Goal: Task Accomplishment & Management: Manage account settings

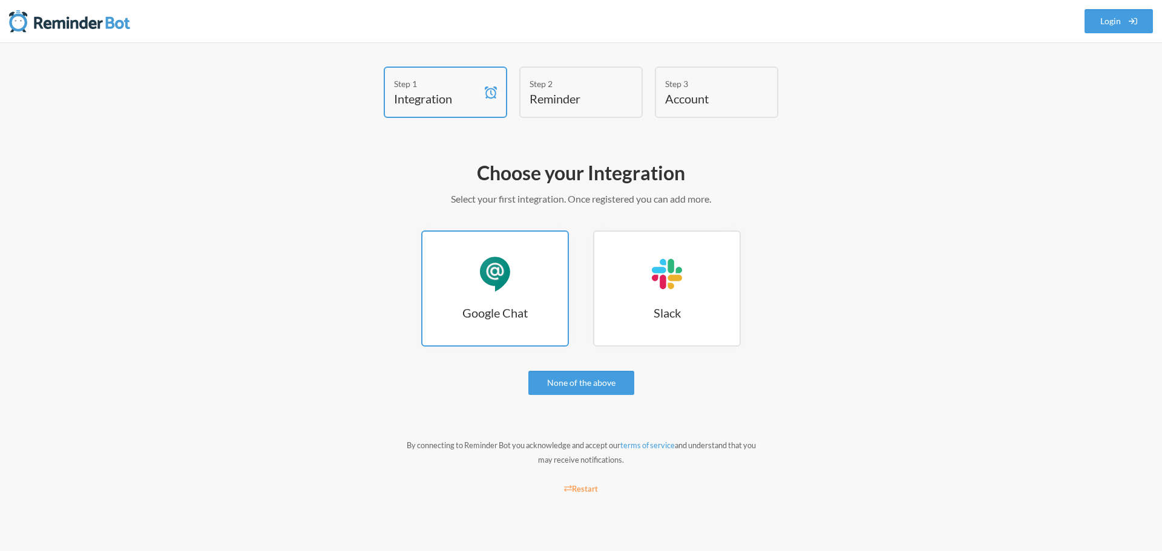
click at [498, 287] on div "Google Chat" at bounding box center [495, 274] width 36 height 36
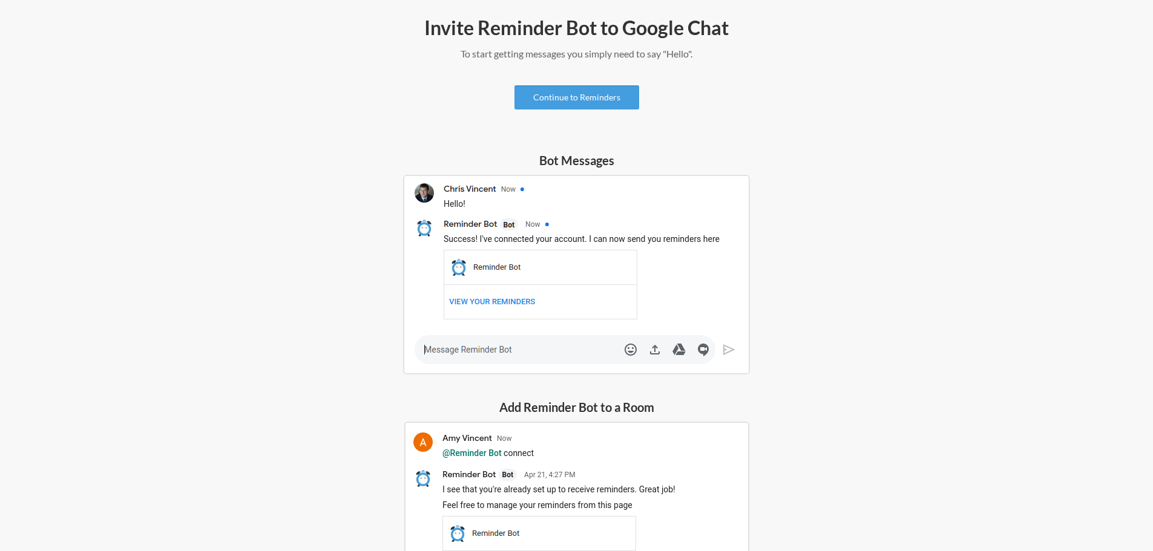
scroll to position [63, 0]
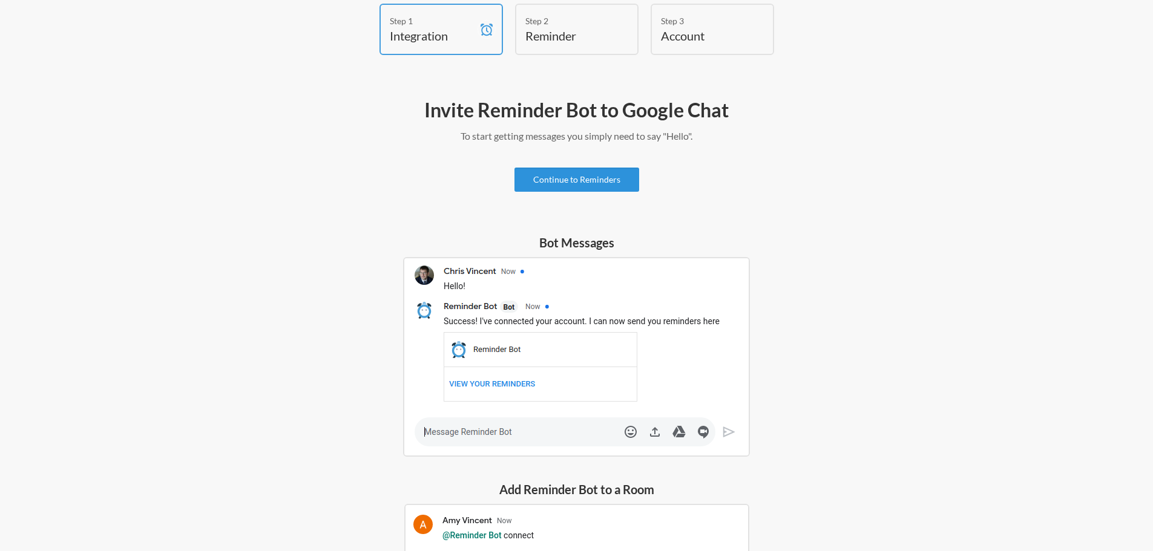
click at [578, 176] on link "Continue to Reminders" at bounding box center [576, 180] width 125 height 24
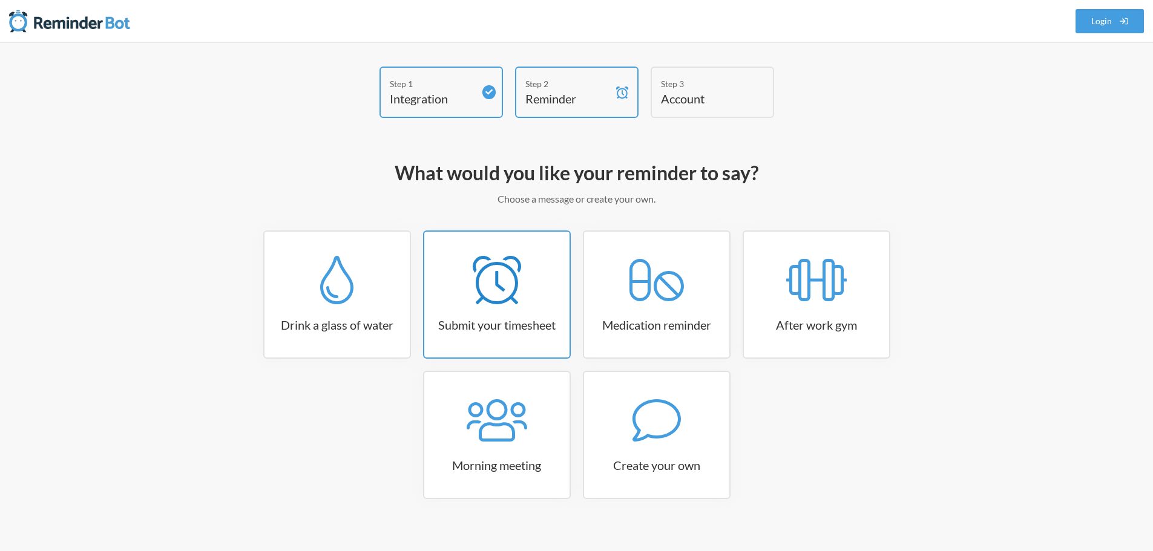
click at [513, 280] on icon at bounding box center [497, 280] width 48 height 48
select select "15:30:00"
select select "true"
select select "16:30:00"
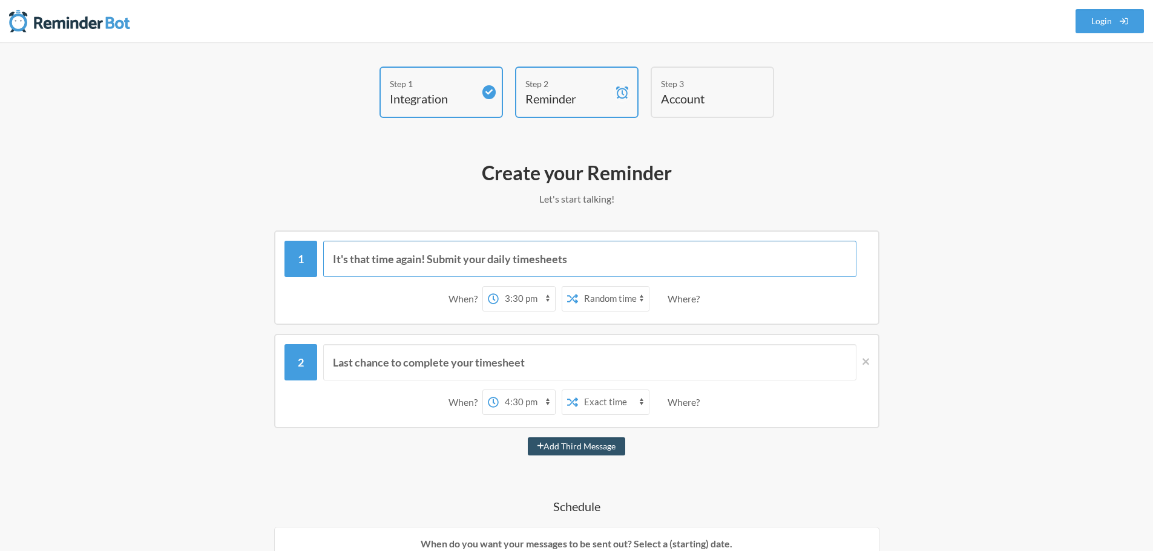
click at [488, 261] on input "It's that time again! Submit your daily timesheets" at bounding box center [589, 259] width 533 height 36
type input "It's that time again! Submit your timesheet"
click at [614, 300] on select "Exact time Random time" at bounding box center [613, 299] width 71 height 24
select select "false"
click at [578, 287] on select "Exact time Random time" at bounding box center [613, 299] width 71 height 24
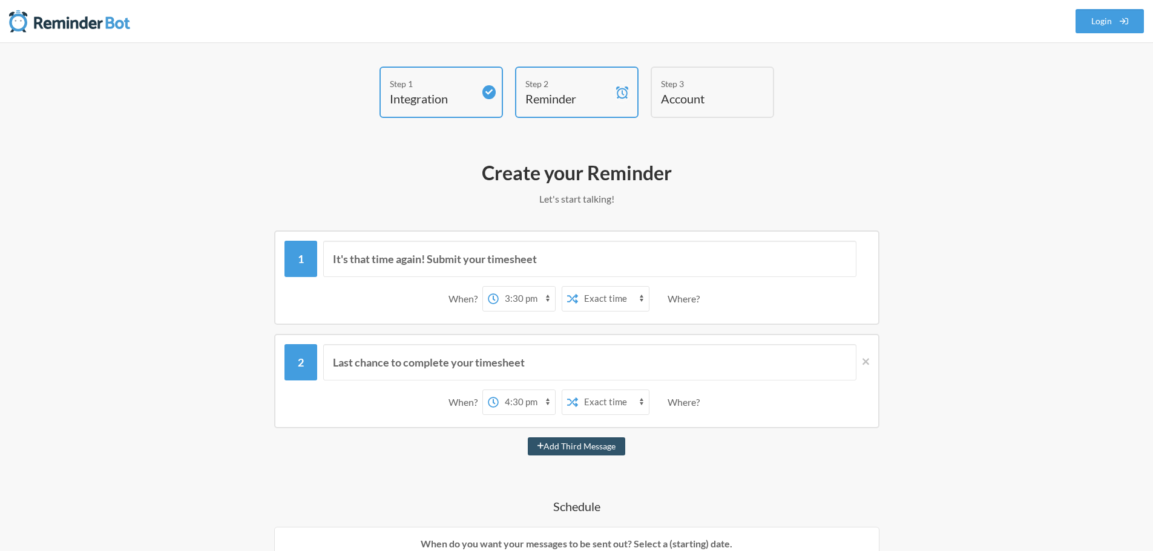
click at [525, 301] on select "12:00 am 12:15 am 12:30 am 12:45 am 1:00 am 1:15 am 1:30 am 1:45 am 2:00 am 2:1…" at bounding box center [527, 299] width 56 height 24
select select "12:00:00"
click at [499, 287] on select "12:00 am 12:15 am 12:30 am 12:45 am 1:00 am 1:15 am 1:30 am 1:45 am 2:00 am 2:1…" at bounding box center [527, 299] width 56 height 24
click at [680, 304] on div "Where?" at bounding box center [685, 298] width 37 height 25
click at [678, 297] on div "Where?" at bounding box center [685, 298] width 37 height 25
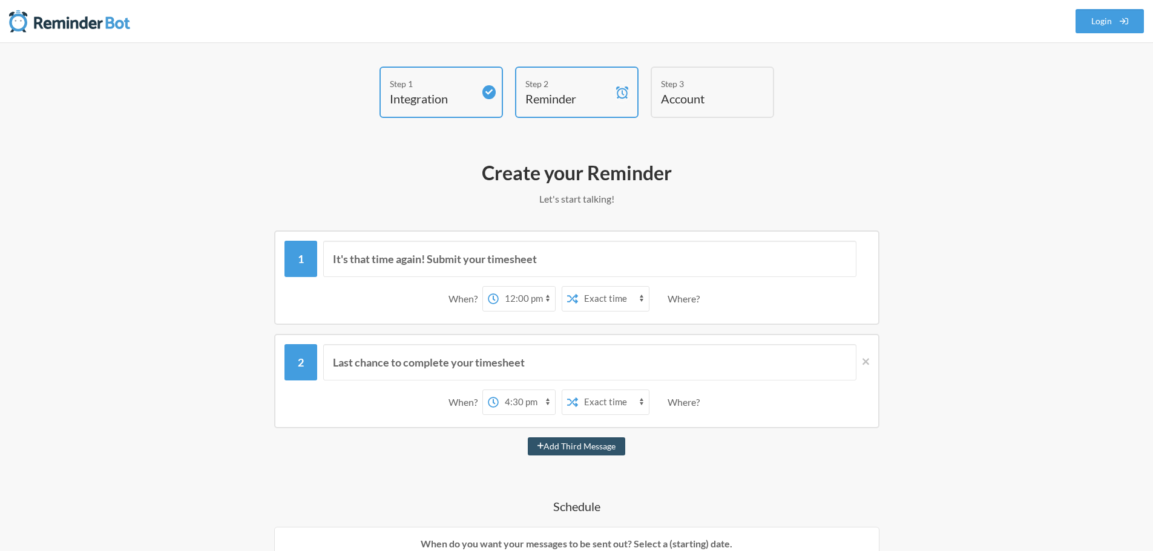
click at [707, 308] on div "When? 12:00 am 12:15 am 12:30 am 12:45 am 1:00 am 1:15 am 1:30 am 1:45 am 2:00 …" at bounding box center [576, 299] width 585 height 38
click at [684, 303] on div "Where?" at bounding box center [685, 298] width 37 height 25
click at [744, 300] on div "When? 12:00 am 12:15 am 12:30 am 12:45 am 1:00 am 1:15 am 1:30 am 1:45 am 2:00 …" at bounding box center [576, 299] width 585 height 38
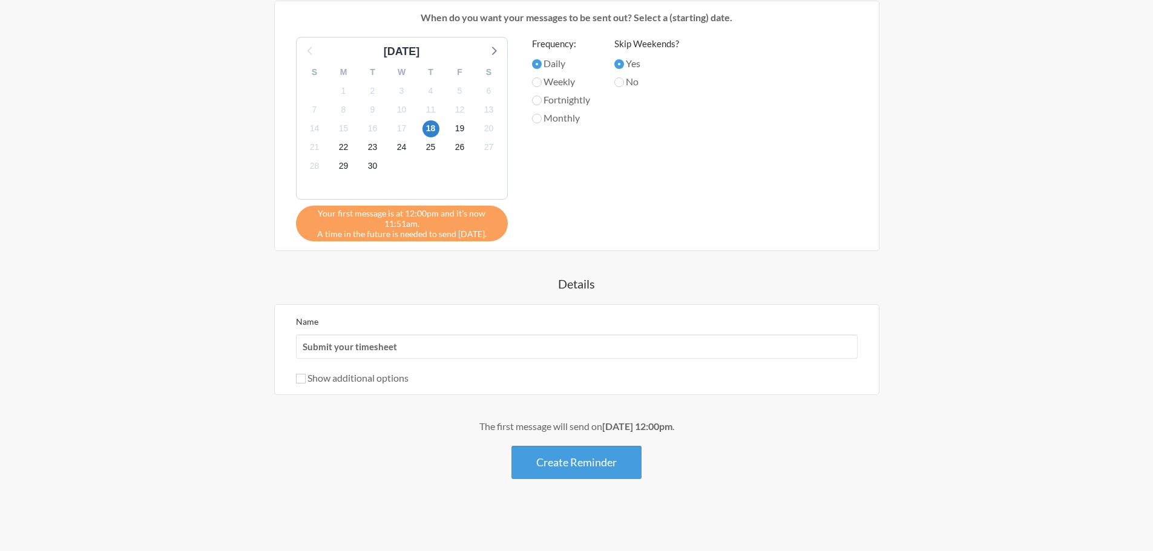
scroll to position [527, 0]
click at [299, 378] on input "Show additional options" at bounding box center [301, 378] width 10 height 10
checkbox input "true"
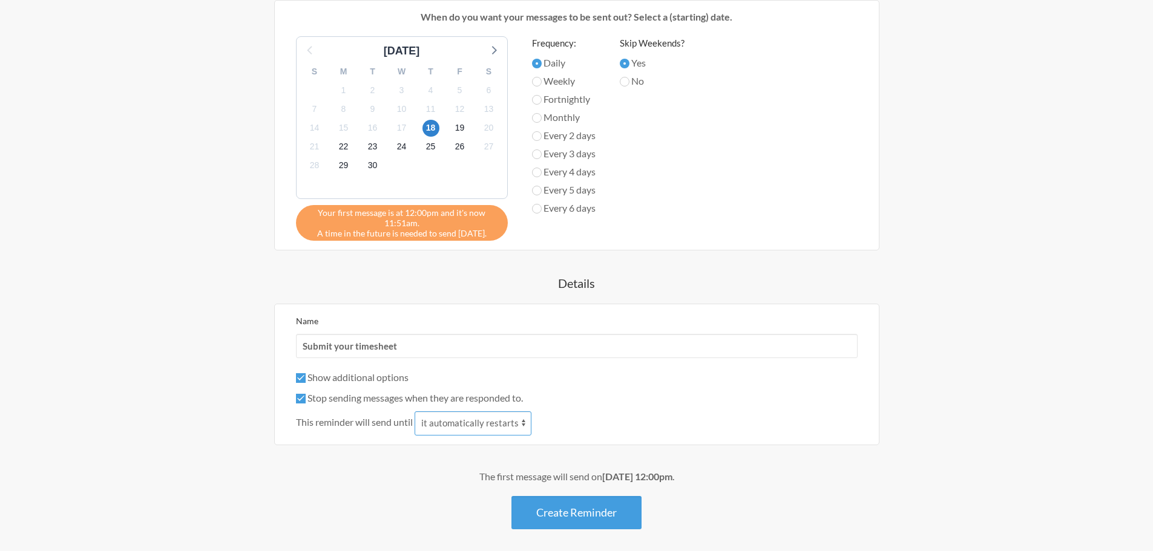
click at [460, 425] on select "it automatically restarts it is replied to" at bounding box center [472, 423] width 117 height 24
click at [637, 402] on div "Stop sending messages when they are responded to." at bounding box center [577, 398] width 562 height 15
click at [483, 422] on select "it automatically restarts it is replied to" at bounding box center [472, 423] width 117 height 24
click at [672, 404] on div "Stop sending messages when they are responded to." at bounding box center [577, 398] width 562 height 15
click at [484, 427] on select "it automatically restarts it is replied to" at bounding box center [472, 423] width 117 height 24
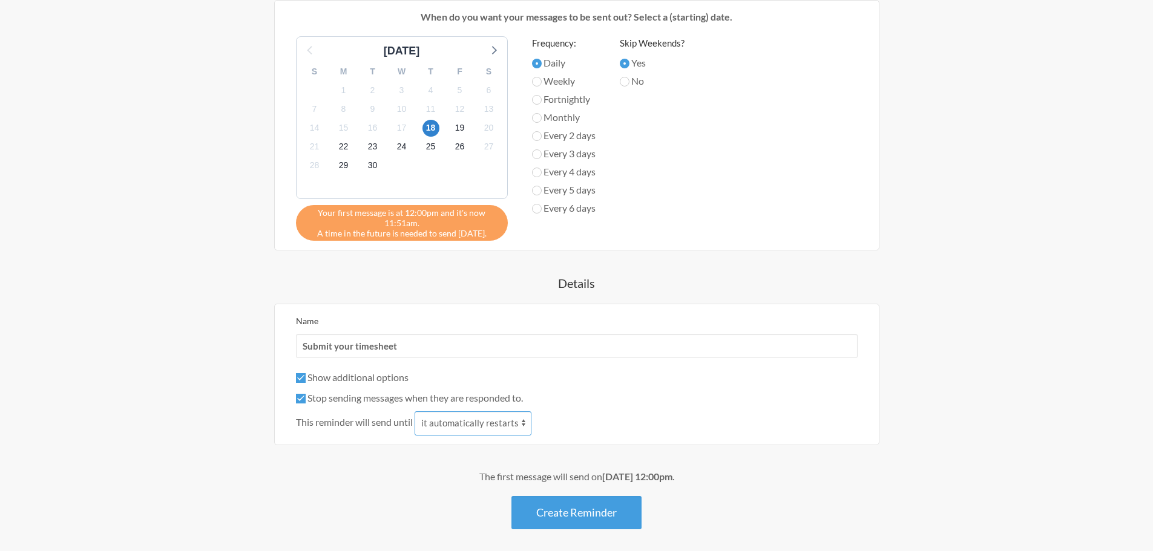
select select "1"
click at [416, 411] on select "it automatically restarts it is replied to" at bounding box center [472, 423] width 117 height 24
click at [613, 422] on div "This reminder will send until it automatically restarts it is replied to" at bounding box center [577, 423] width 562 height 24
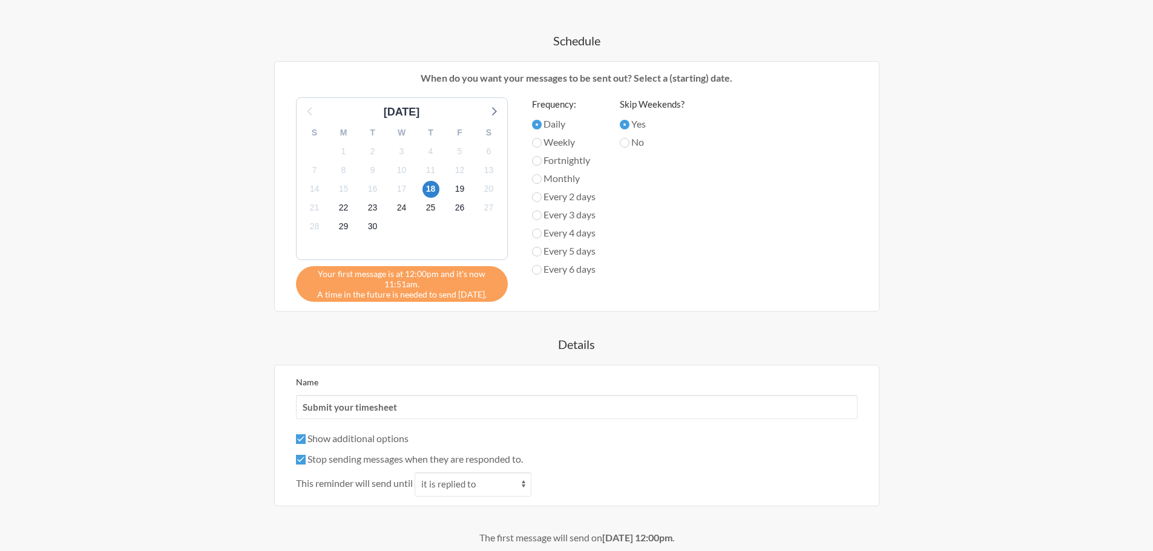
scroll to position [457, 0]
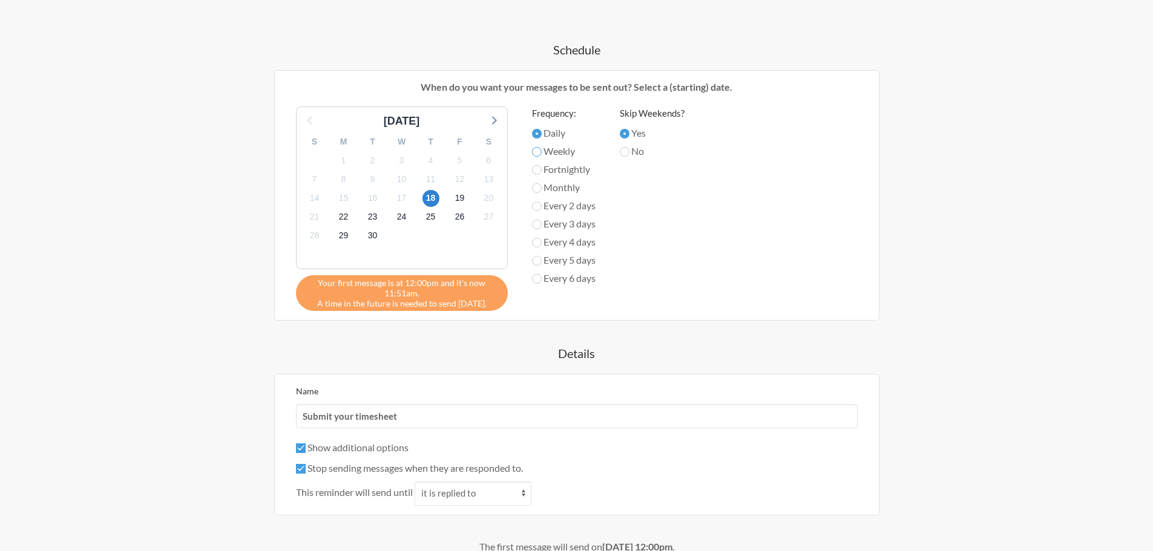
click at [534, 152] on input "Weekly" at bounding box center [537, 152] width 10 height 10
radio input "true"
click at [537, 280] on input "Every 6 days" at bounding box center [537, 279] width 10 height 10
radio input "true"
click at [560, 261] on label "Every 5 days" at bounding box center [564, 260] width 64 height 15
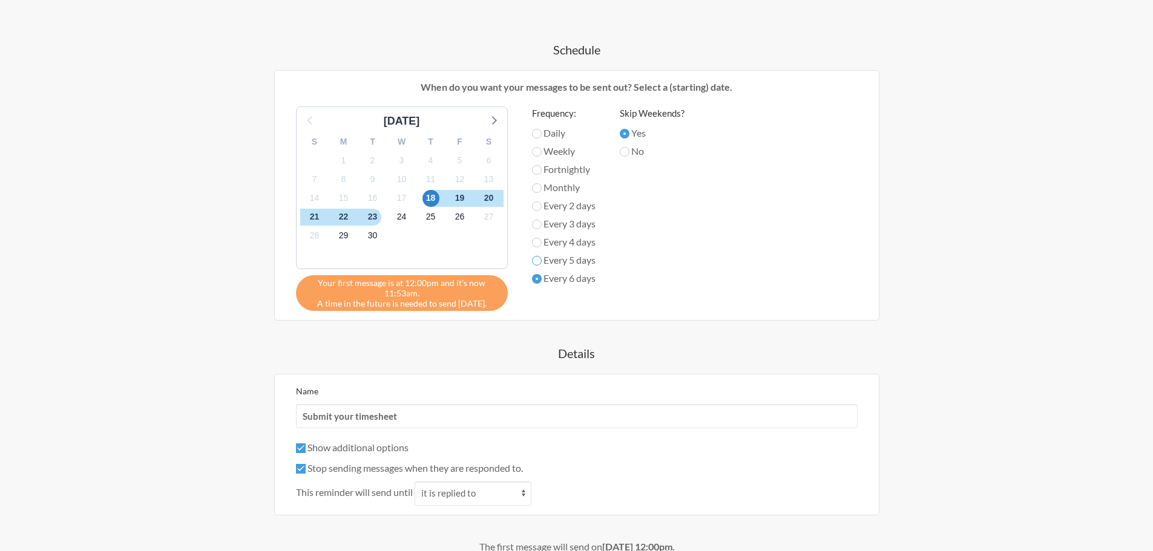
click at [542, 261] on input "Every 5 days" at bounding box center [537, 261] width 10 height 10
radio input "true"
click at [544, 280] on label "Every 6 days" at bounding box center [564, 278] width 64 height 15
click at [542, 280] on input "Every 6 days" at bounding box center [537, 279] width 10 height 10
radio input "true"
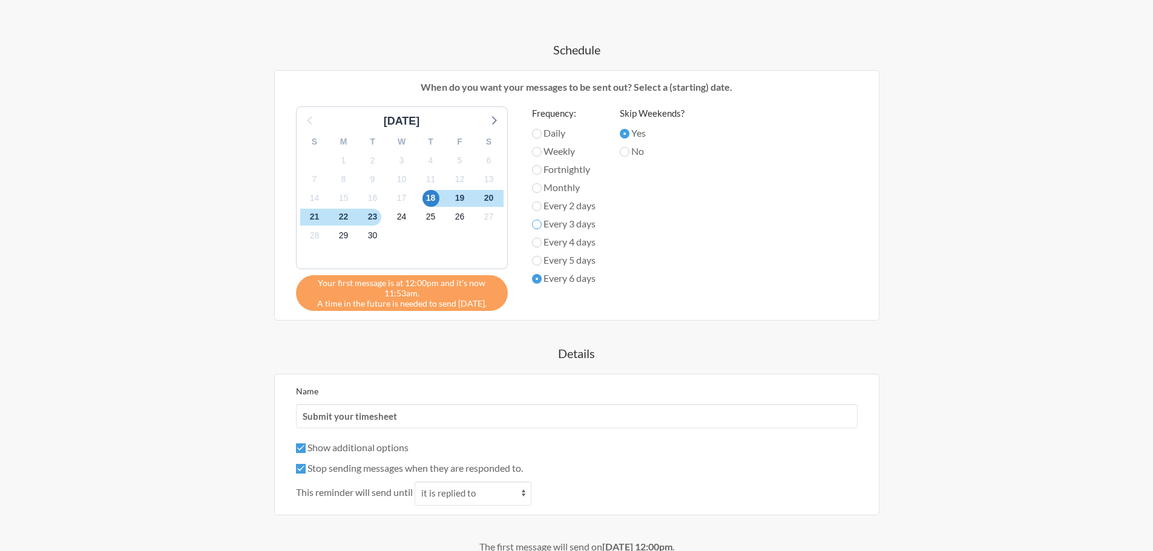
click at [537, 223] on input "Every 3 days" at bounding box center [537, 225] width 10 height 10
radio input "true"
click at [628, 152] on input "No" at bounding box center [625, 152] width 10 height 10
radio input "true"
click at [542, 245] on label "Every 4 days" at bounding box center [564, 242] width 64 height 15
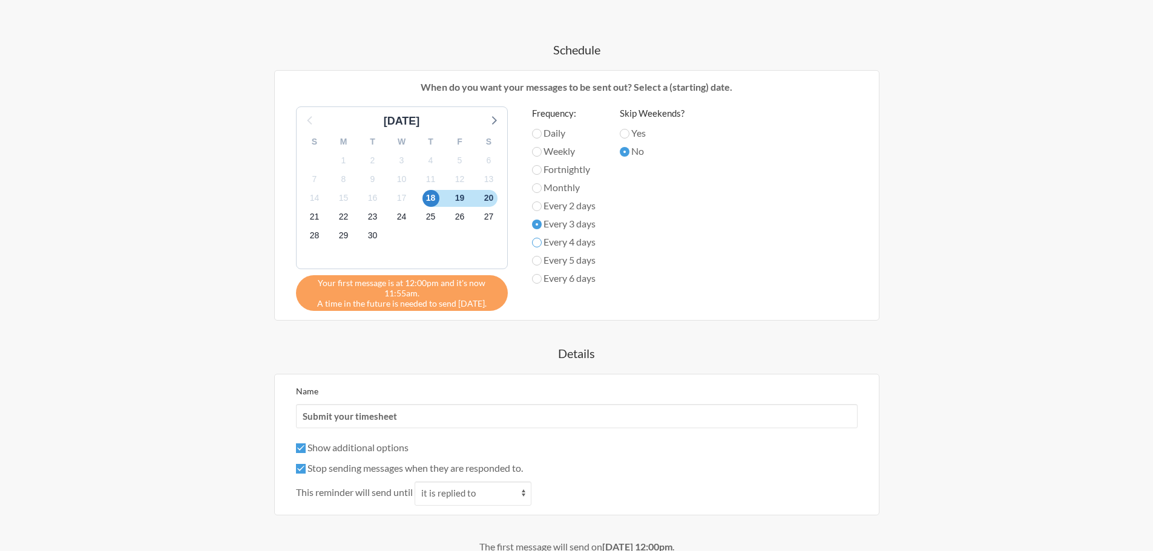
click at [542, 245] on input "Every 4 days" at bounding box center [537, 243] width 10 height 10
radio input "true"
click at [537, 261] on input "Every 5 days" at bounding box center [537, 261] width 10 height 10
radio input "true"
click at [536, 278] on input "Every 6 days" at bounding box center [537, 279] width 10 height 10
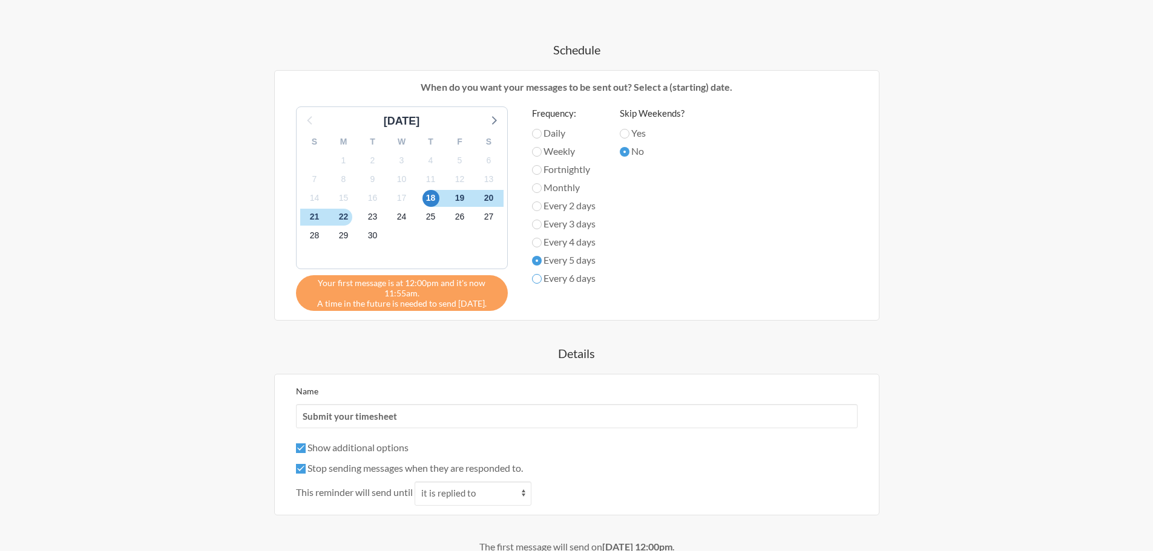
radio input "true"
click at [627, 131] on input "Yes" at bounding box center [625, 134] width 10 height 10
radio input "true"
click at [554, 235] on label "Every 4 days" at bounding box center [564, 242] width 64 height 15
click at [542, 238] on input "Every 4 days" at bounding box center [537, 243] width 10 height 10
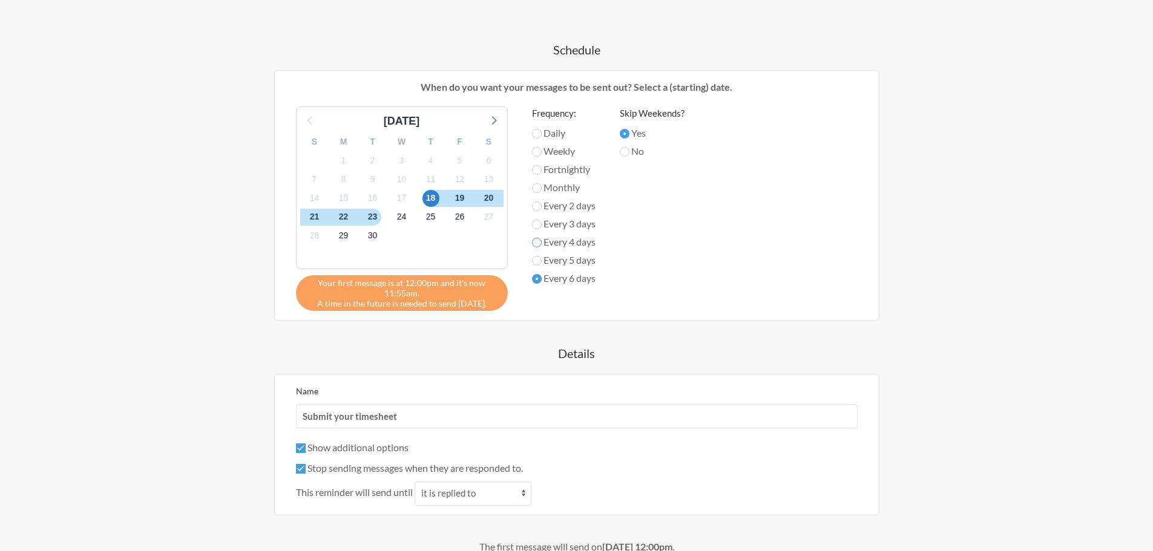
radio input "true"
click at [558, 215] on div "Every 2 days" at bounding box center [564, 207] width 64 height 18
click at [551, 185] on label "Monthly" at bounding box center [564, 187] width 64 height 15
click at [542, 185] on input "Monthly" at bounding box center [537, 188] width 10 height 10
radio input "true"
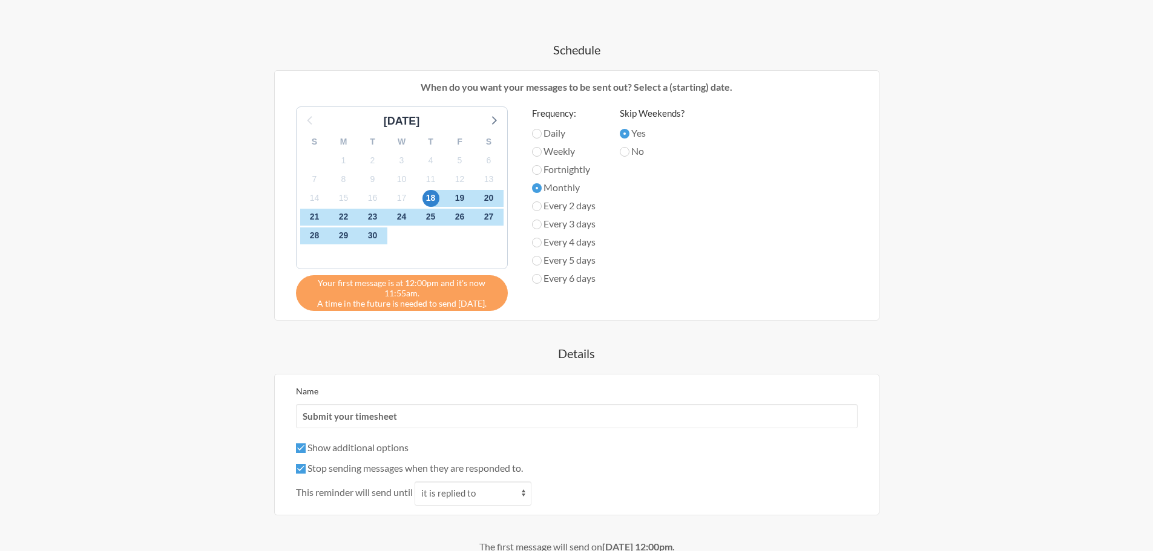
click at [551, 158] on label "Weekly" at bounding box center [564, 151] width 64 height 15
click at [542, 157] on input "Weekly" at bounding box center [537, 152] width 10 height 10
radio input "true"
click at [551, 133] on label "Daily" at bounding box center [564, 133] width 64 height 15
click at [542, 133] on input "Daily" at bounding box center [537, 134] width 10 height 10
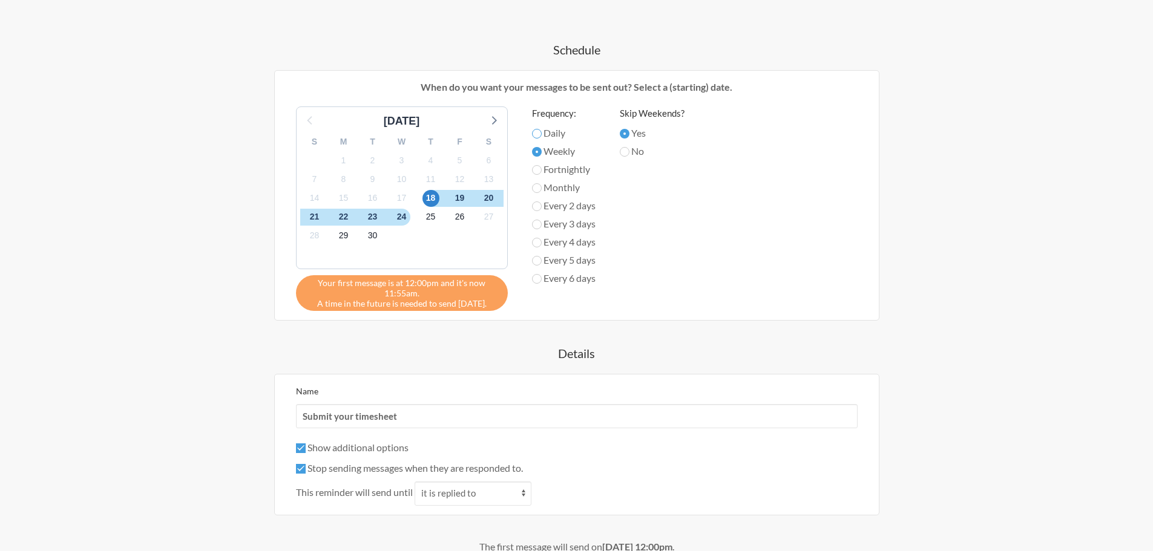
radio input "true"
click at [554, 151] on label "Weekly" at bounding box center [564, 151] width 64 height 15
click at [542, 151] on input "Weekly" at bounding box center [537, 152] width 10 height 10
radio input "true"
click at [552, 135] on label "Daily" at bounding box center [564, 133] width 64 height 15
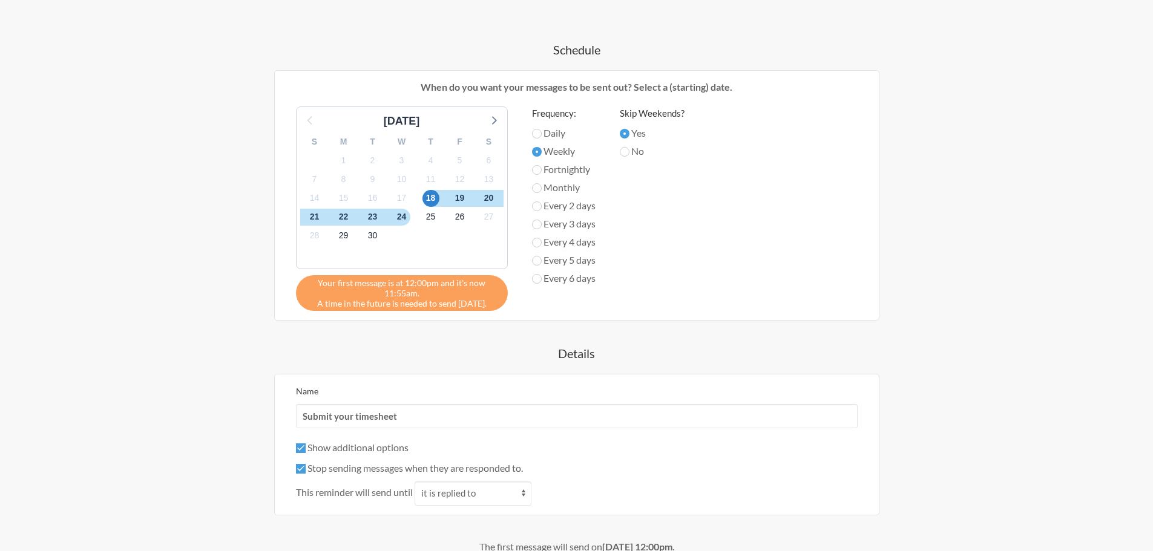
click at [542, 135] on input "Daily" at bounding box center [537, 134] width 10 height 10
radio input "true"
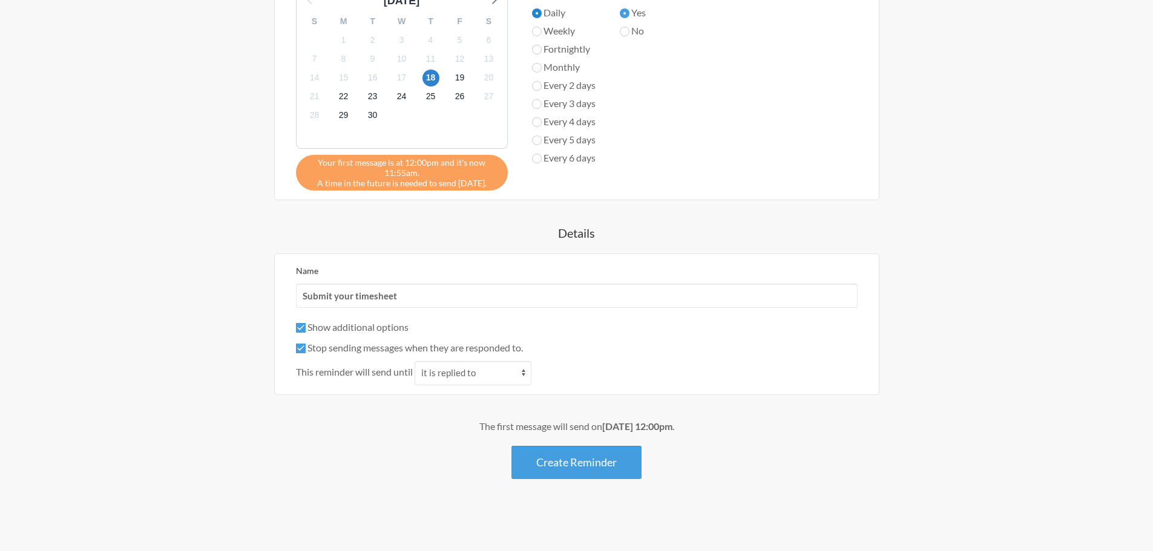
scroll to position [578, 0]
click at [593, 460] on button "Create Reminder" at bounding box center [576, 461] width 130 height 33
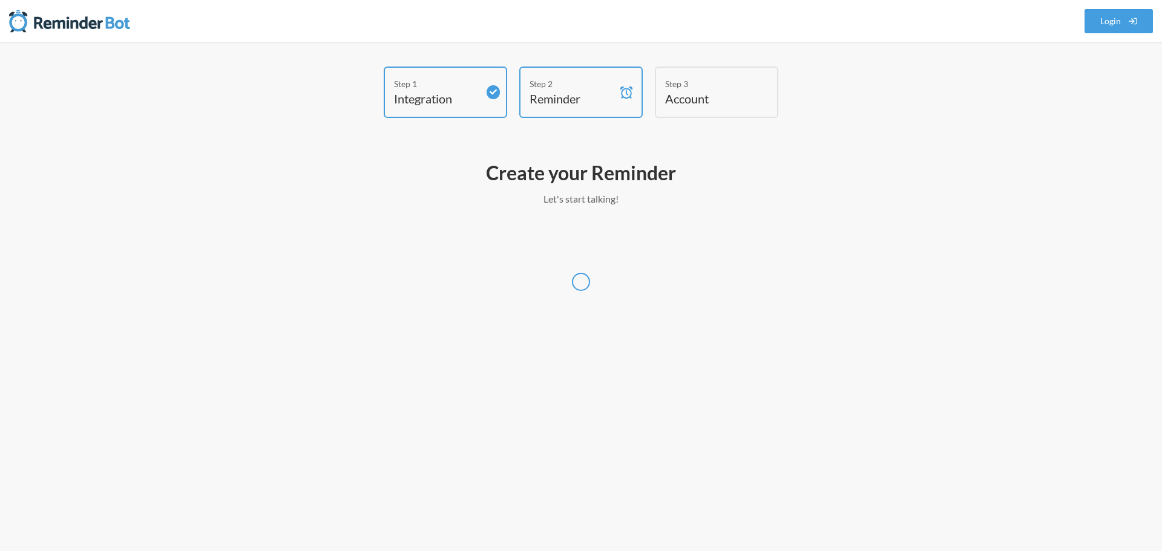
select select "America/New_York"
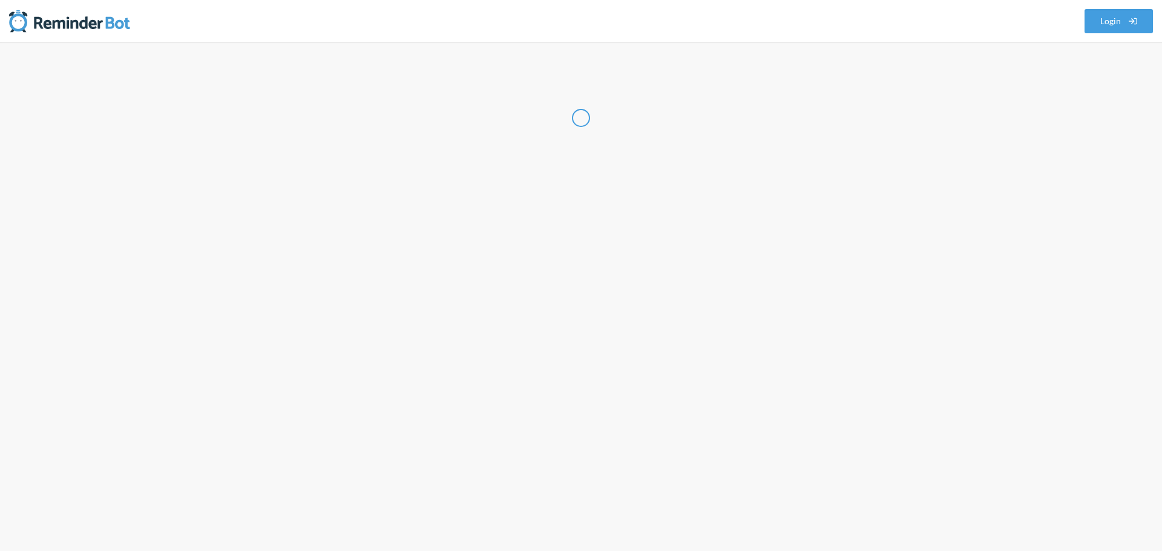
select select "US"
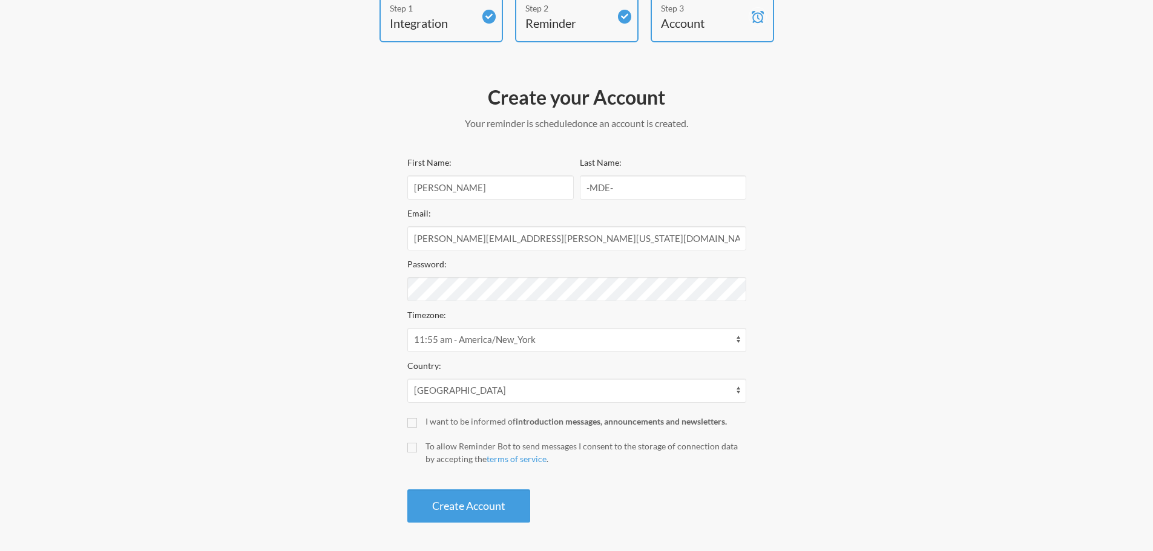
scroll to position [77, 0]
click at [413, 424] on input "I want to be informed of introduction messages, announcements and newsletters." at bounding box center [412, 421] width 10 height 10
checkbox input "false"
click at [407, 448] on input "To allow Reminder Bot to send messages I consent to the storage of connection d…" at bounding box center [412, 446] width 10 height 10
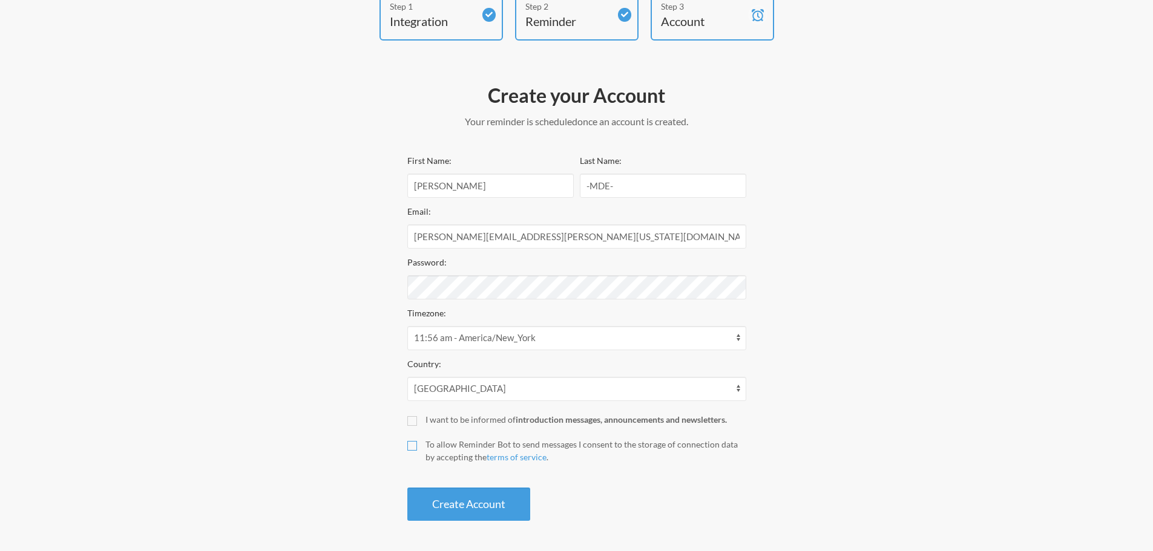
checkbox input "true"
click at [468, 502] on button "Create Account" at bounding box center [468, 504] width 123 height 33
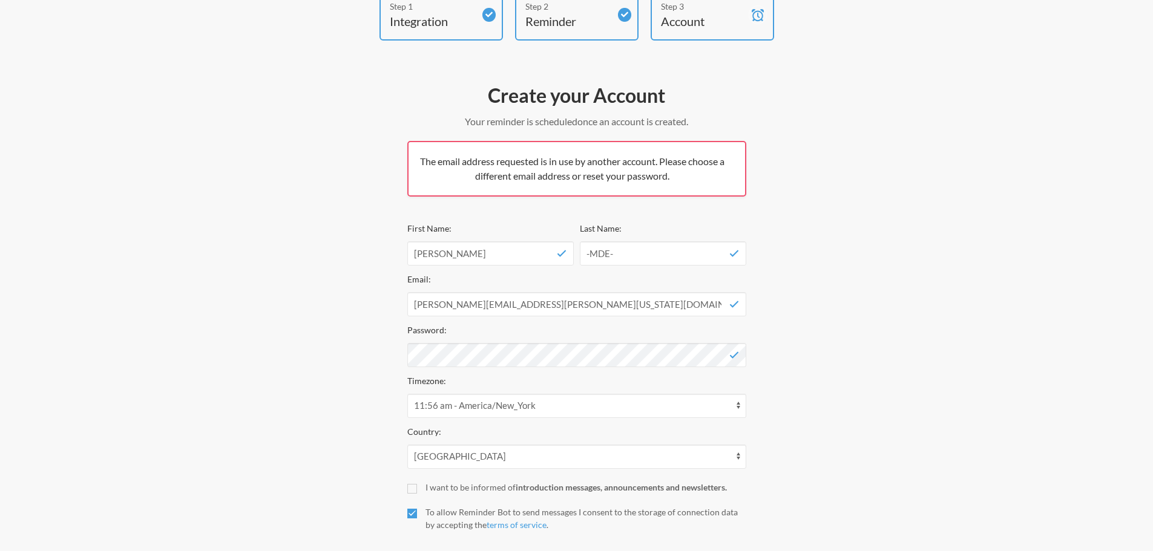
scroll to position [145, 0]
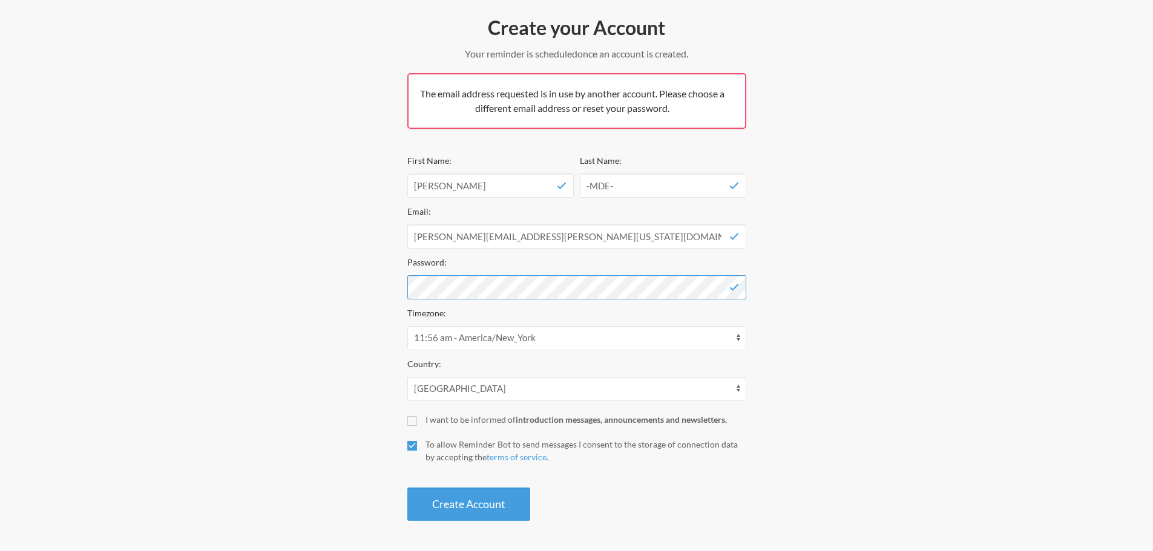
click at [340, 292] on div "Step 1 Integration Step 2 Reminder Step 3 Account Create your Account Your remi…" at bounding box center [577, 224] width 726 height 606
click at [454, 497] on button "Create Account" at bounding box center [468, 504] width 123 height 33
click at [932, 95] on div "Step 1 Integration Step 2 Reminder Step 3 Account Create your Account Your remi…" at bounding box center [577, 224] width 726 height 606
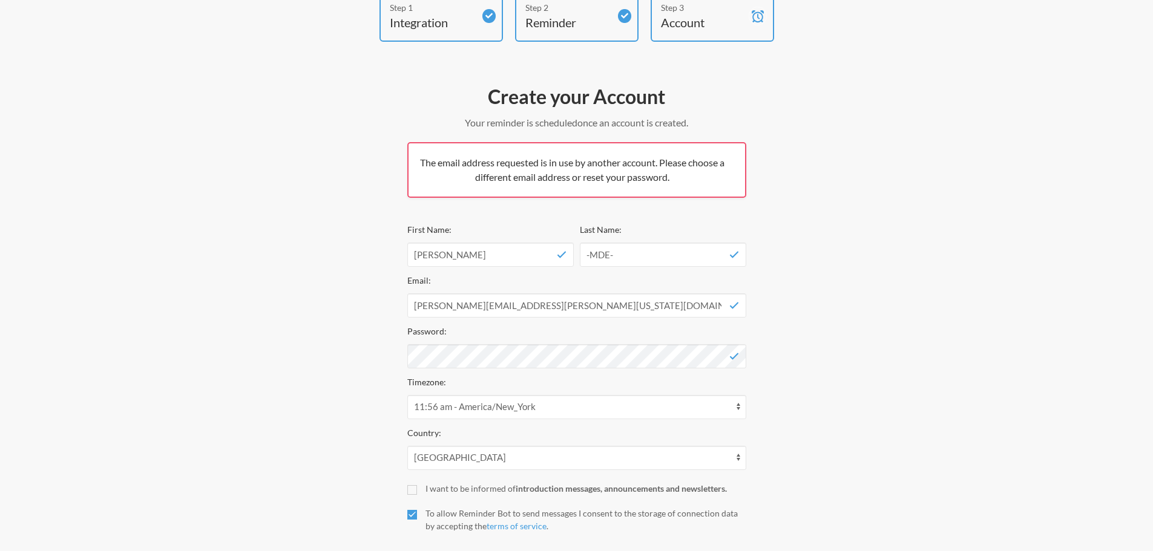
scroll to position [0, 0]
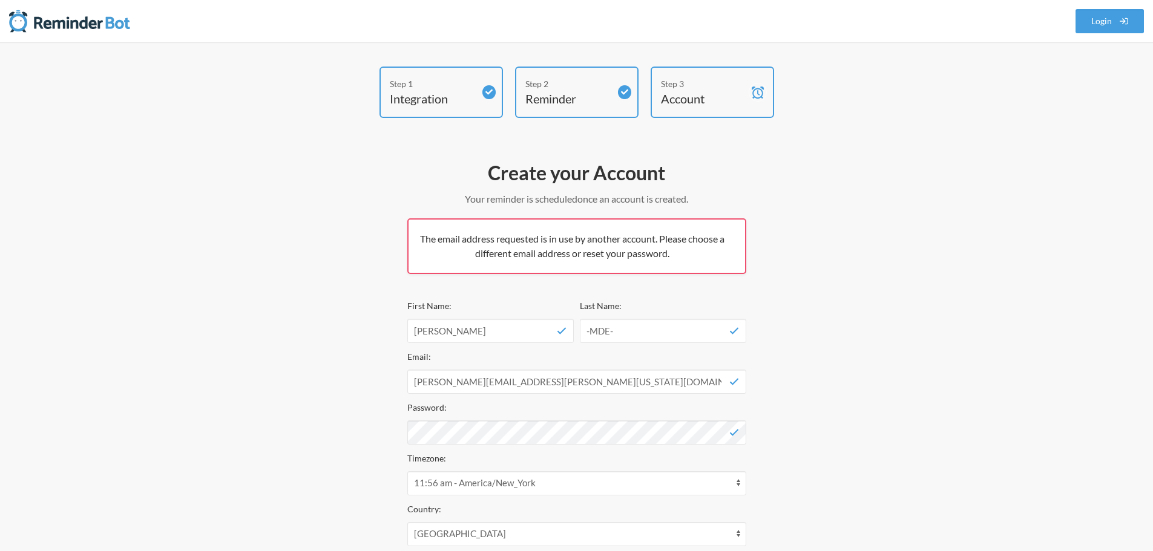
click at [717, 97] on h4 "Account" at bounding box center [703, 98] width 85 height 17
click at [1115, 15] on link "Login" at bounding box center [1109, 21] width 69 height 24
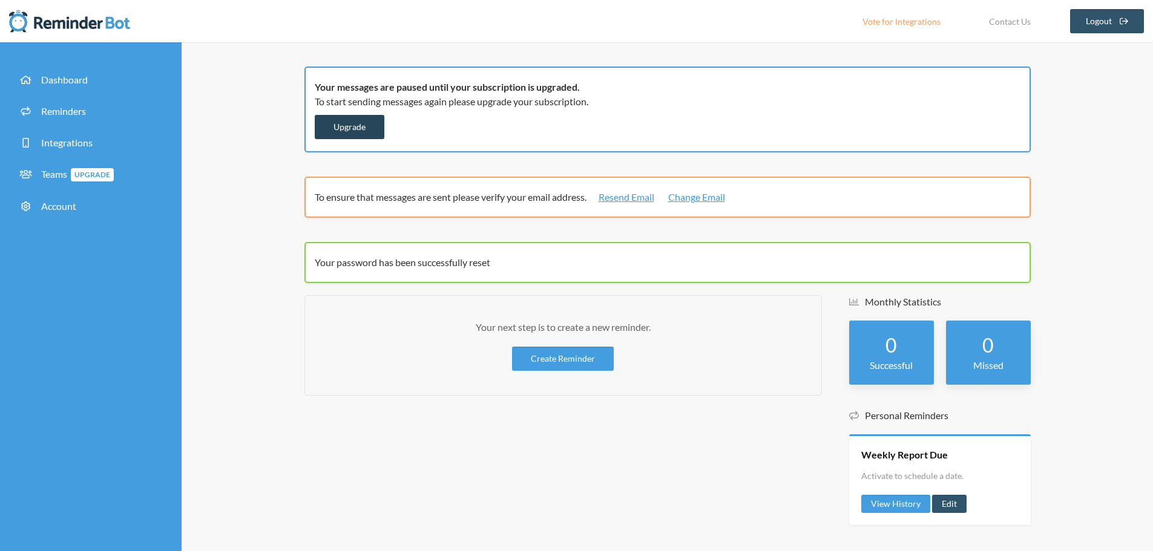
click at [349, 127] on link "Upgrade" at bounding box center [350, 127] width 70 height 24
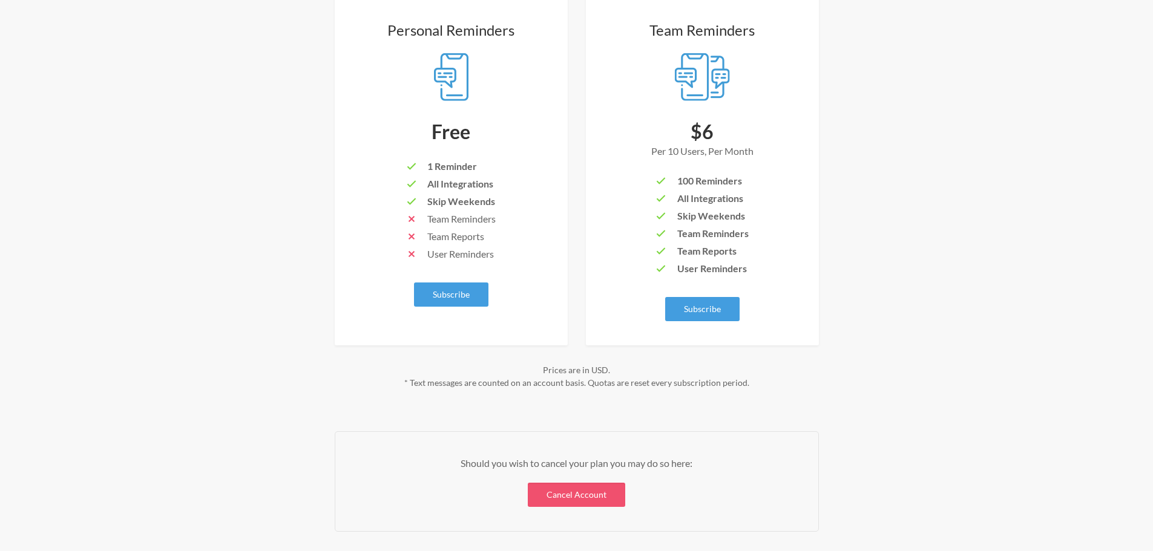
scroll to position [246, 0]
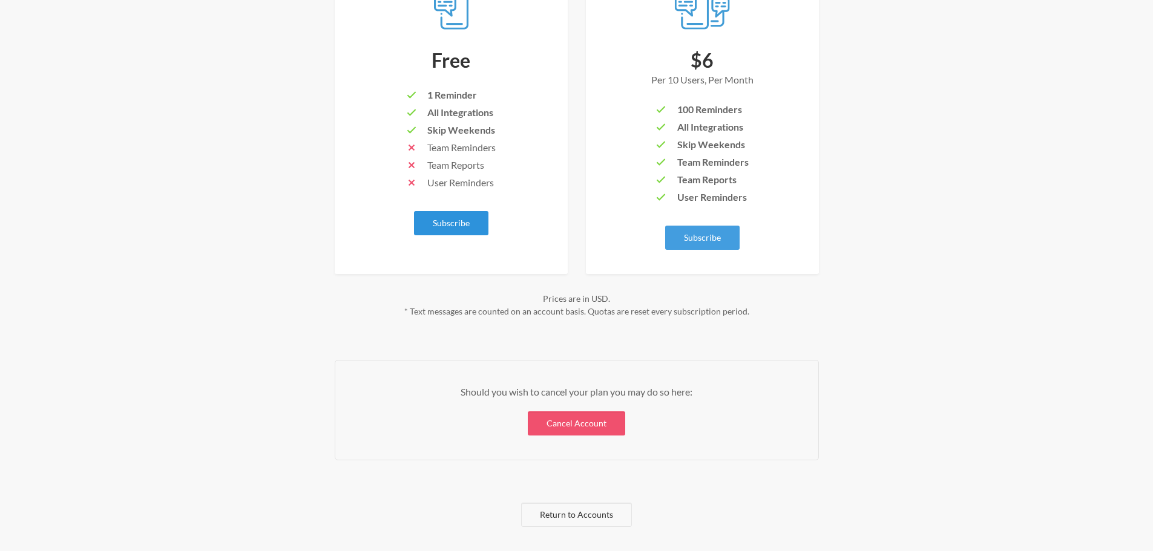
click at [448, 221] on button "Subscribe" at bounding box center [451, 223] width 74 height 24
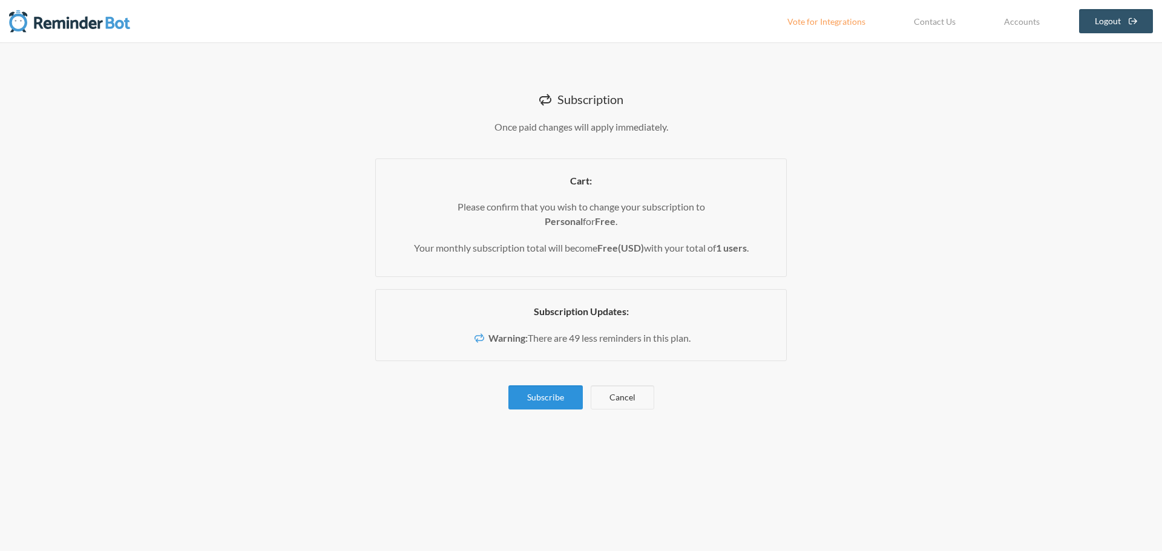
click at [539, 396] on button "Subscribe" at bounding box center [545, 397] width 74 height 24
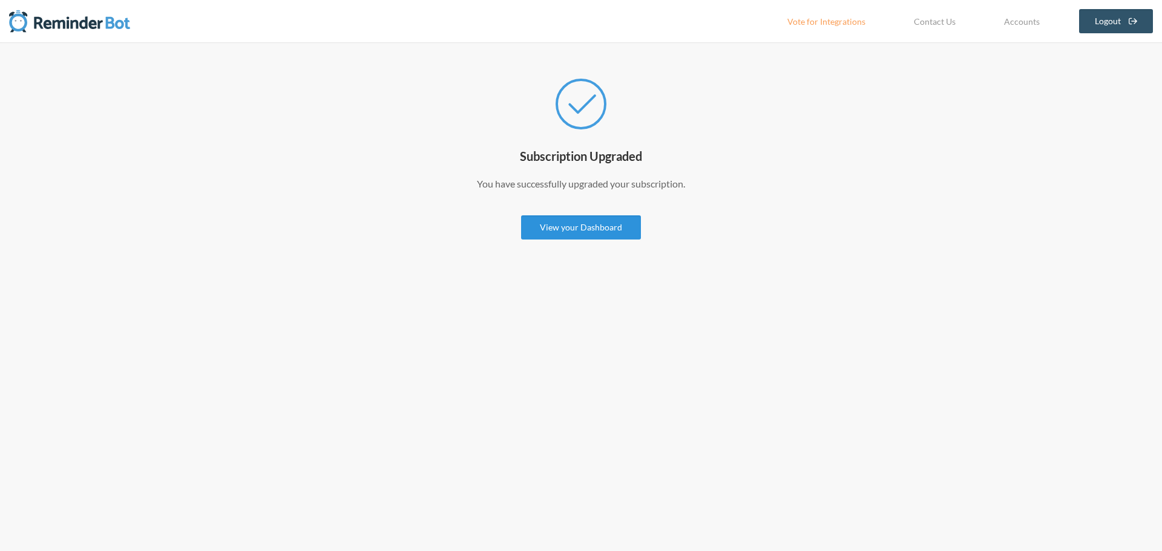
click at [556, 232] on link "View your Dashboard" at bounding box center [581, 227] width 120 height 24
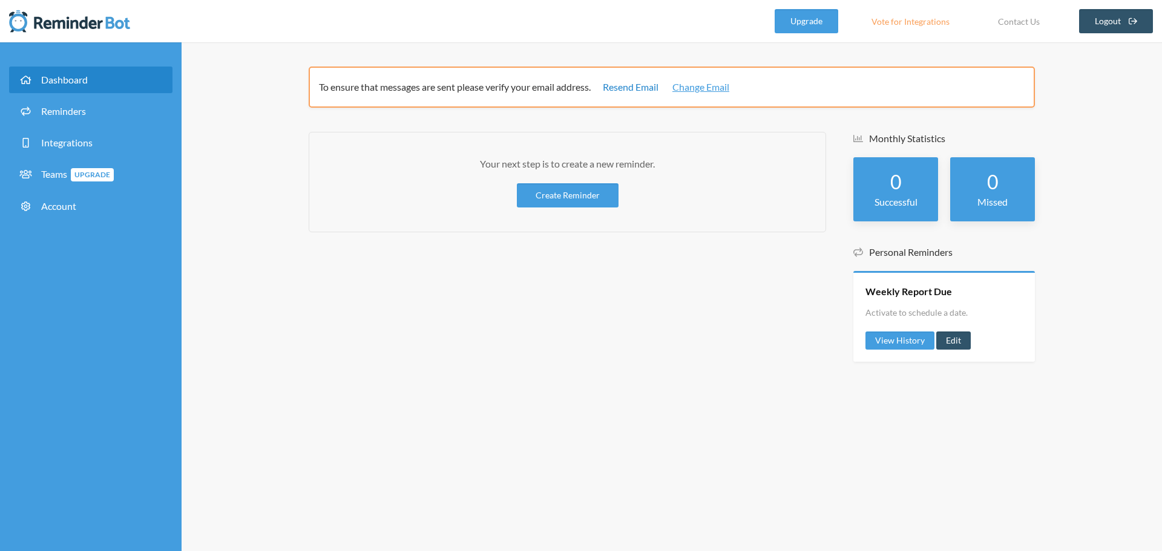
click at [631, 87] on link "Resend Email" at bounding box center [631, 87] width 56 height 15
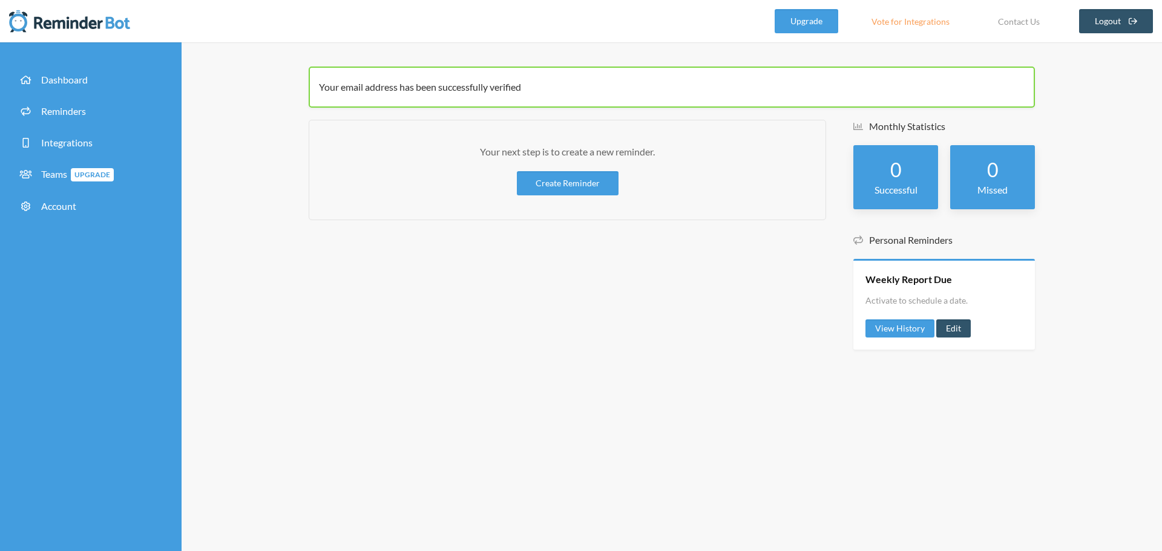
drag, startPoint x: 886, startPoint y: 1, endPoint x: 630, endPoint y: 280, distance: 378.6
click at [630, 280] on div "Your next step is to create a new reminder. Create Reminder" at bounding box center [567, 241] width 517 height 242
click at [603, 185] on link "Create Reminder" at bounding box center [568, 183] width 102 height 24
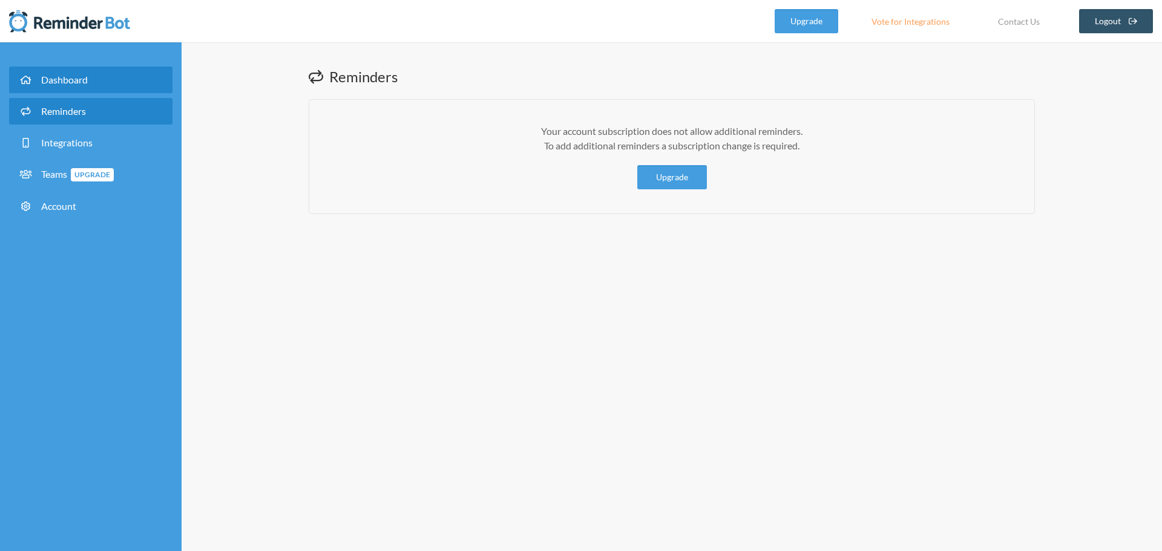
click at [67, 74] on span "Dashboard" at bounding box center [64, 79] width 47 height 11
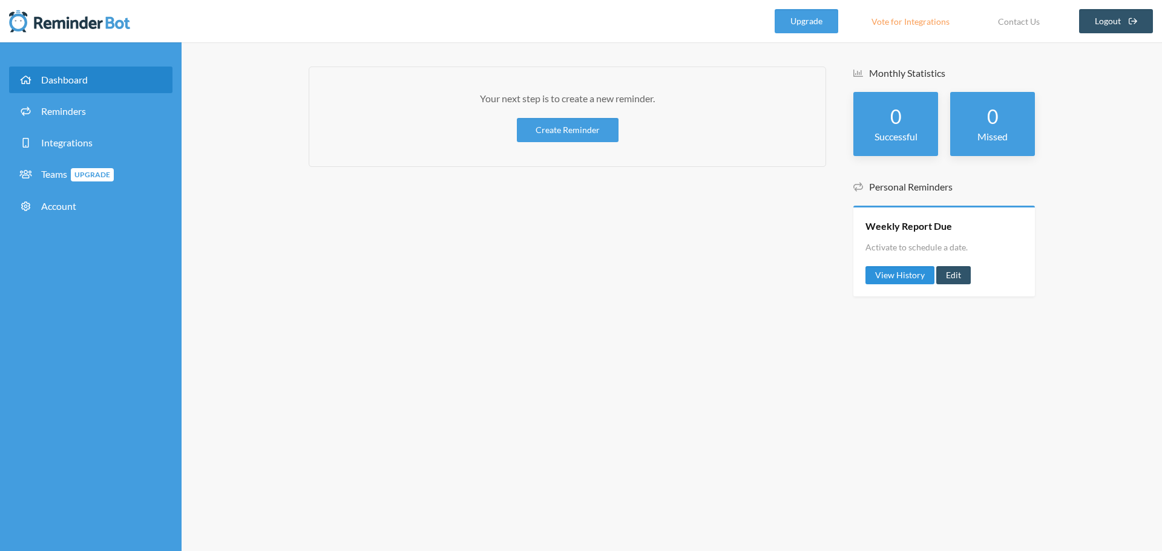
click at [894, 278] on link "View History" at bounding box center [899, 275] width 69 height 18
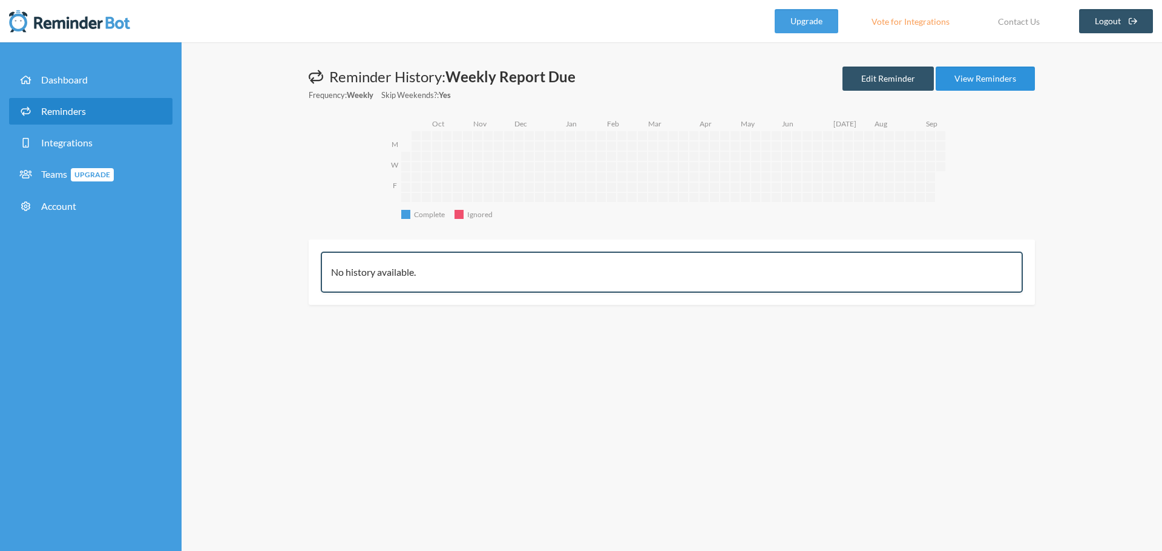
click at [994, 80] on link "View Reminders" at bounding box center [984, 79] width 99 height 24
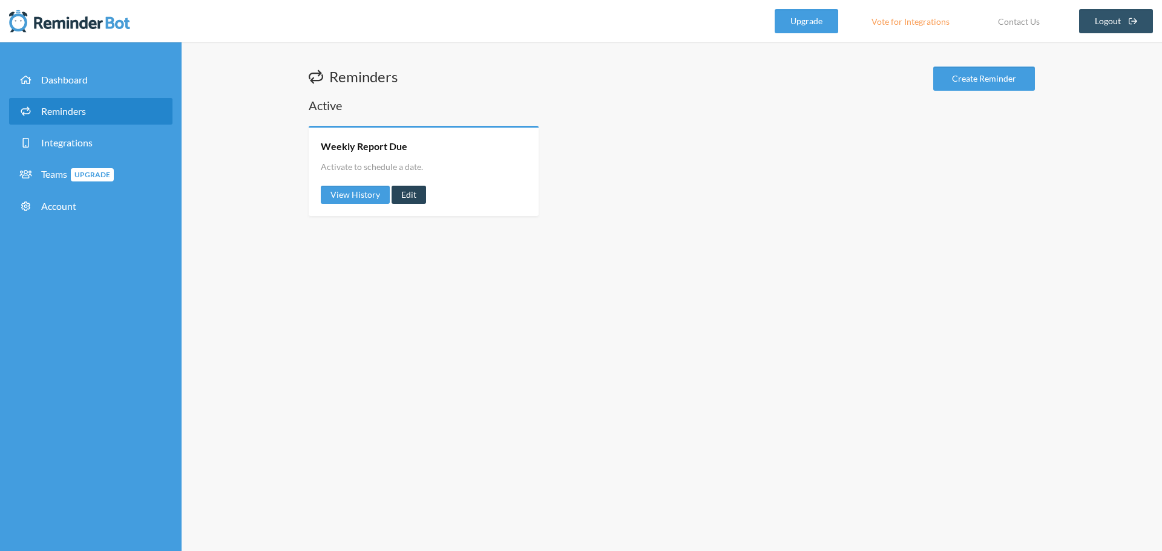
click at [408, 191] on link "Edit" at bounding box center [408, 195] width 34 height 18
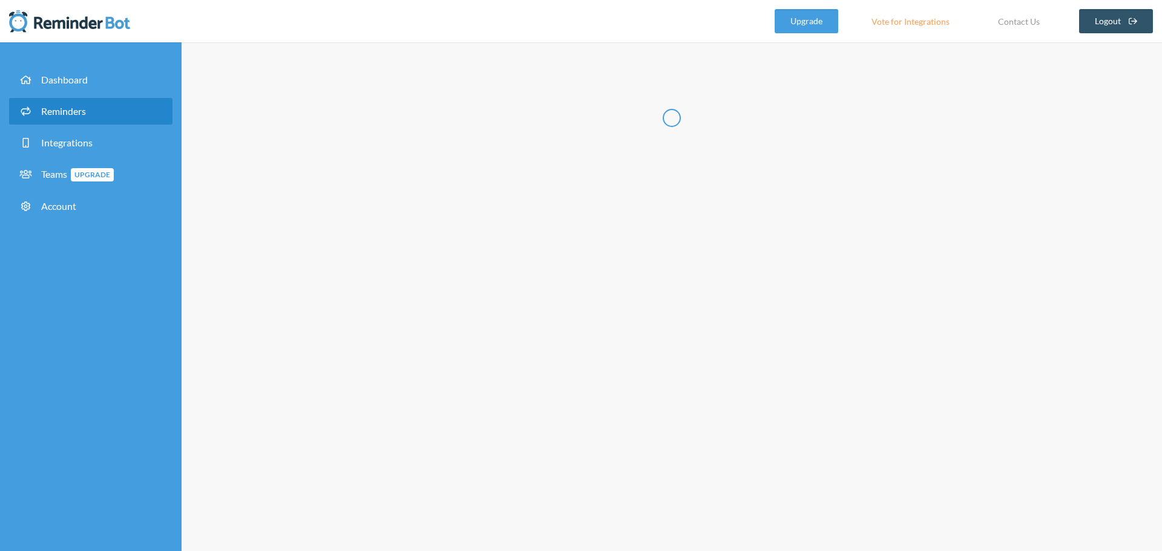
radio input "false"
radio input "true"
type input "Weekly Report Due"
select select "08:30:00"
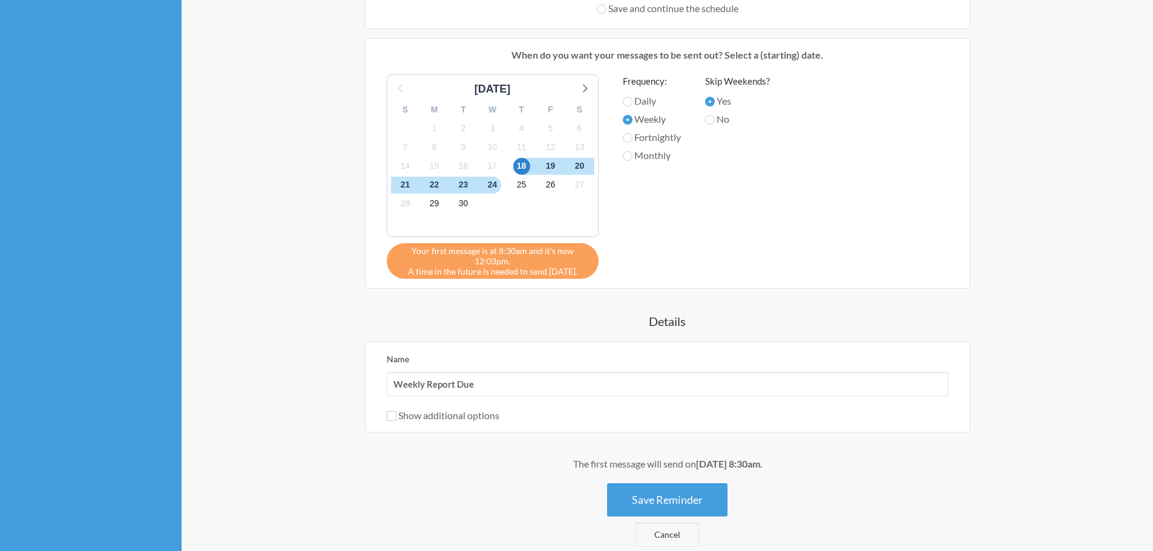
scroll to position [536, 0]
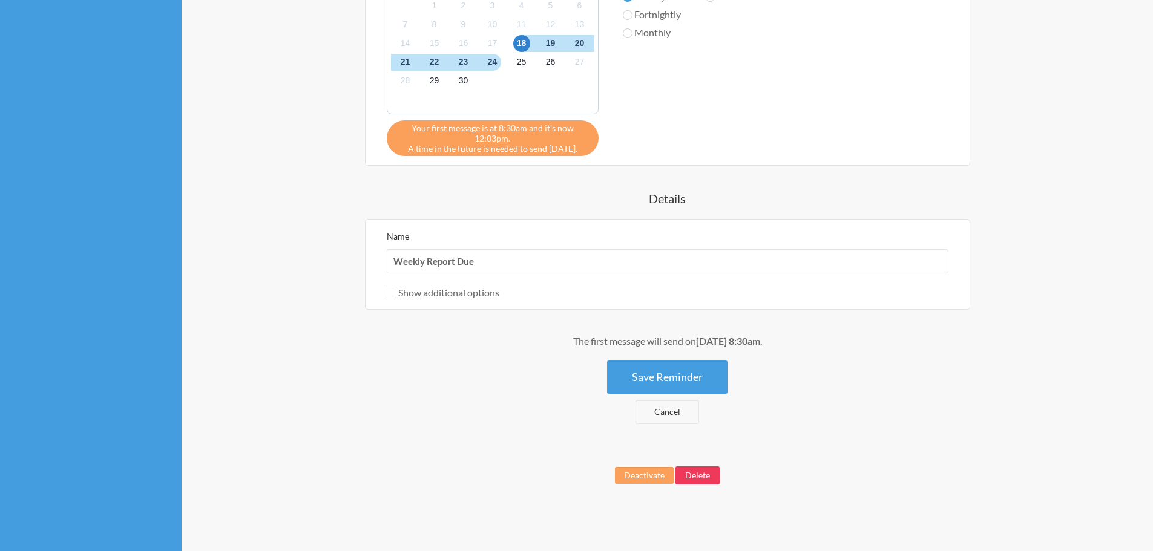
click at [707, 480] on button "Delete" at bounding box center [697, 476] width 44 height 18
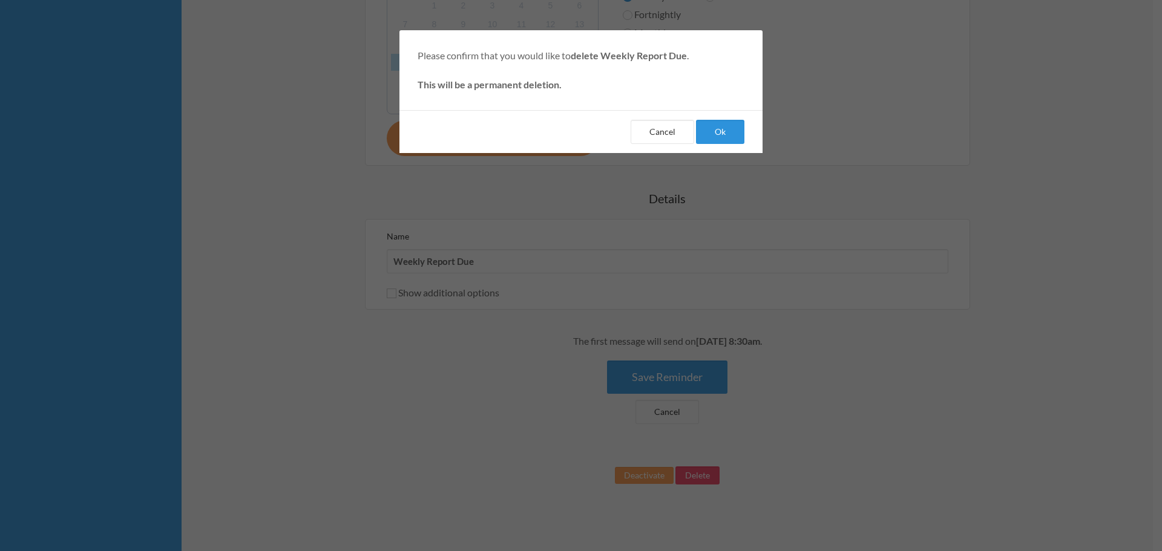
click at [735, 134] on button "Ok" at bounding box center [720, 132] width 48 height 24
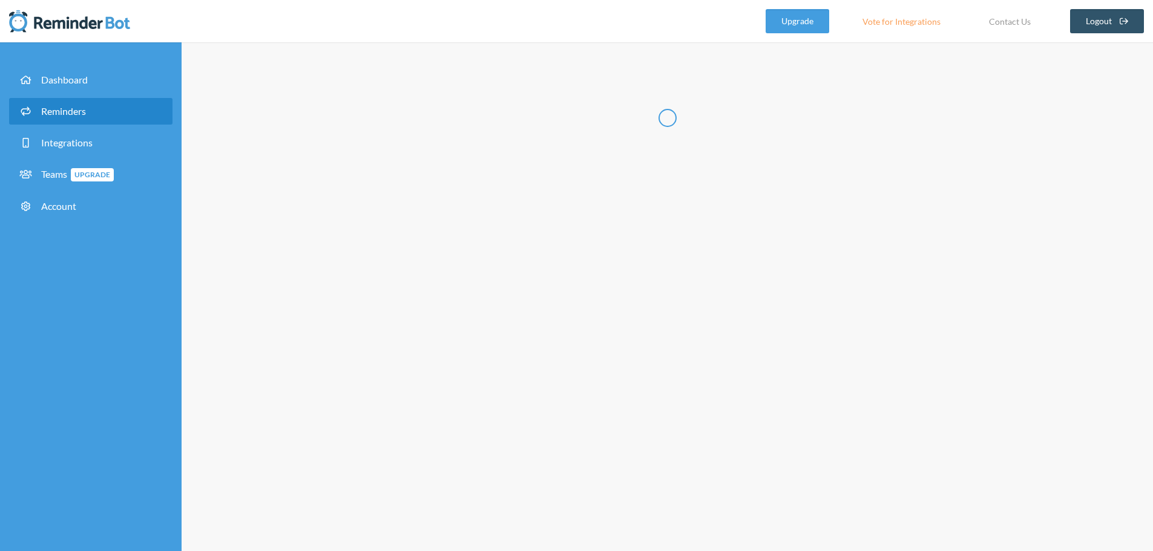
select select "10:30:00"
select select "11:30:00"
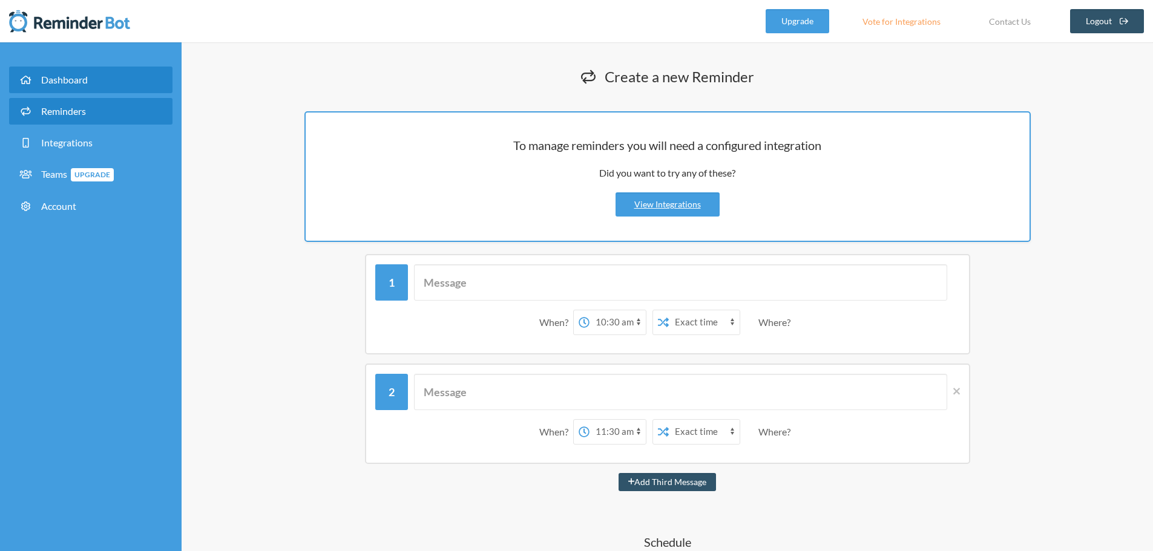
click at [56, 71] on link "Dashboard" at bounding box center [90, 80] width 163 height 27
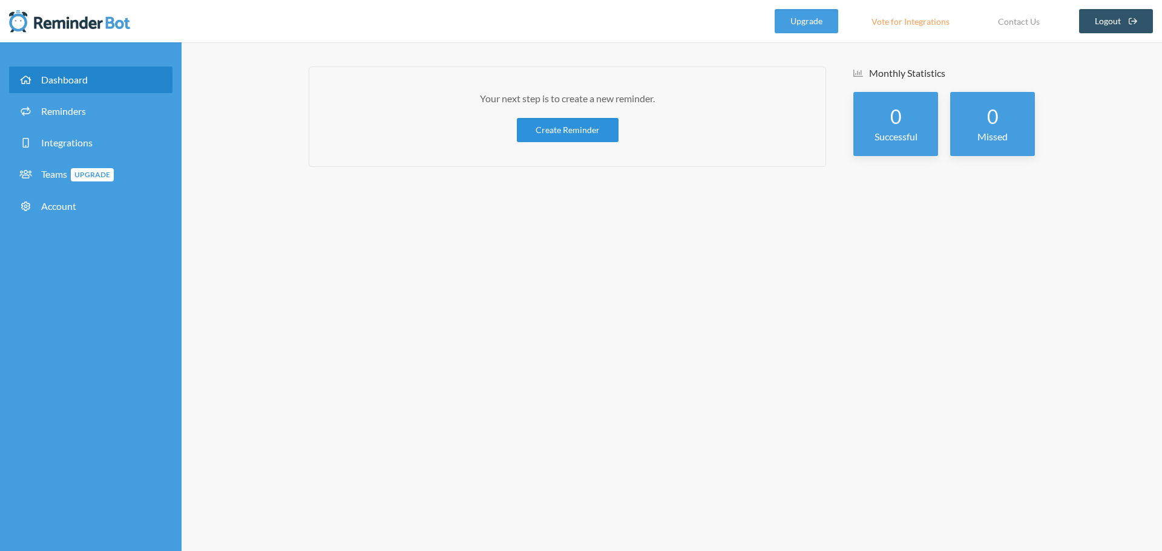
click at [583, 128] on link "Create Reminder" at bounding box center [568, 130] width 102 height 24
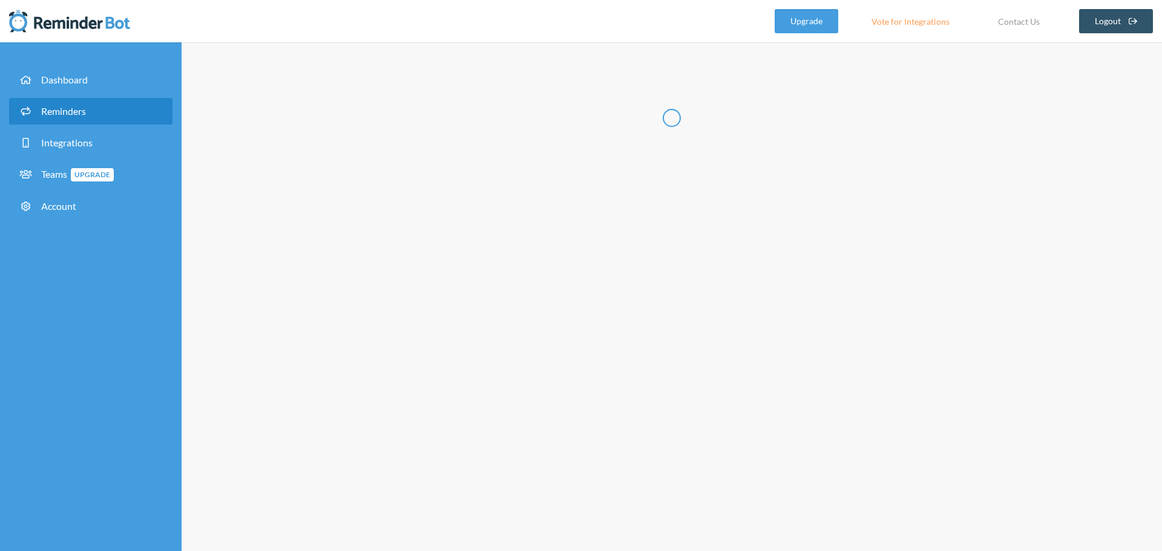
select select "10:30:00"
select select "11:30:00"
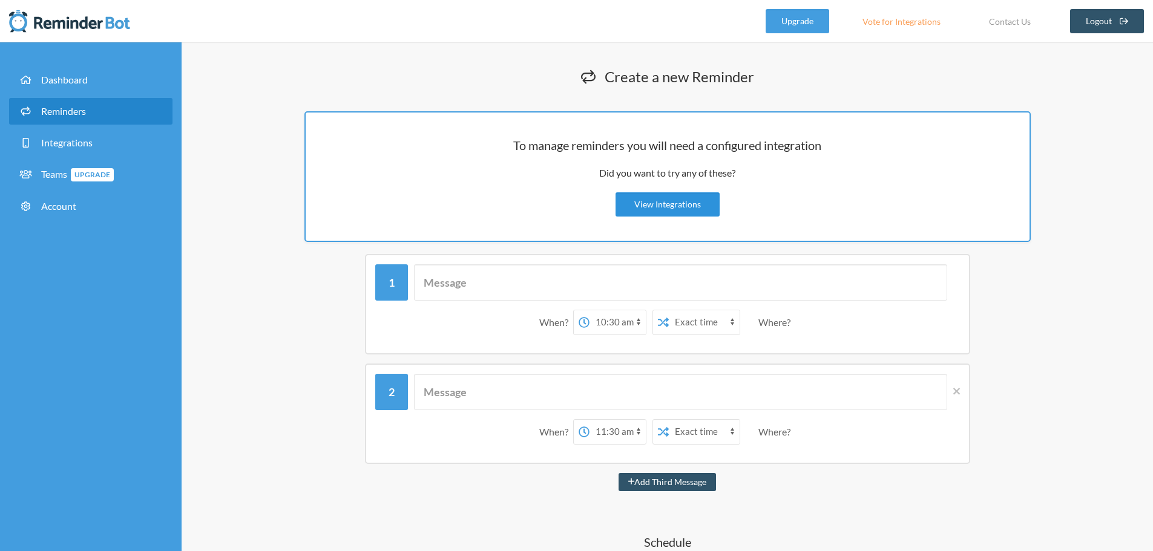
click at [674, 206] on link "View Integrations" at bounding box center [667, 204] width 104 height 24
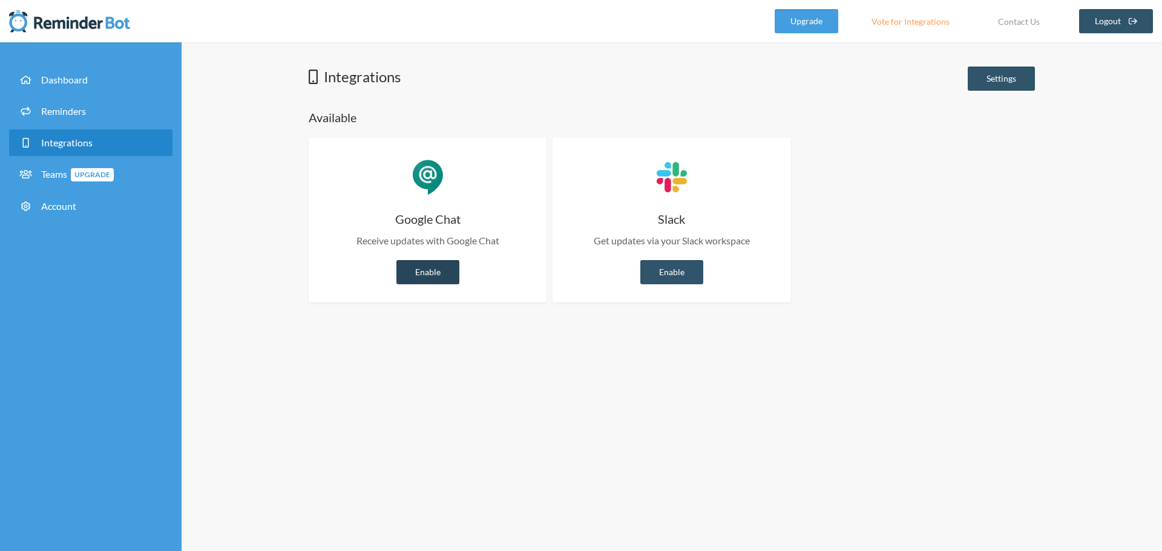
click at [425, 277] on link "Enable" at bounding box center [427, 272] width 63 height 24
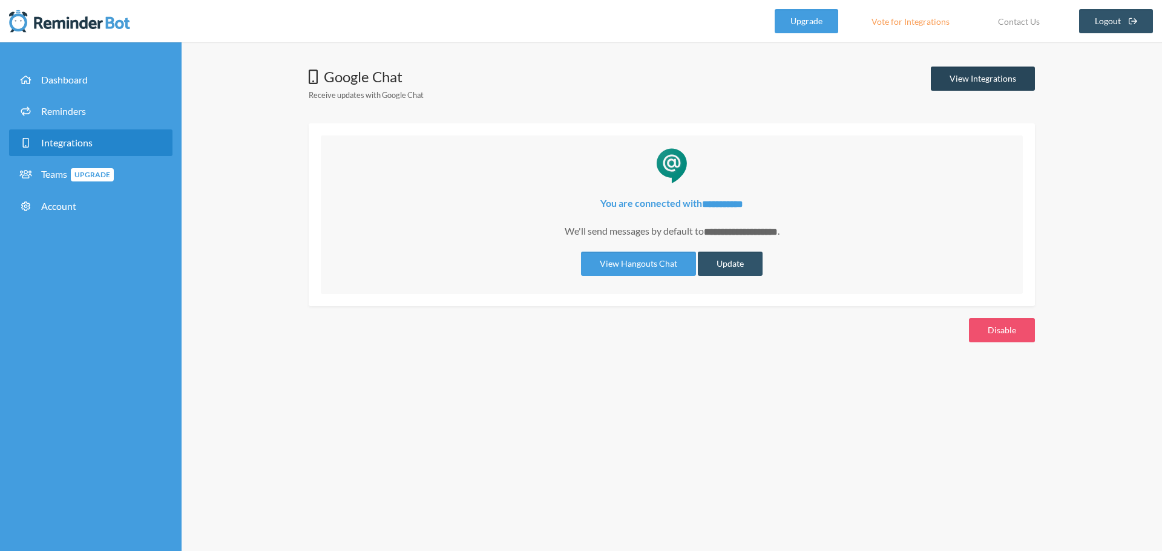
click at [972, 83] on link "View Integrations" at bounding box center [983, 79] width 104 height 24
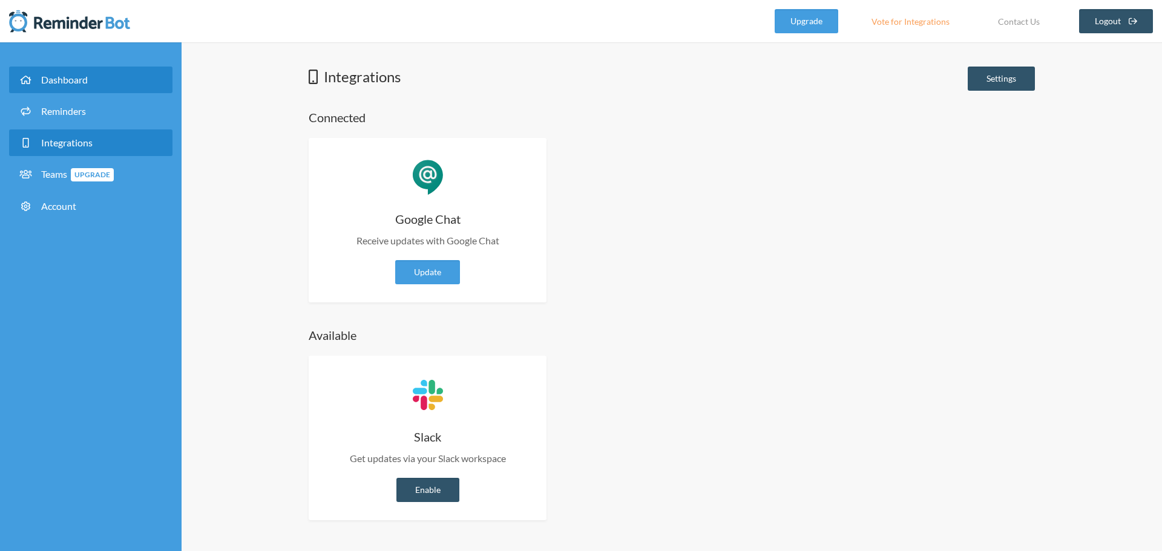
click at [48, 82] on span "Dashboard" at bounding box center [64, 79] width 47 height 11
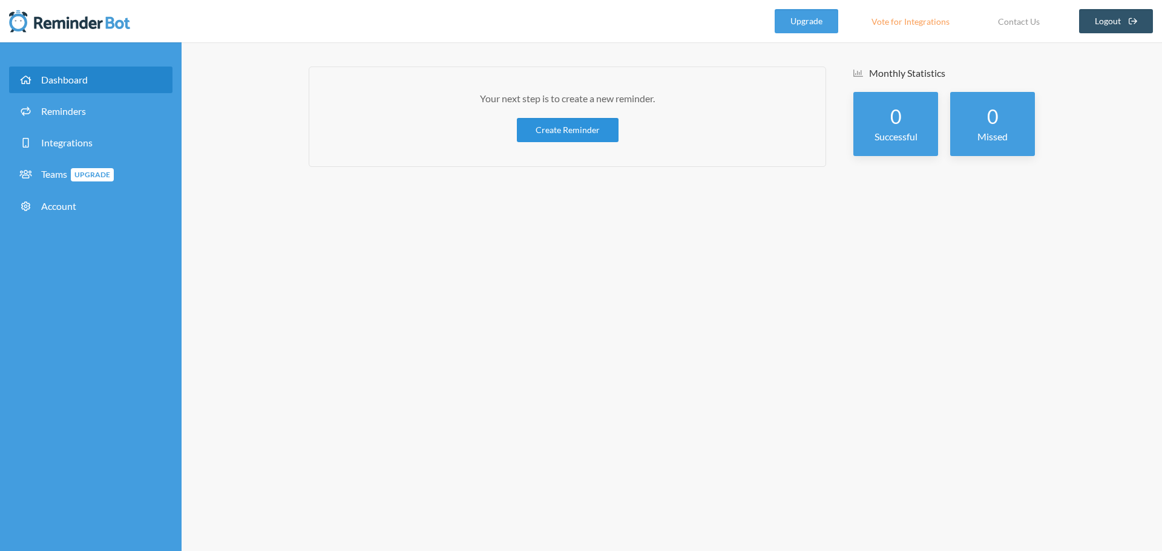
click at [547, 133] on link "Create Reminder" at bounding box center [568, 130] width 102 height 24
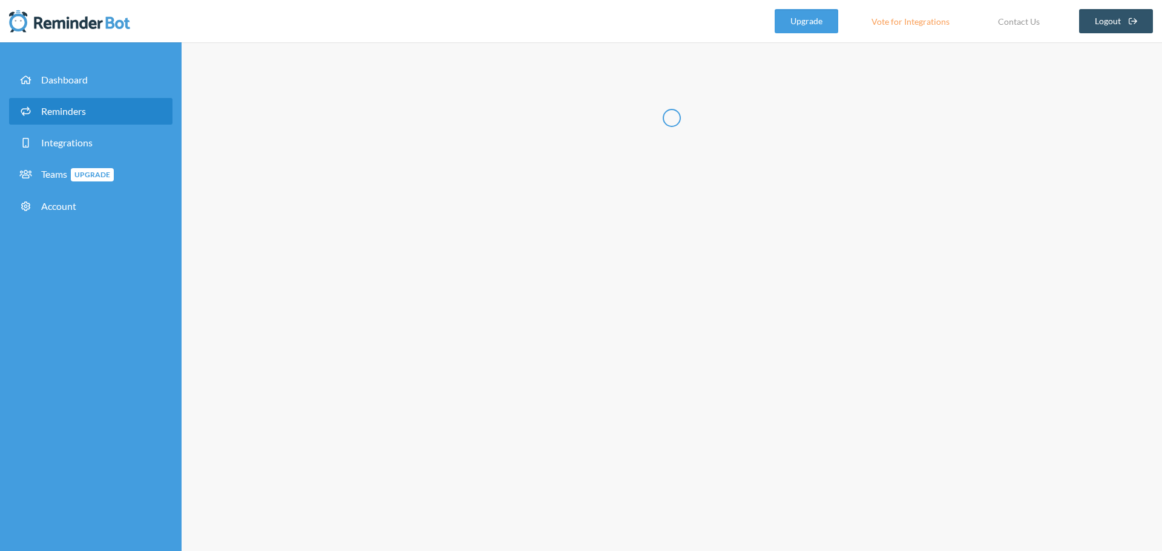
select select "08:30:00"
select select "09:30:00"
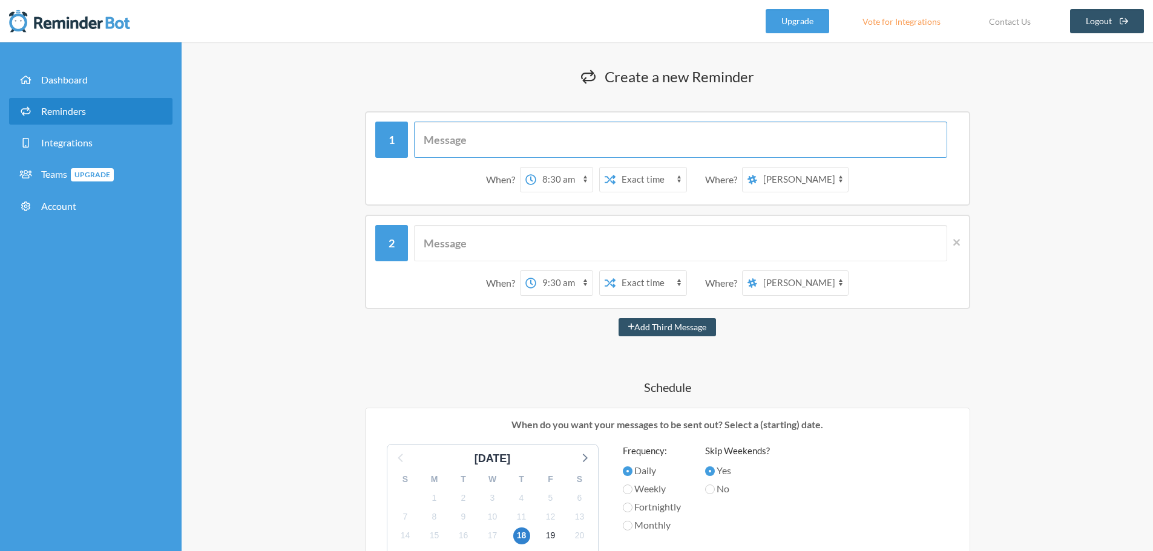
click at [536, 140] on input "text" at bounding box center [680, 140] width 533 height 36
type input "Test"
click at [565, 185] on select "12:00 am 12:15 am 12:30 am 12:45 am 1:00 am 1:15 am 1:30 am 1:45 am 2:00 am 2:1…" at bounding box center [564, 180] width 56 height 24
click at [536, 168] on select "12:00 am 12:15 am 12:30 am 12:45 am 1:00 am 1:15 am 1:30 am 1:45 am 2:00 am 2:1…" at bounding box center [564, 180] width 56 height 24
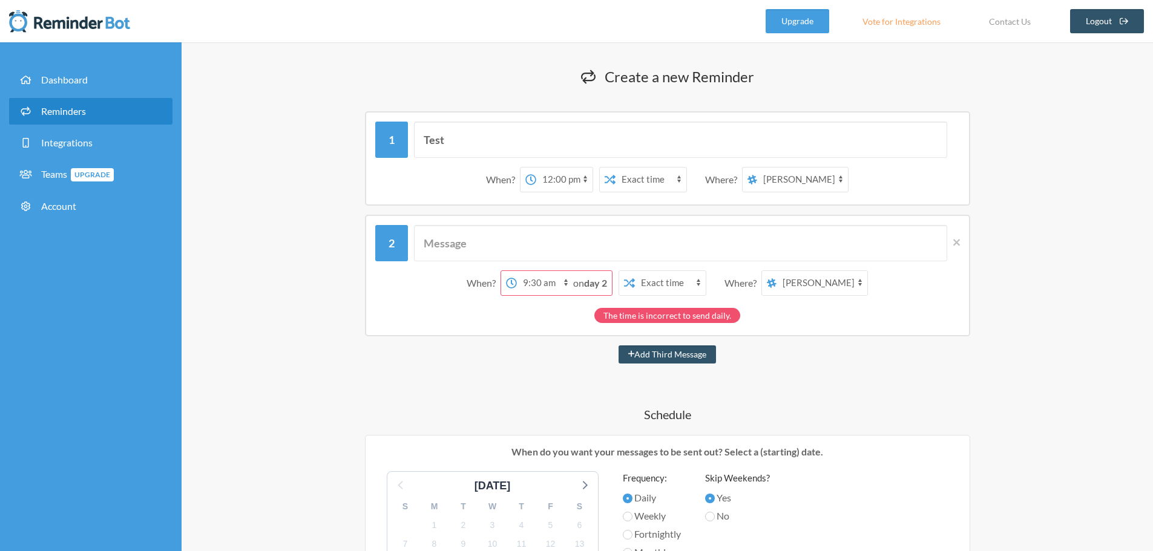
click at [560, 176] on select "12:00 am 12:15 am 12:30 am 12:45 am 1:00 am 1:15 am 1:30 am 1:45 am 2:00 am 2:1…" at bounding box center [564, 180] width 56 height 24
click at [556, 176] on select "12:00 am 12:15 am 12:30 am 12:45 am 1:00 am 1:15 am 1:30 am 1:45 am 2:00 am 2:1…" at bounding box center [564, 180] width 56 height 24
click at [556, 174] on select "12:00 am 12:15 am 12:30 am 12:45 am 1:00 am 1:15 am 1:30 am 1:45 am 2:00 am 2:1…" at bounding box center [564, 180] width 56 height 24
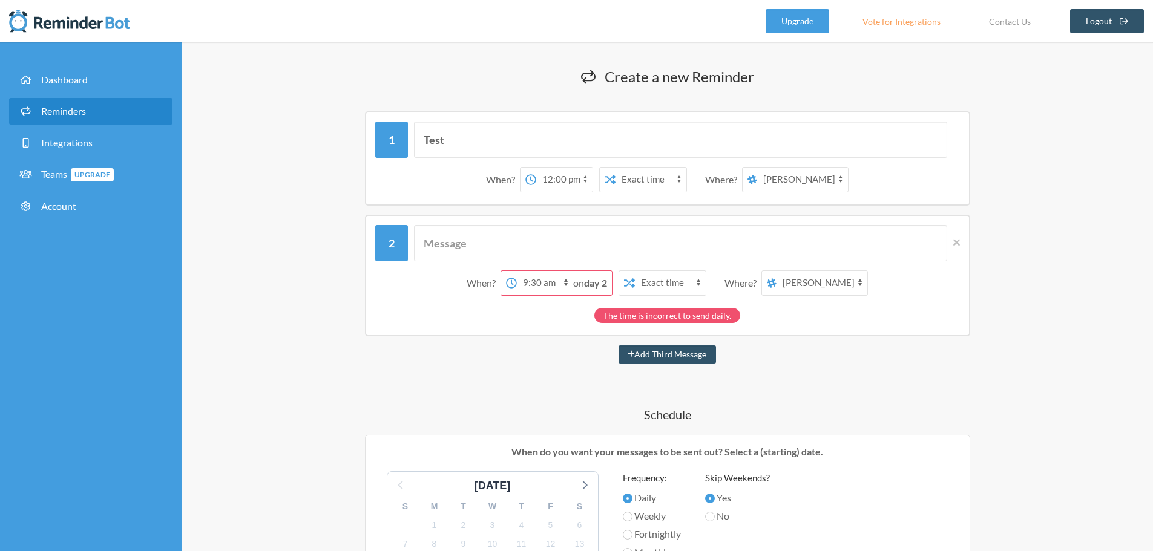
click at [558, 175] on select "12:00 am 12:15 am 12:30 am 12:45 am 1:00 am 1:15 am 1:30 am 1:45 am 2:00 am 2:1…" at bounding box center [564, 180] width 56 height 24
click at [553, 176] on select "12:00 am 12:15 am 12:30 am 12:45 am 1:00 am 1:15 am 1:30 am 1:45 am 2:00 am 2:1…" at bounding box center [564, 180] width 56 height 24
click at [536, 168] on select "12:00 am 12:15 am 12:30 am 12:45 am 1:00 am 1:15 am 1:30 am 1:45 am 2:00 am 2:1…" at bounding box center [564, 180] width 56 height 24
select select "12:15:00"
click at [673, 183] on select "Exact time Random time" at bounding box center [650, 180] width 71 height 24
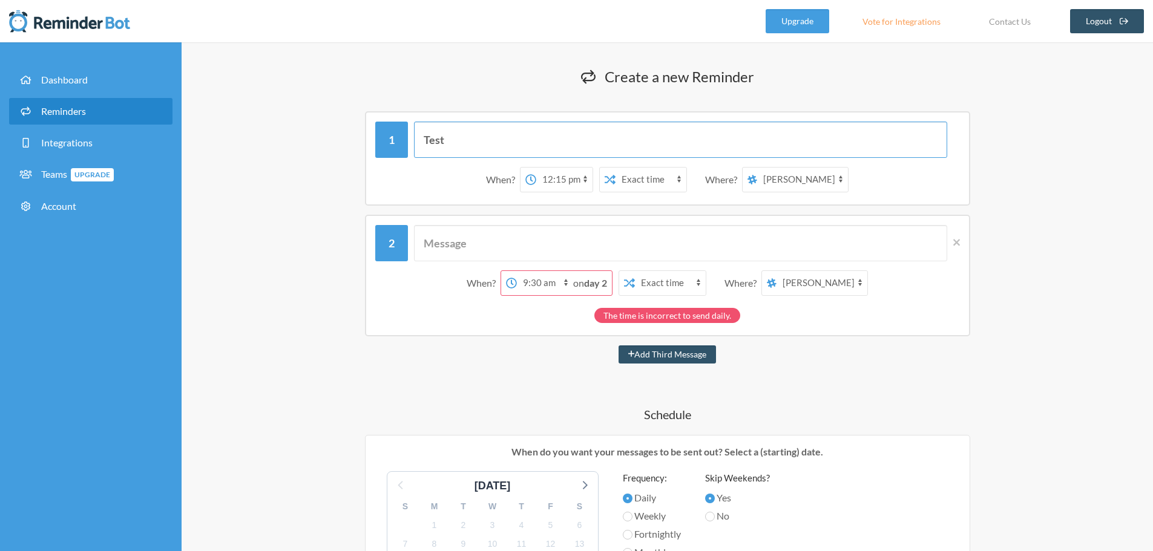
click at [729, 145] on input "Test" at bounding box center [680, 140] width 533 height 36
click at [838, 183] on select "[PERSON_NAME] -MDE- LMA Program Managers LMA Program Managers LMA Program Manag…" at bounding box center [802, 180] width 91 height 24
click at [884, 179] on div "When? 12:00 am 12:15 am 12:30 am 12:45 am 1:00 am 1:15 am 1:30 am 1:45 am 2:00 …" at bounding box center [667, 180] width 585 height 38
click at [960, 239] on div "When? 12:00 am 12:15 am 12:30 am 12:45 am 1:00 am 1:15 am 1:30 am 1:45 am 2:00 …" at bounding box center [667, 276] width 605 height 122
click at [954, 241] on icon at bounding box center [956, 242] width 7 height 7
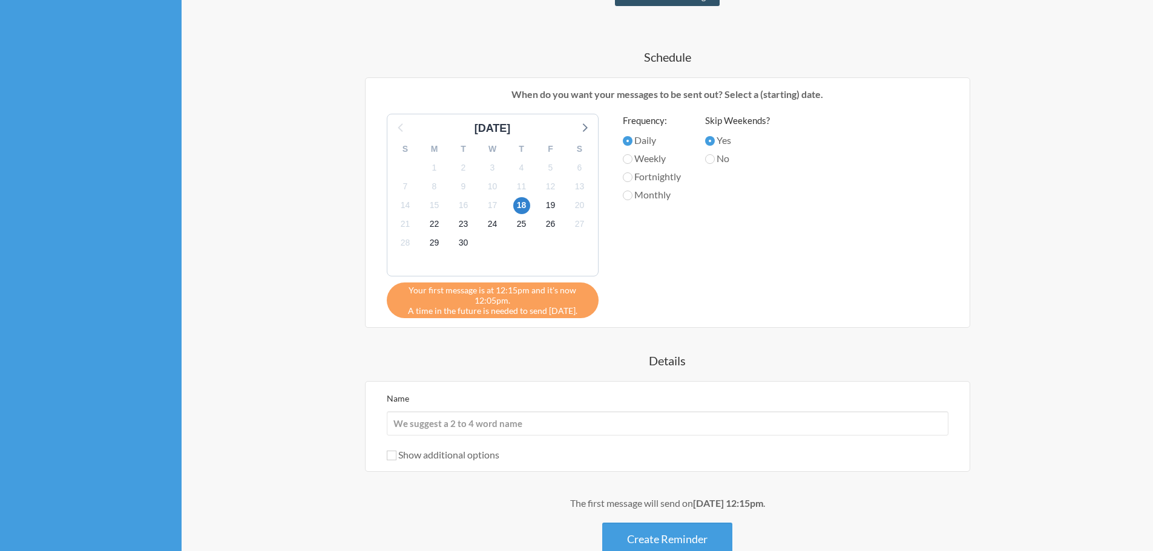
scroll to position [242, 0]
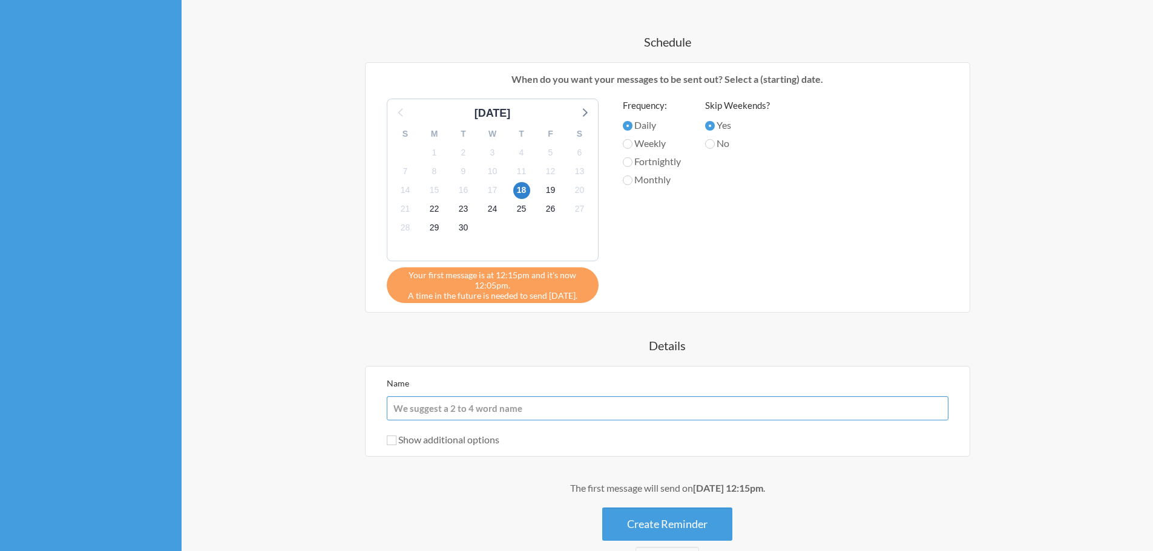
click at [548, 416] on input "Name" at bounding box center [668, 408] width 562 height 24
type input "Test Test 12341234"
click at [395, 439] on input "Show additional options" at bounding box center [392, 441] width 10 height 10
checkbox input "true"
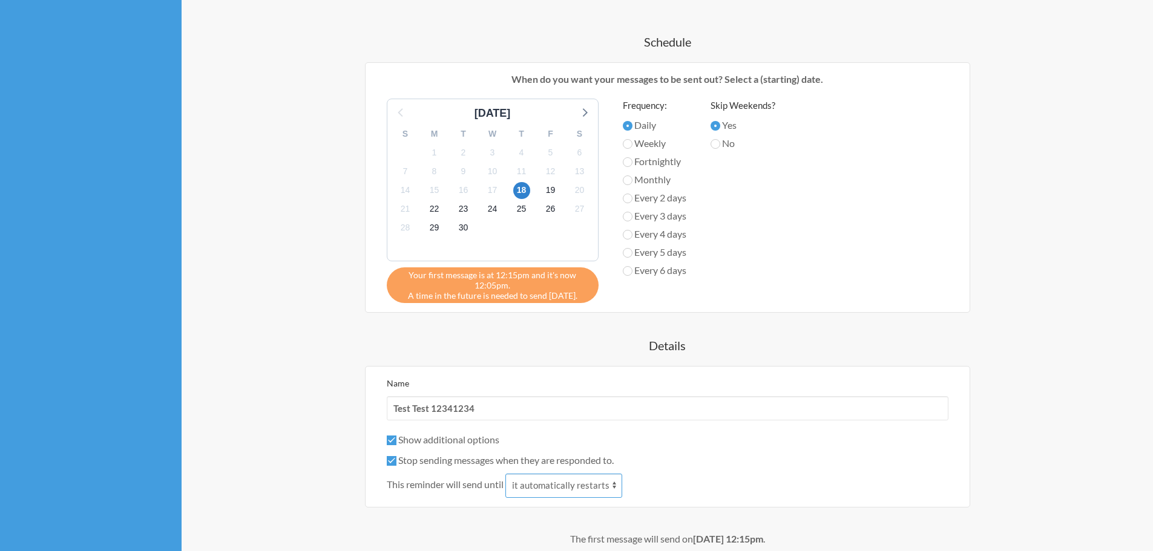
click at [568, 493] on select "it automatically restarts it is replied to" at bounding box center [563, 486] width 117 height 24
select select "1"
click at [506, 474] on select "it automatically restarts it is replied to" at bounding box center [563, 486] width 117 height 24
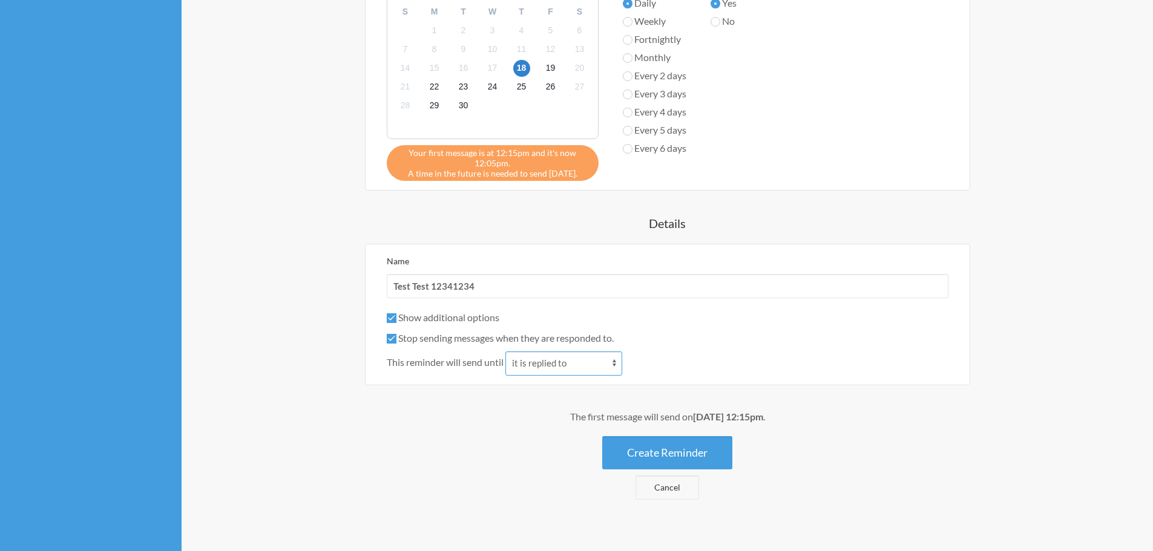
scroll to position [379, 0]
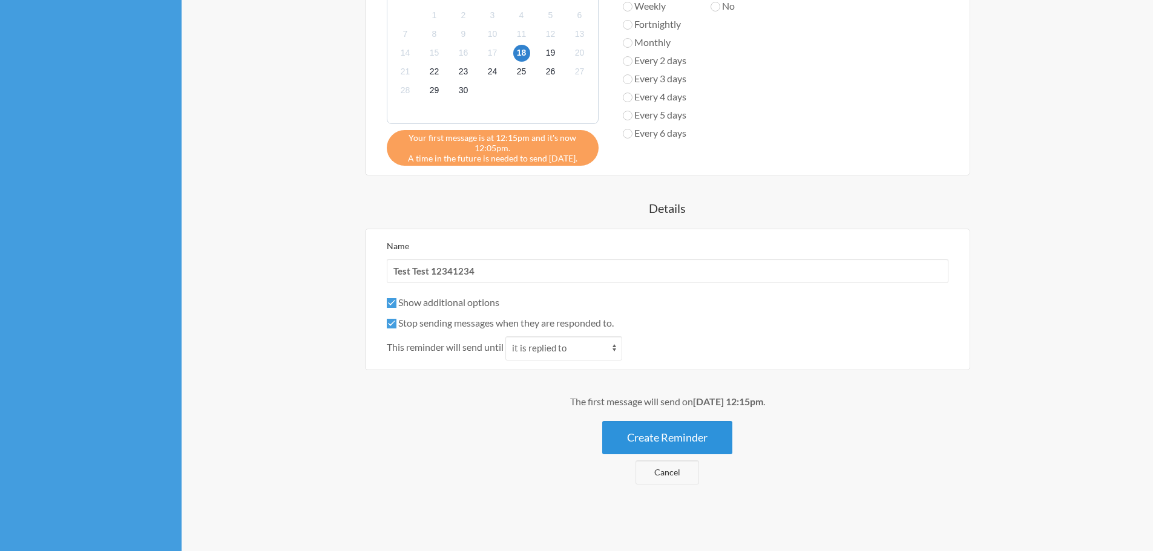
click at [690, 440] on button "Create Reminder" at bounding box center [667, 437] width 130 height 33
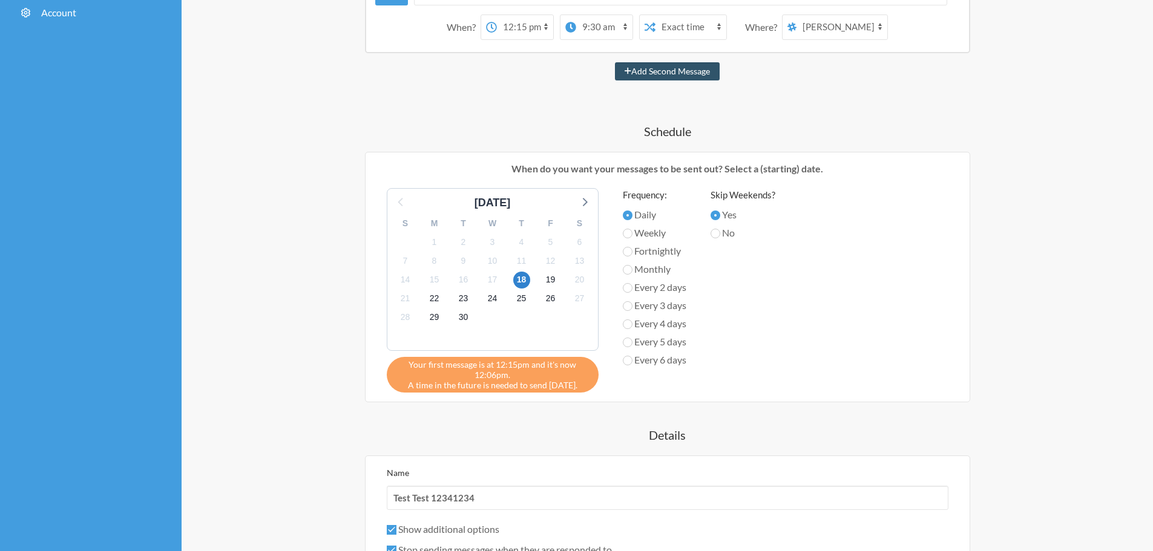
scroll to position [303, 0]
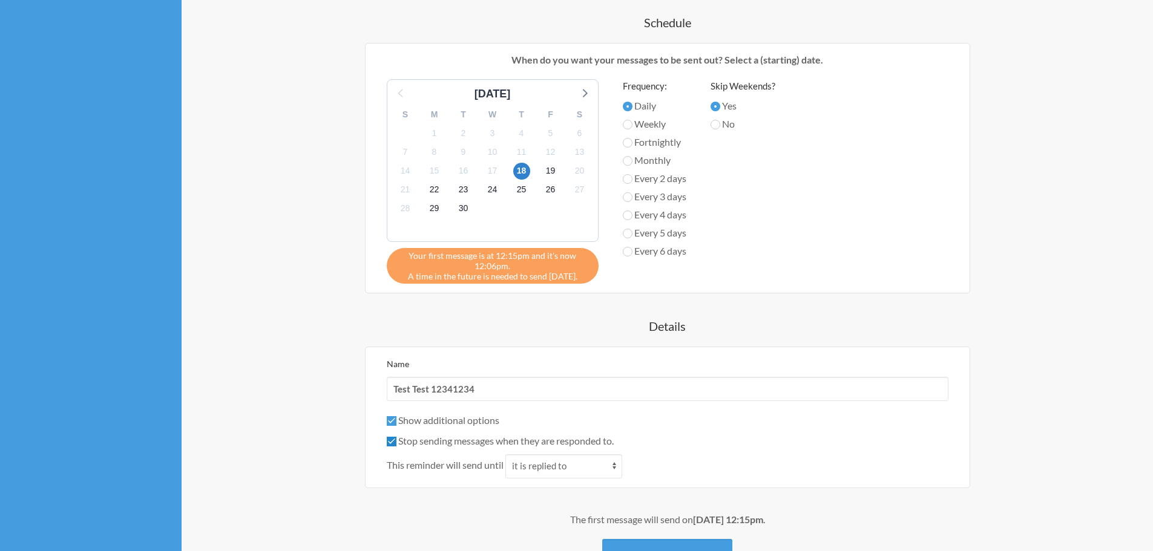
click at [389, 444] on input "Stop sending messages when they are responded to." at bounding box center [392, 442] width 10 height 10
checkbox input "false"
click at [388, 415] on label "Show additional options" at bounding box center [443, 419] width 113 height 11
click at [388, 416] on input "Show additional options" at bounding box center [392, 421] width 10 height 10
checkbox input "false"
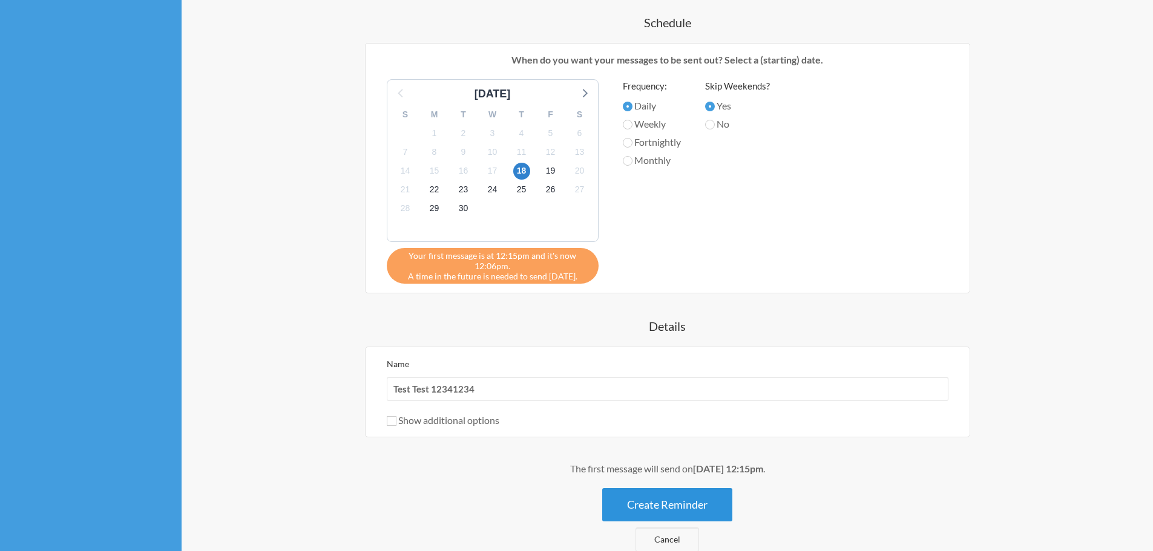
click at [687, 505] on button "Create Reminder" at bounding box center [667, 504] width 130 height 33
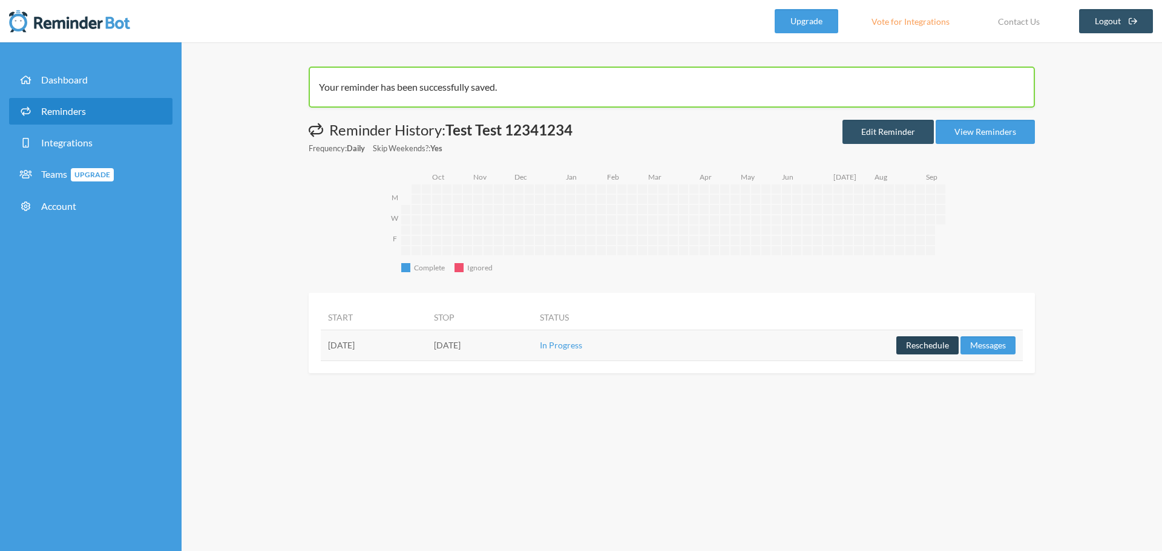
click at [923, 345] on button "Reschedule" at bounding box center [927, 345] width 62 height 18
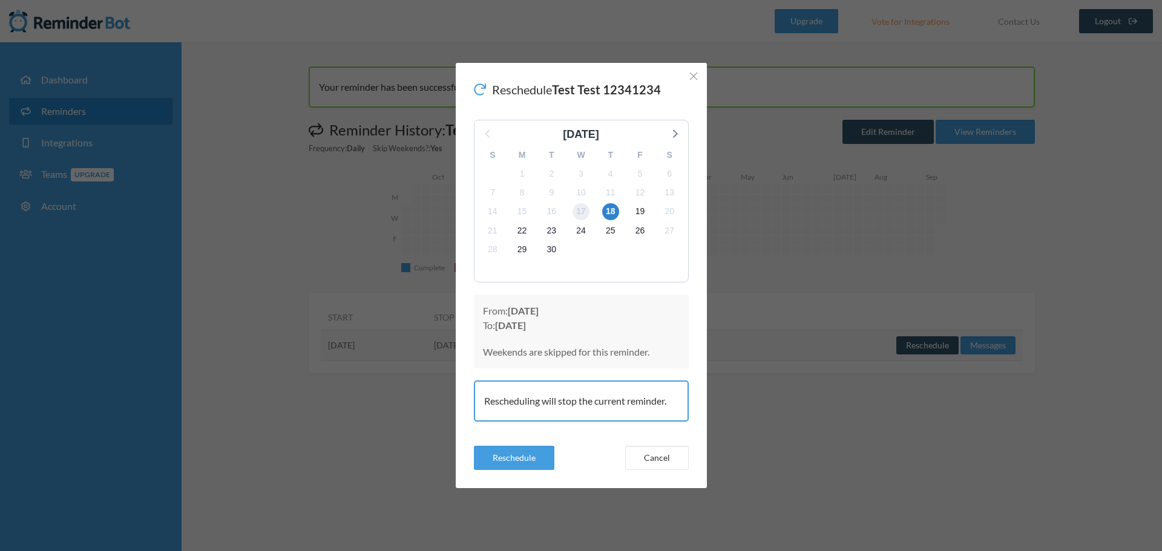
click at [582, 209] on span "17" at bounding box center [580, 211] width 17 height 17
click at [581, 211] on span "17" at bounding box center [580, 211] width 17 height 17
click at [670, 456] on button "Cancel" at bounding box center [657, 458] width 64 height 24
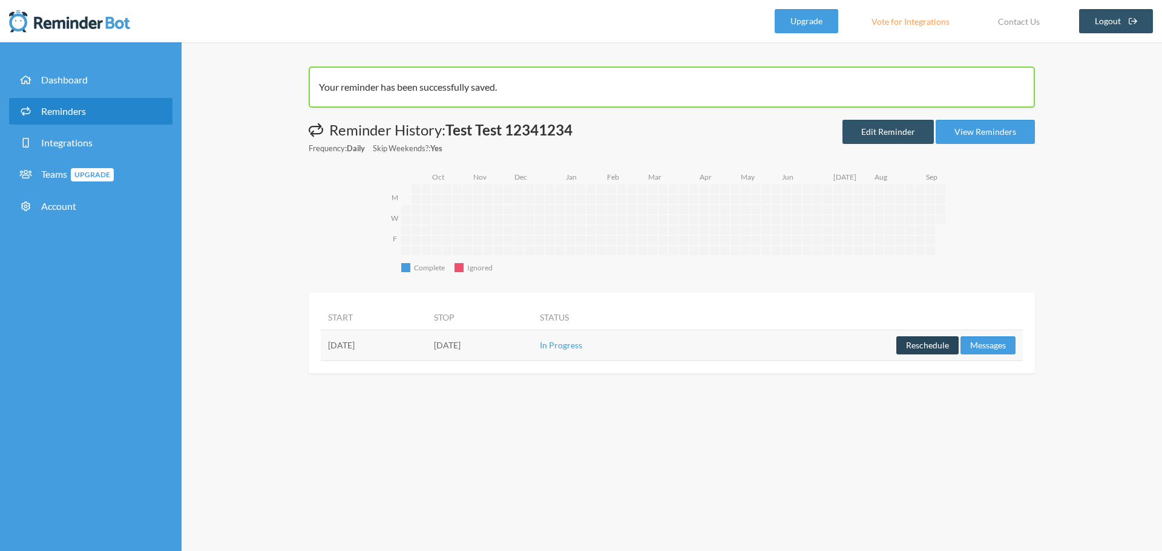
click at [931, 341] on button "Reschedule" at bounding box center [927, 345] width 62 height 18
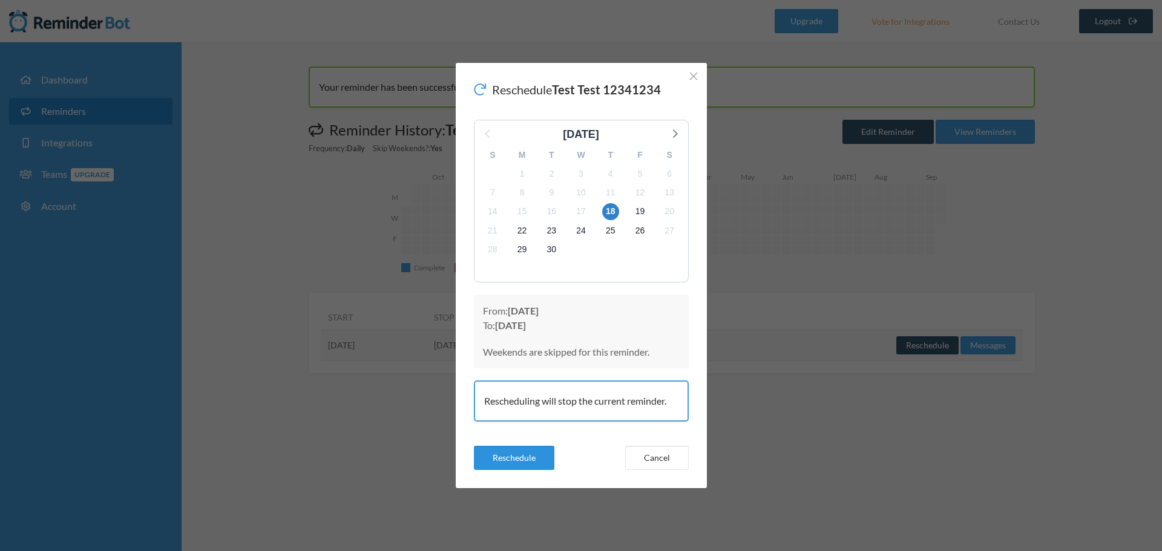
click at [508, 462] on button "Reschedule" at bounding box center [514, 458] width 80 height 24
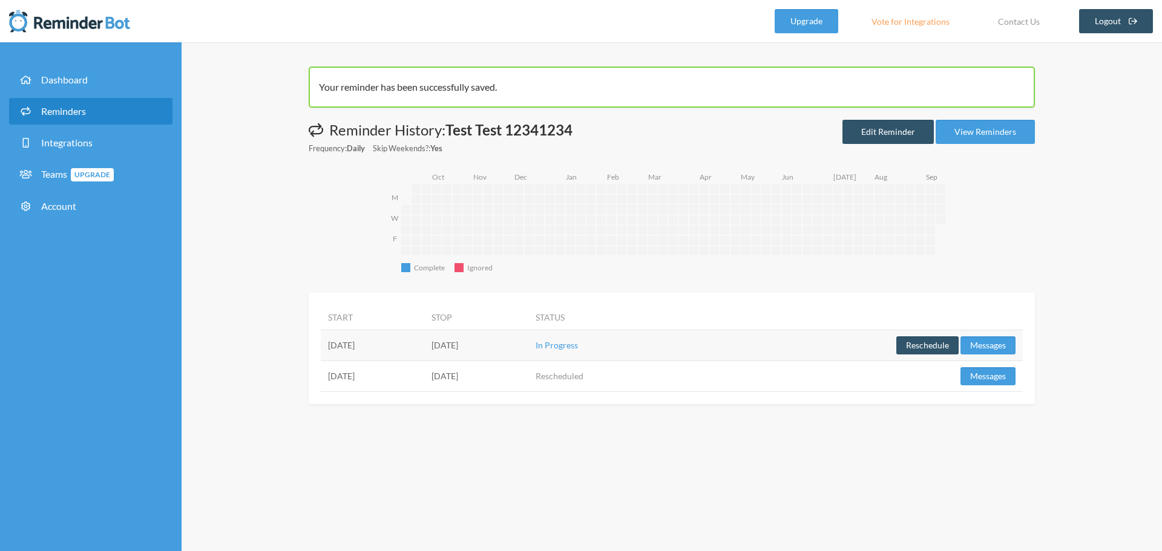
click at [919, 346] on button "Reschedule" at bounding box center [927, 345] width 62 height 18
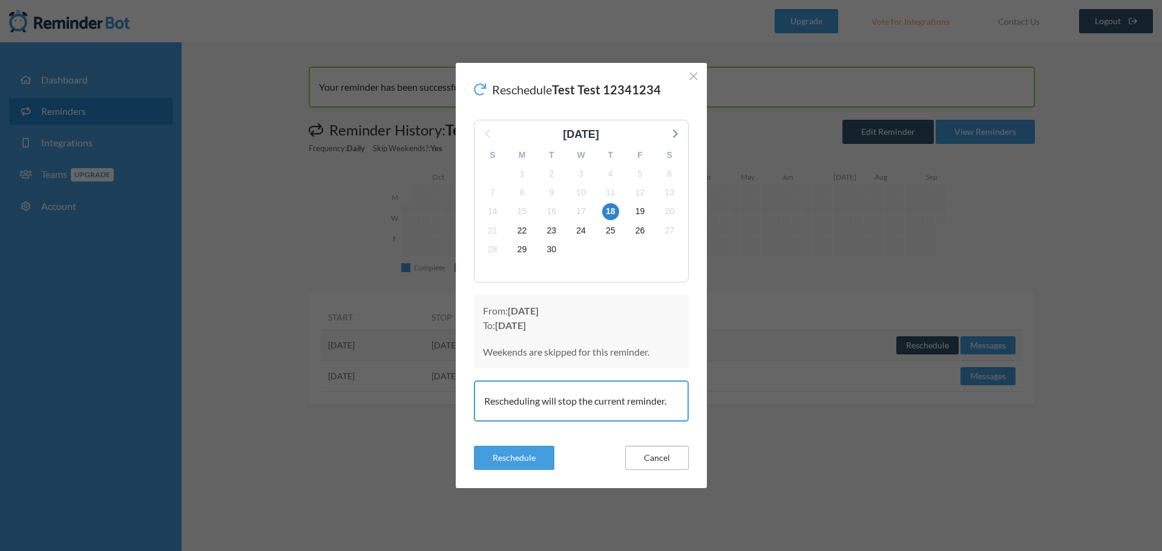
click at [657, 459] on button "Cancel" at bounding box center [657, 458] width 64 height 24
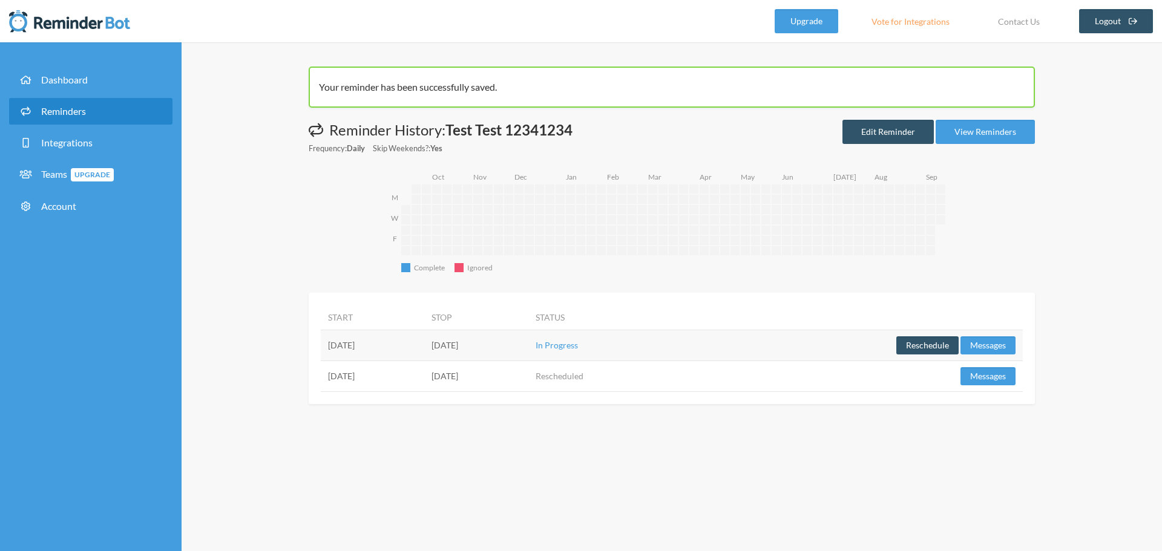
click at [76, 111] on span "Reminders" at bounding box center [63, 110] width 45 height 11
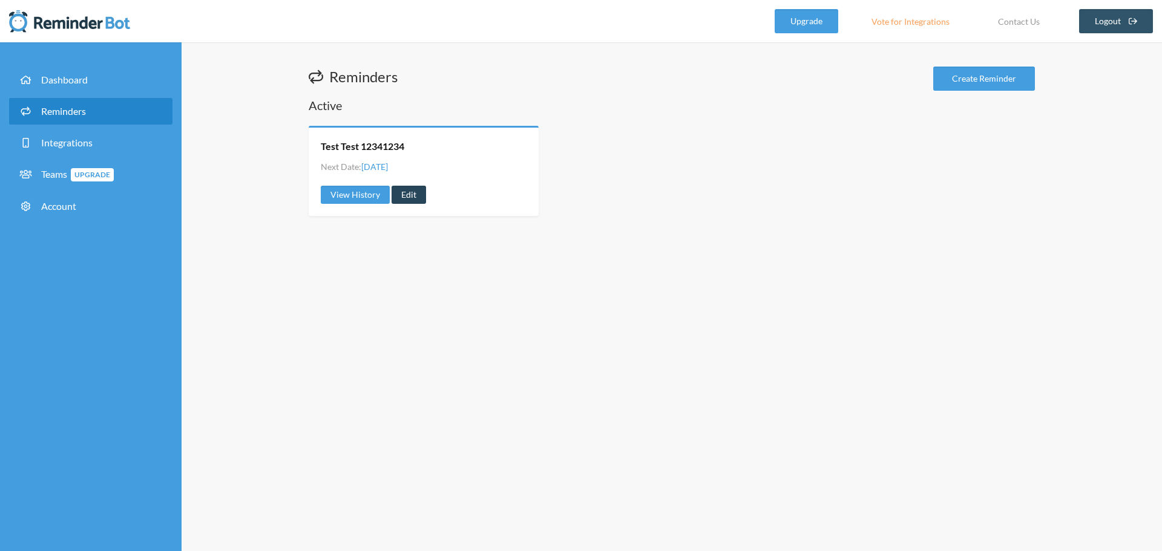
click at [404, 201] on link "Edit" at bounding box center [408, 195] width 34 height 18
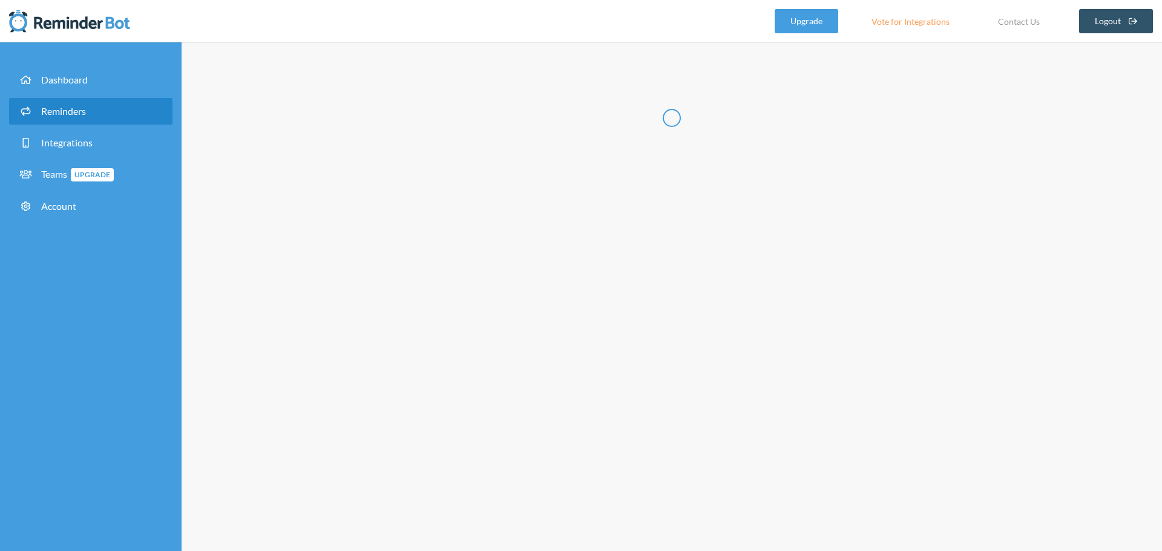
type input "Test Test 12341234"
select select "12:15:00"
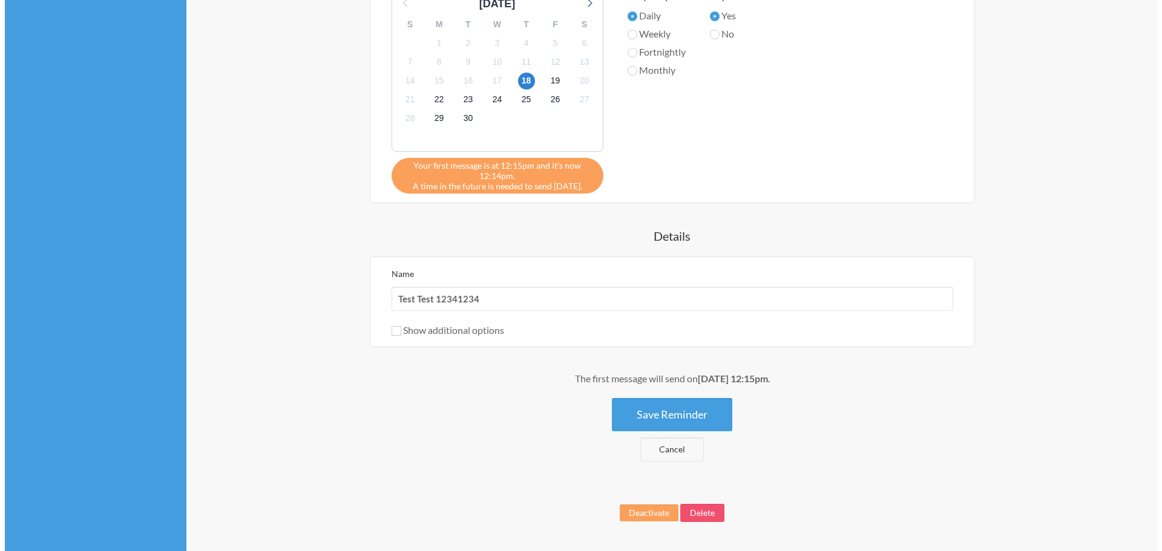
scroll to position [499, 0]
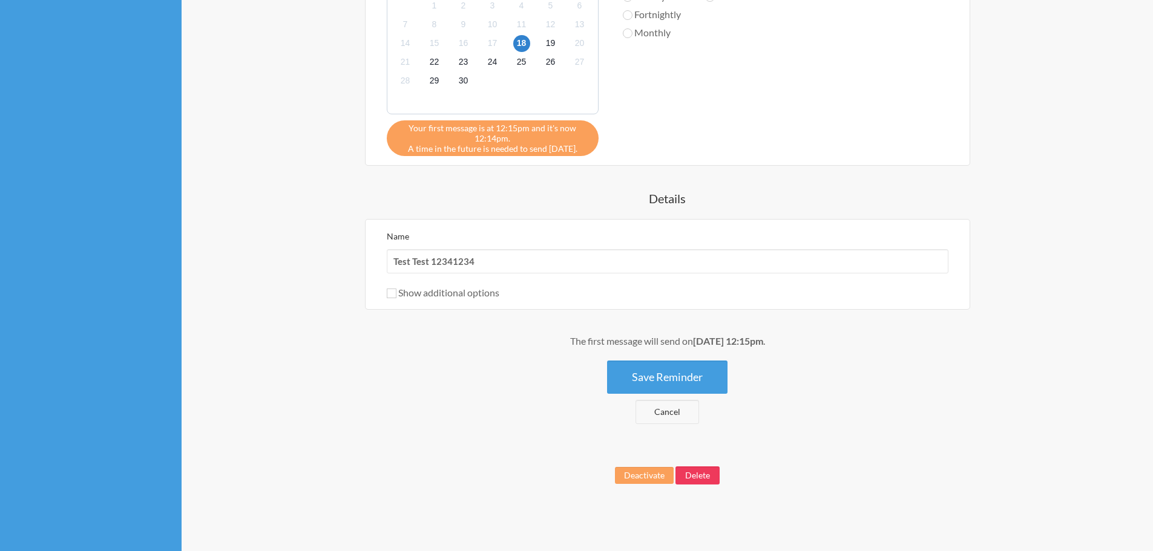
click at [695, 476] on button "Delete" at bounding box center [697, 476] width 44 height 18
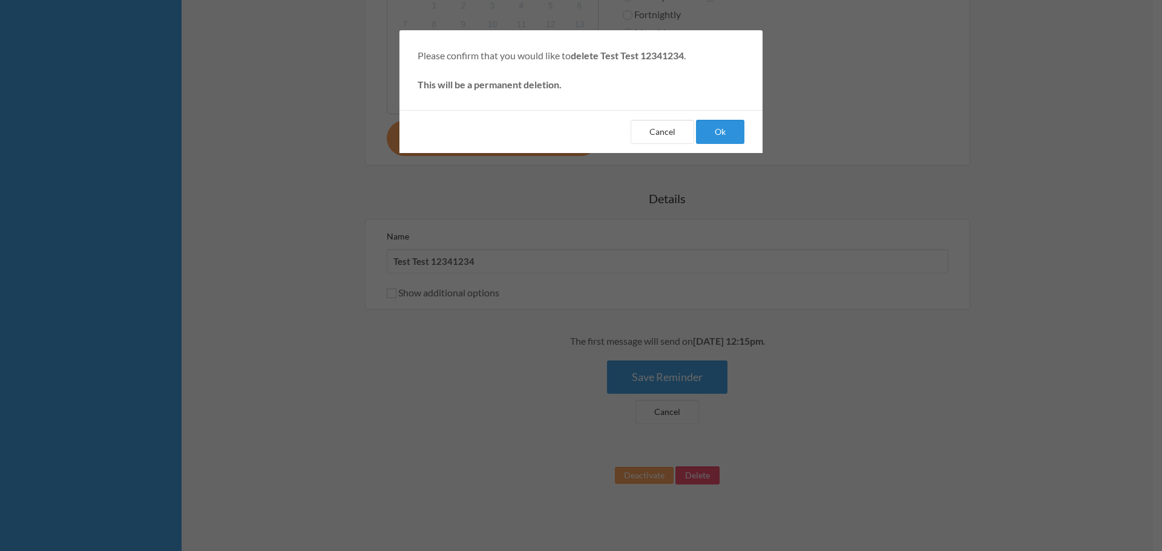
click at [712, 136] on button "Ok" at bounding box center [720, 132] width 48 height 24
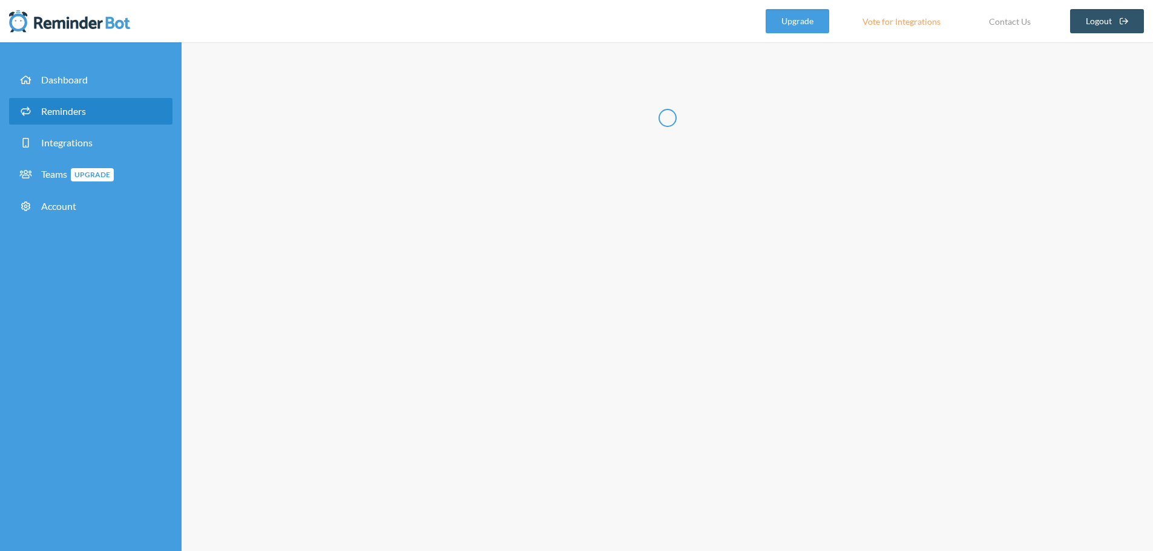
select select "10:30:00"
select select "11:30:00"
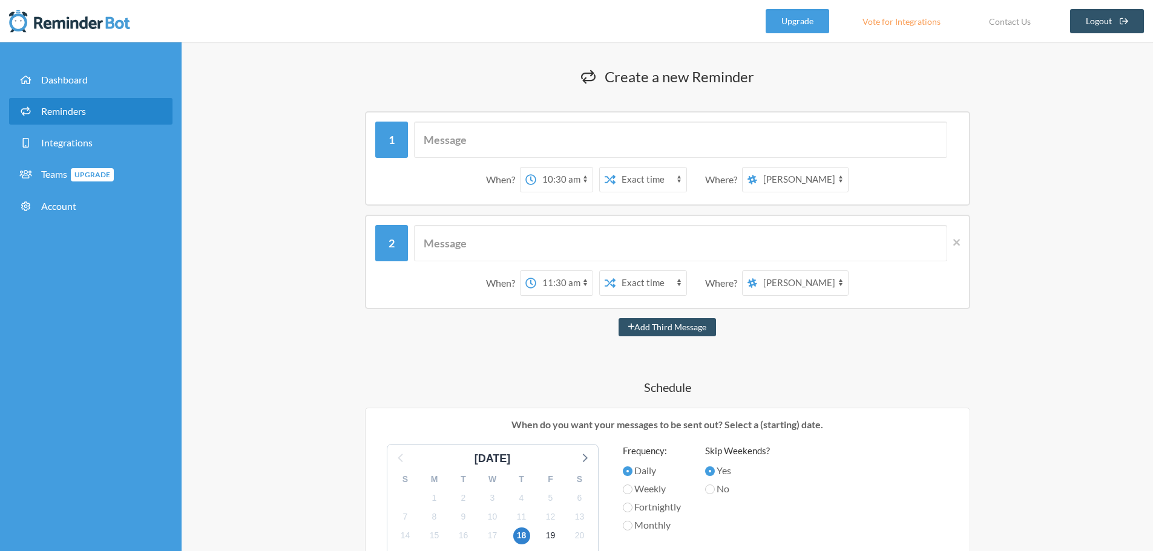
click at [68, 111] on span "Reminders" at bounding box center [63, 110] width 45 height 11
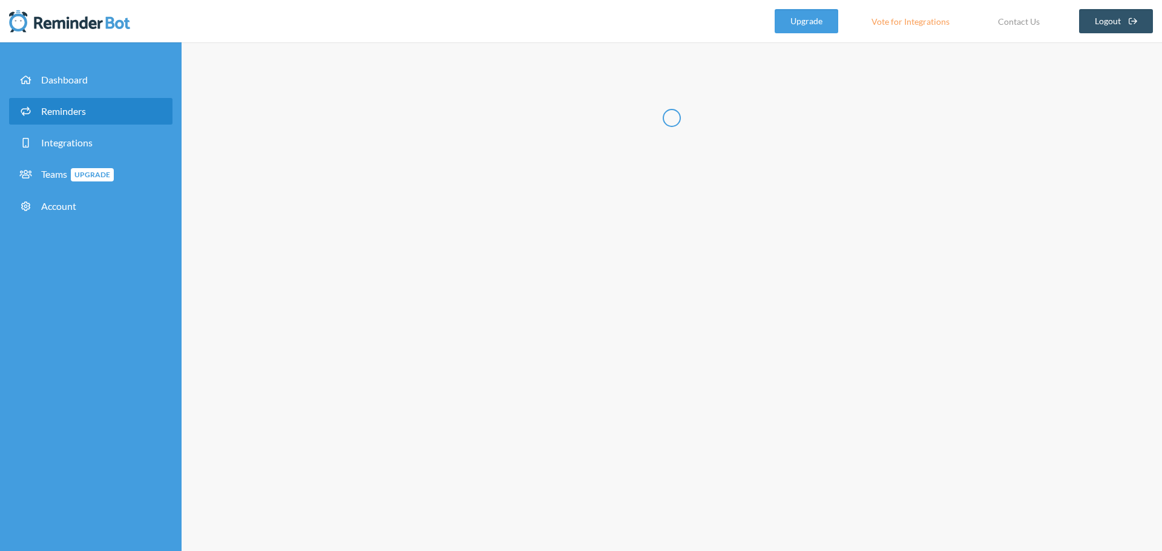
select select "08:30:00"
select select "09:30:00"
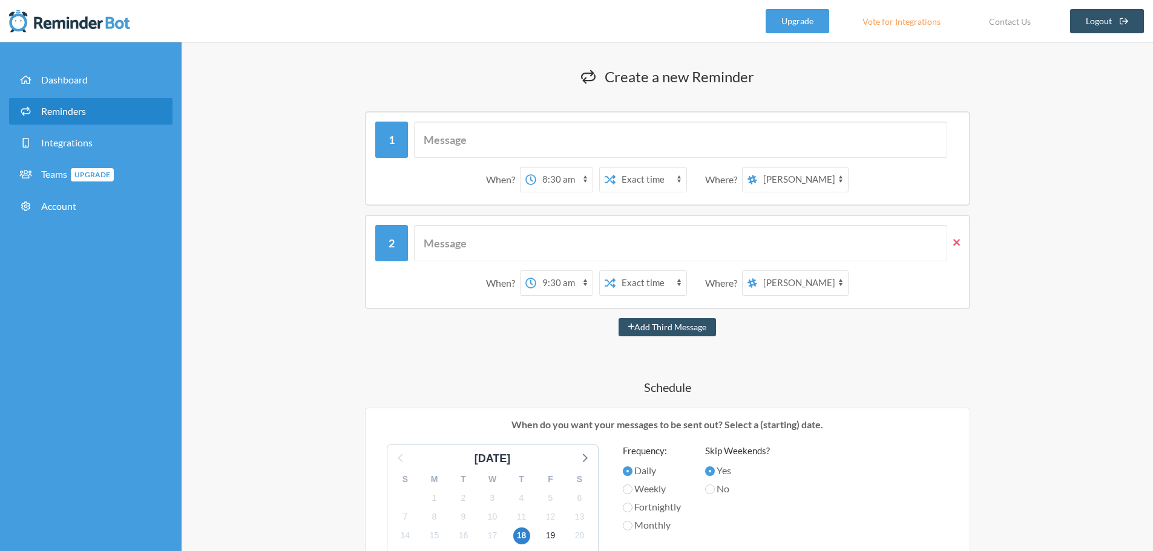
click at [956, 247] on icon at bounding box center [956, 242] width 7 height 11
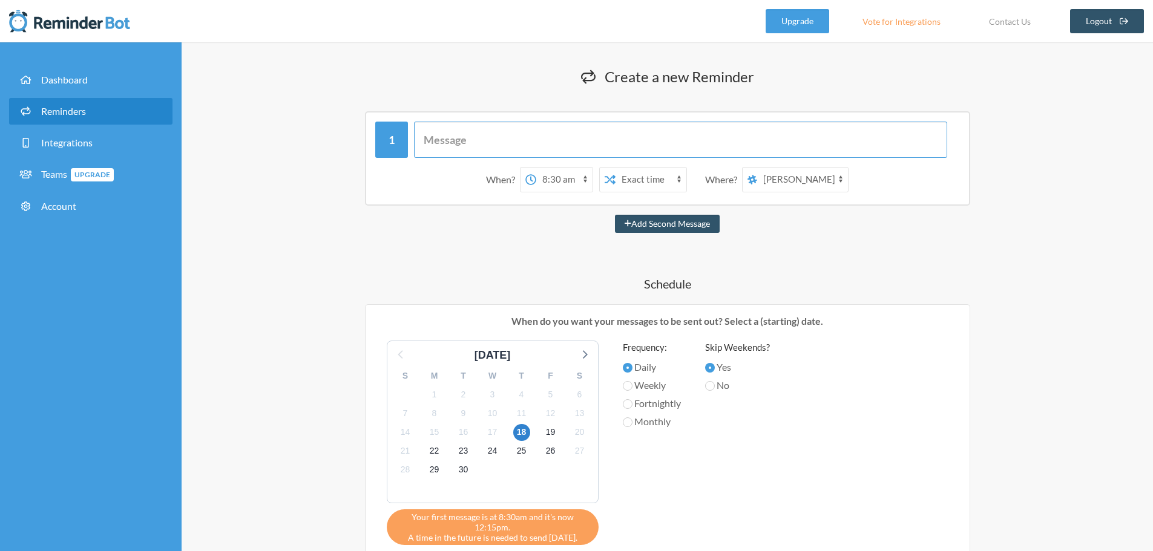
click at [525, 133] on input "text" at bounding box center [680, 140] width 533 height 36
type input "Tes"
type input "This is a Test Message"
click at [572, 187] on select "12:00 am 12:15 am 12:30 am 12:45 am 1:00 am 1:15 am 1:30 am 1:45 am 2:00 am 2:1…" at bounding box center [564, 180] width 56 height 24
click at [536, 168] on select "12:00 am 12:15 am 12:30 am 12:45 am 1:00 am 1:15 am 1:30 am 1:45 am 2:00 am 2:1…" at bounding box center [564, 180] width 56 height 24
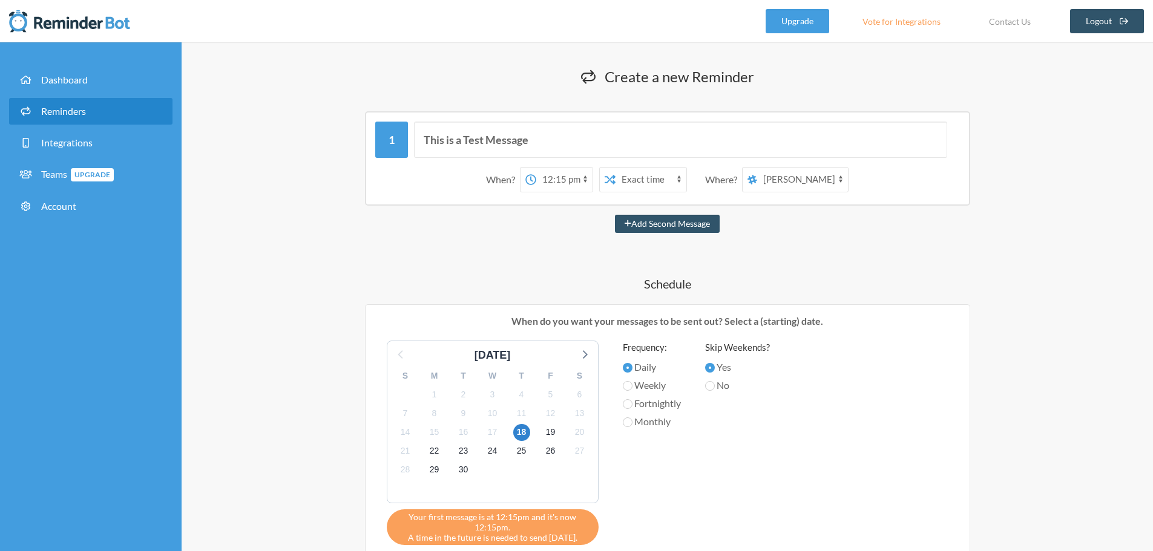
select select "12:30:00"
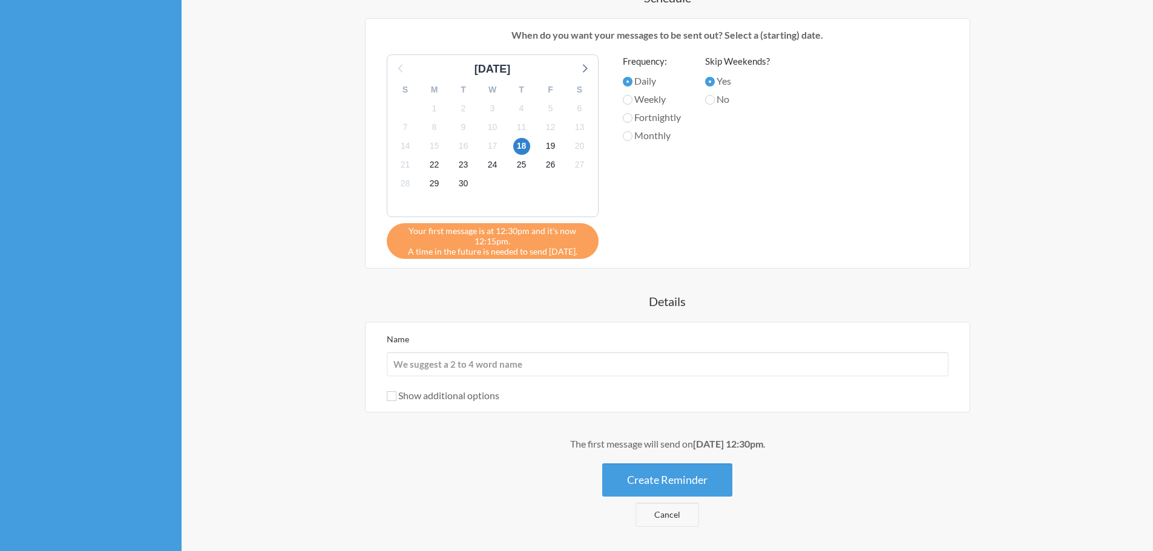
scroll to position [303, 0]
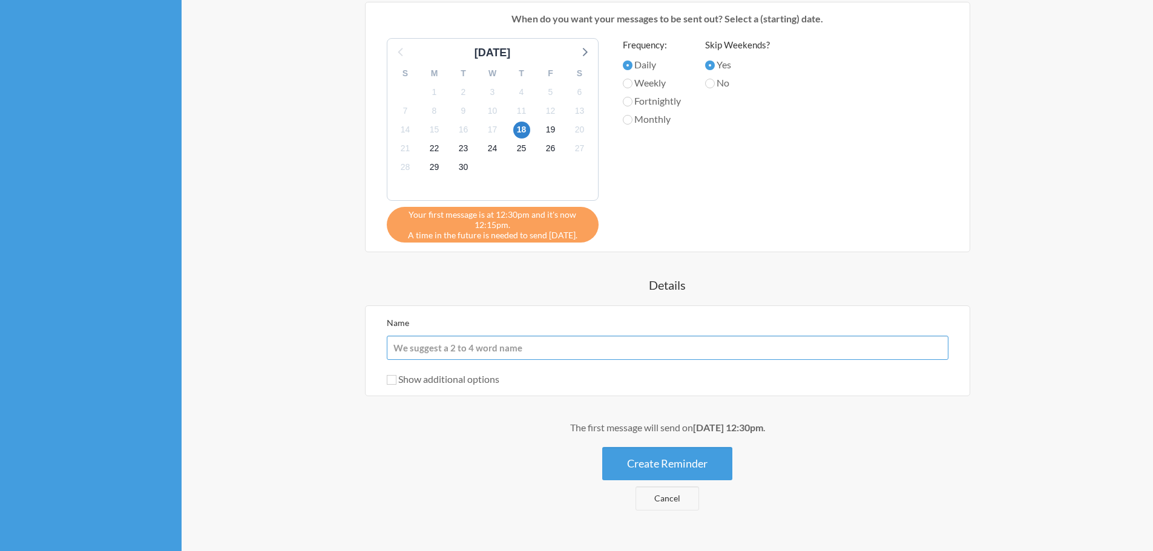
click at [430, 352] on input "Name" at bounding box center [668, 348] width 562 height 24
type input "This is a test"
click at [389, 390] on div "Name This is a test Show additional options Hide this reminder from calendars S…" at bounding box center [667, 351] width 605 height 91
click at [384, 378] on div "Name This is a test Show additional options Hide this reminder from calendars S…" at bounding box center [667, 351] width 605 height 91
click at [396, 382] on label "Show additional options" at bounding box center [443, 378] width 113 height 11
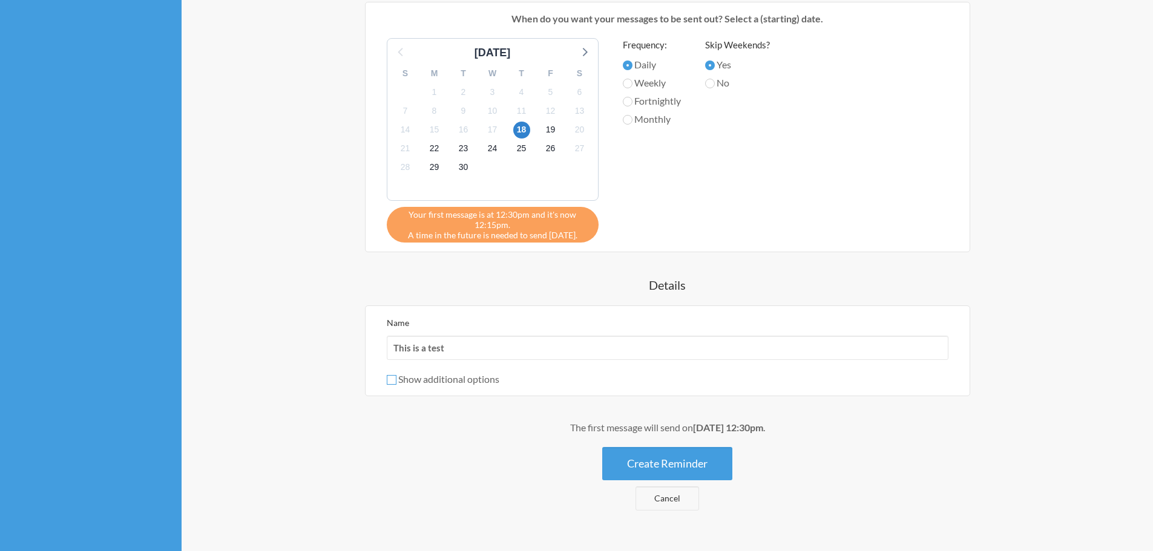
click at [396, 382] on input "Show additional options" at bounding box center [392, 380] width 10 height 10
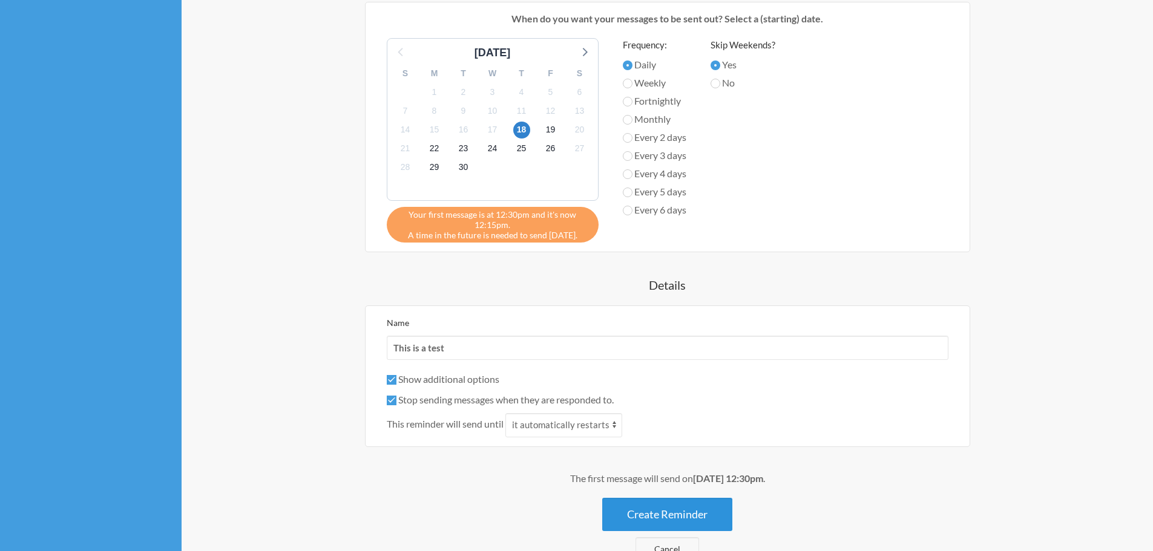
click at [667, 512] on button "Create Reminder" at bounding box center [667, 514] width 130 height 33
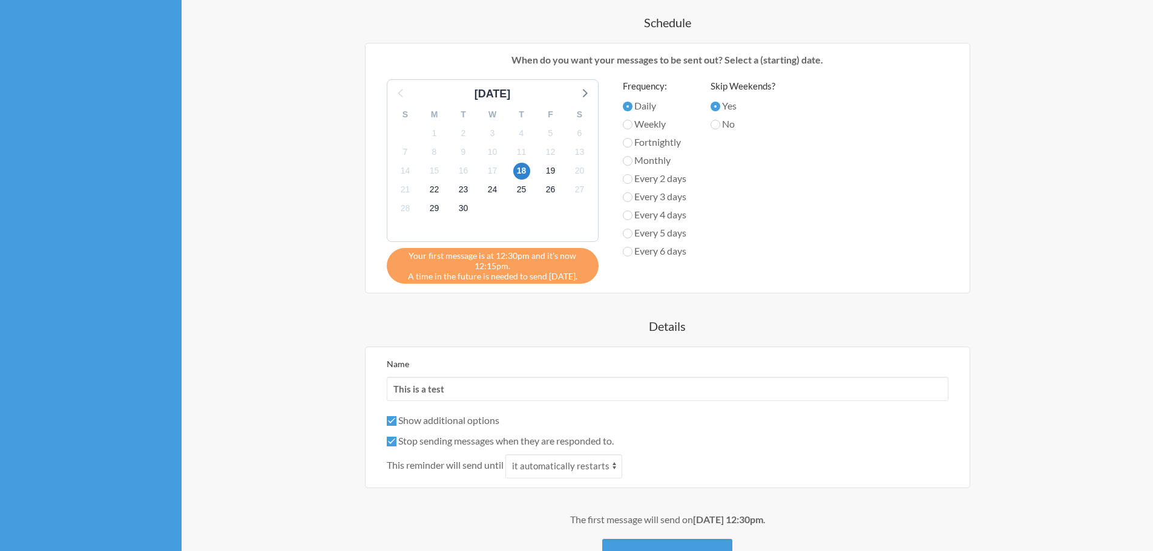
scroll to position [421, 0]
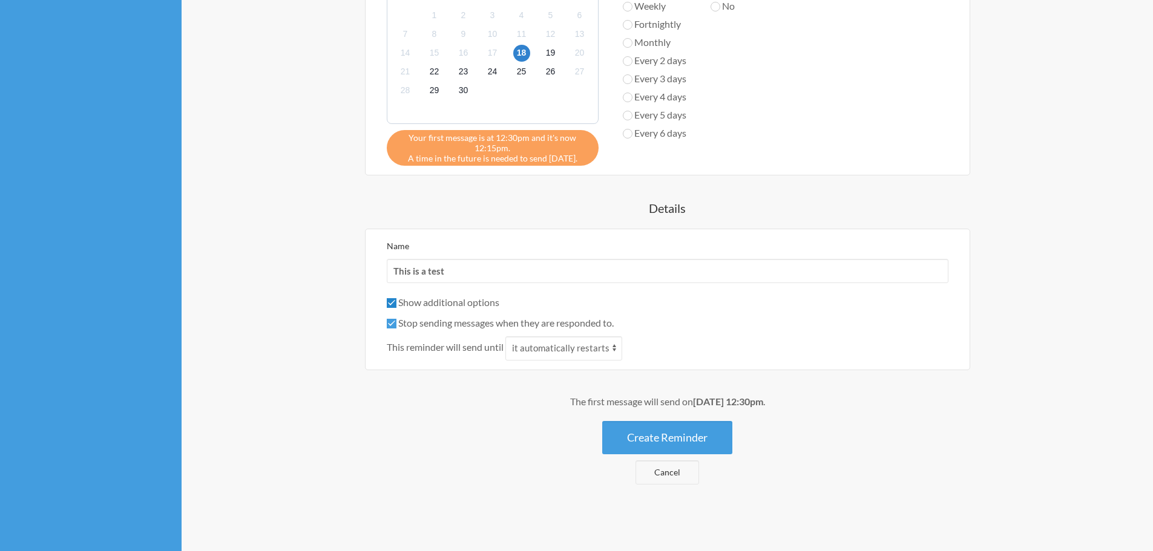
click at [395, 303] on input "Show additional options" at bounding box center [392, 303] width 10 height 10
checkbox input "false"
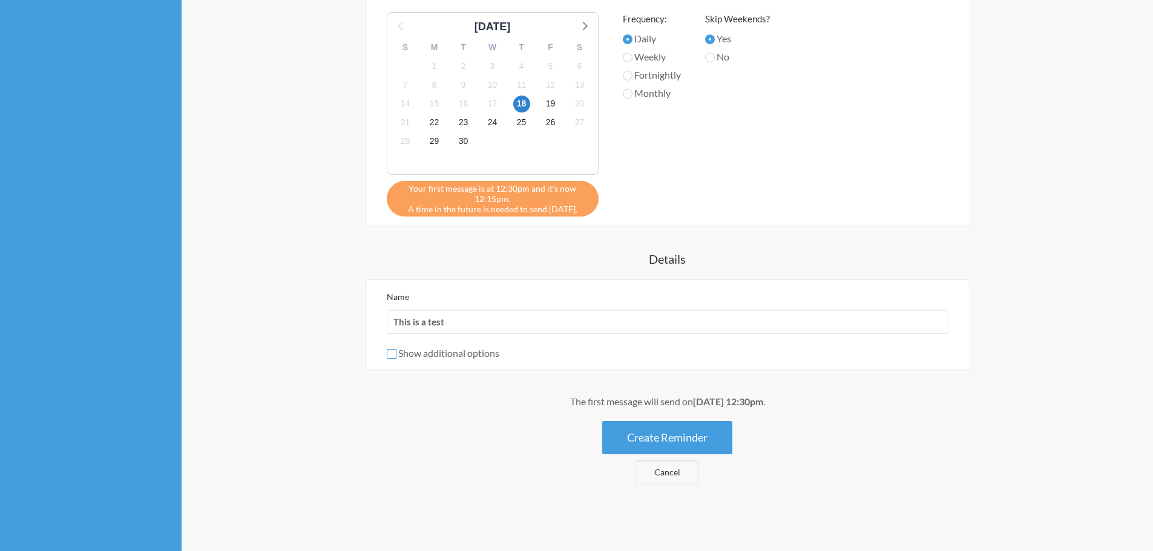
scroll to position [370, 0]
click at [673, 437] on button "Create Reminder" at bounding box center [667, 437] width 130 height 33
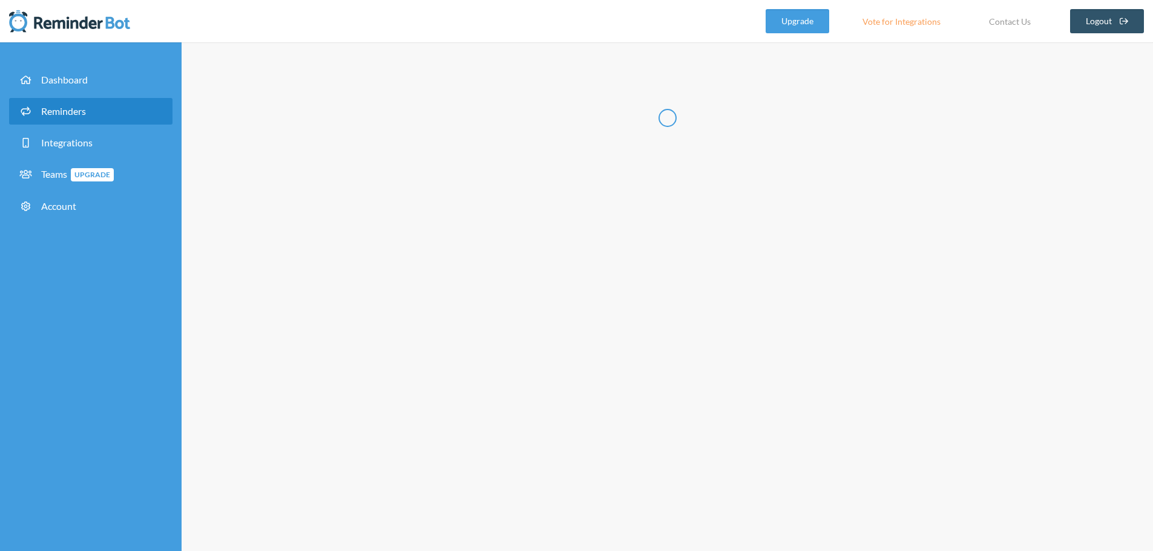
scroll to position [0, 0]
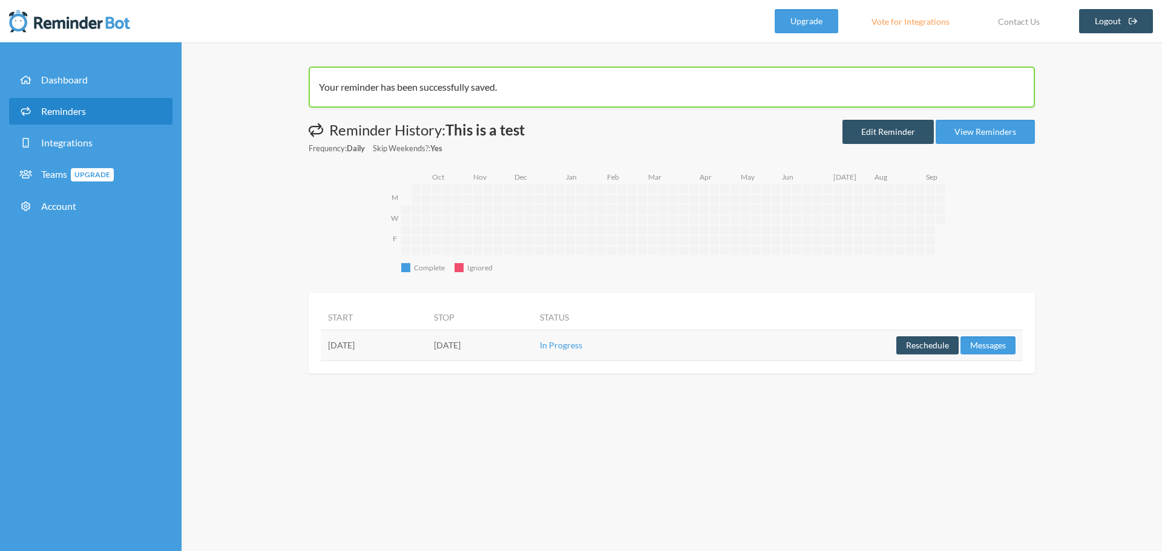
click at [47, 102] on link "Reminders" at bounding box center [90, 111] width 163 height 27
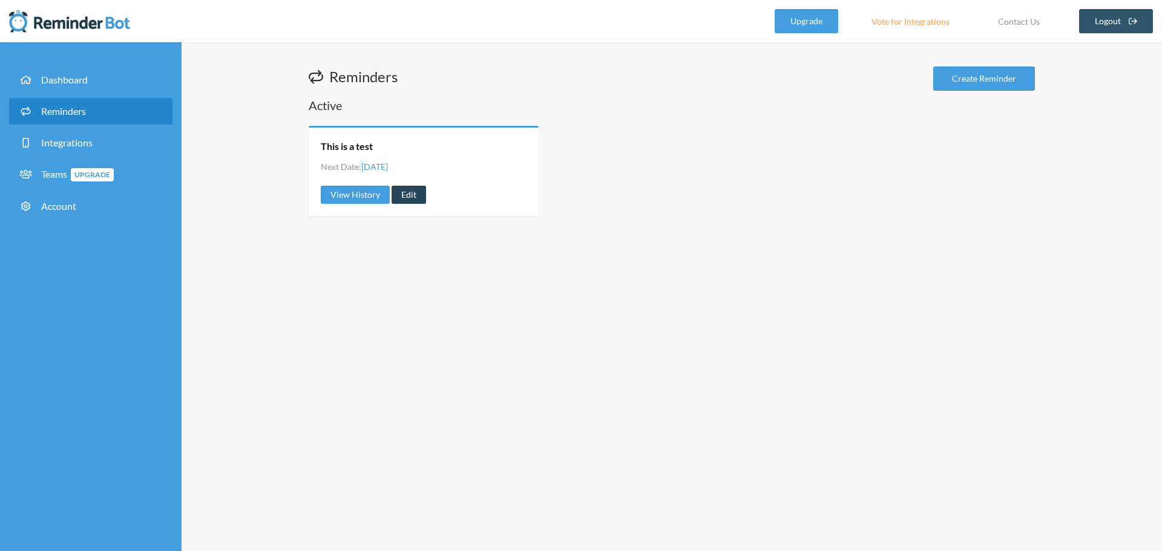
click at [403, 197] on link "Edit" at bounding box center [408, 195] width 34 height 18
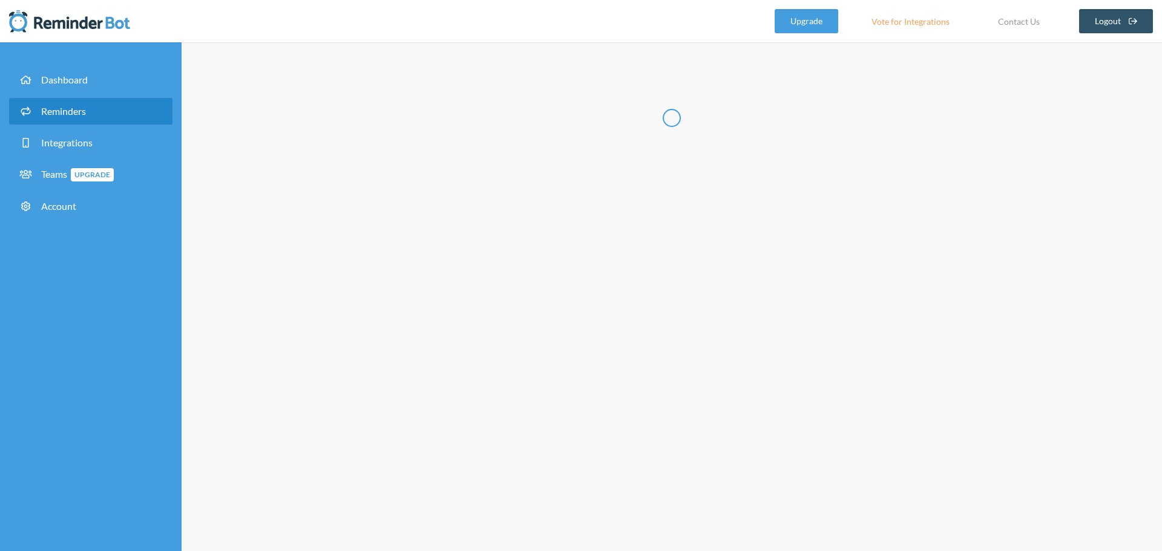
type input "This is a test"
select select "12:30:00"
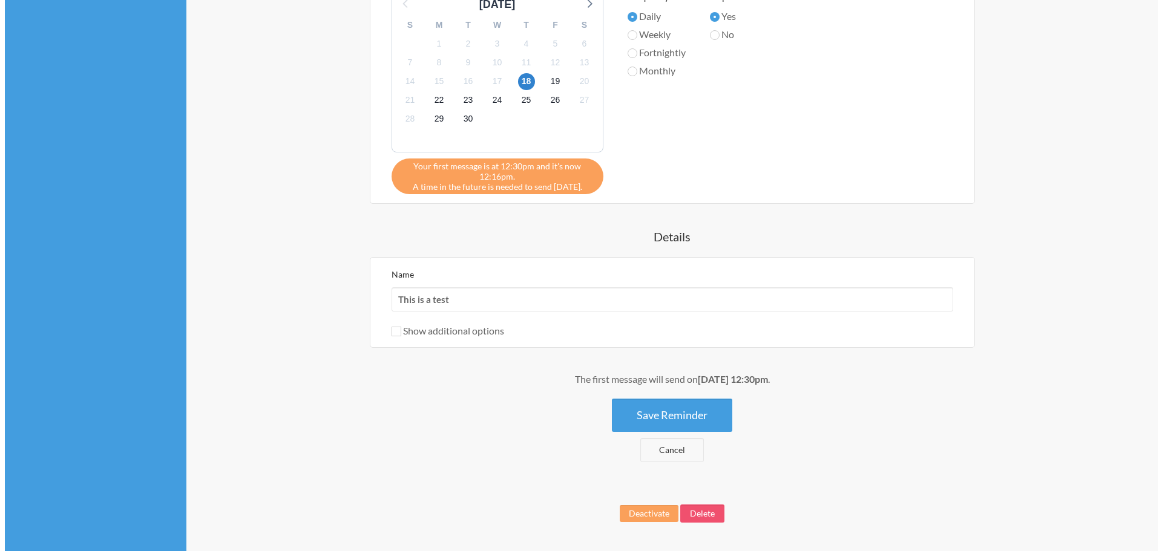
scroll to position [499, 0]
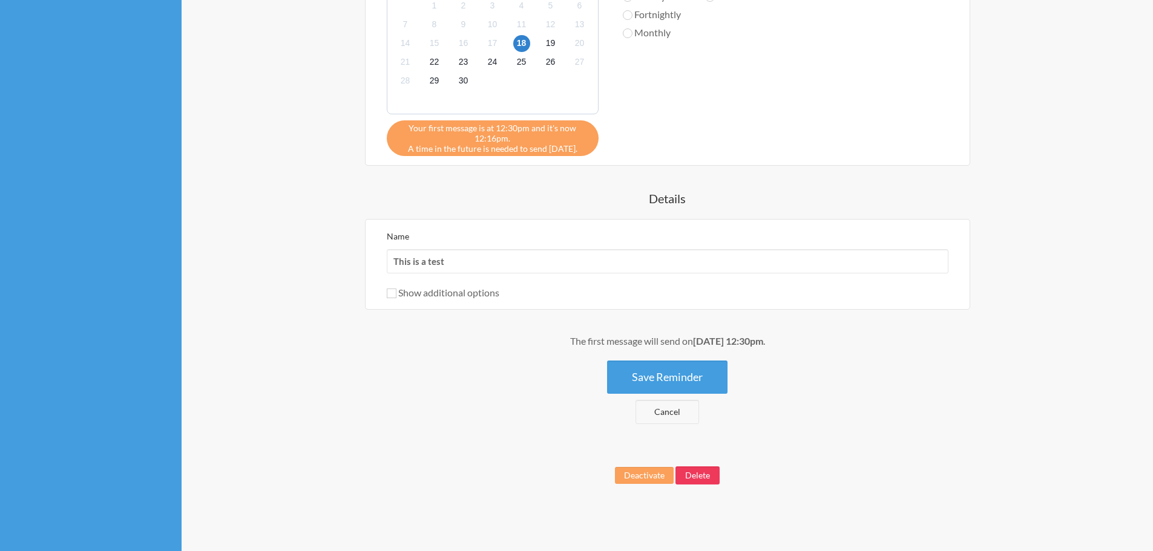
click at [702, 473] on button "Delete" at bounding box center [697, 476] width 44 height 18
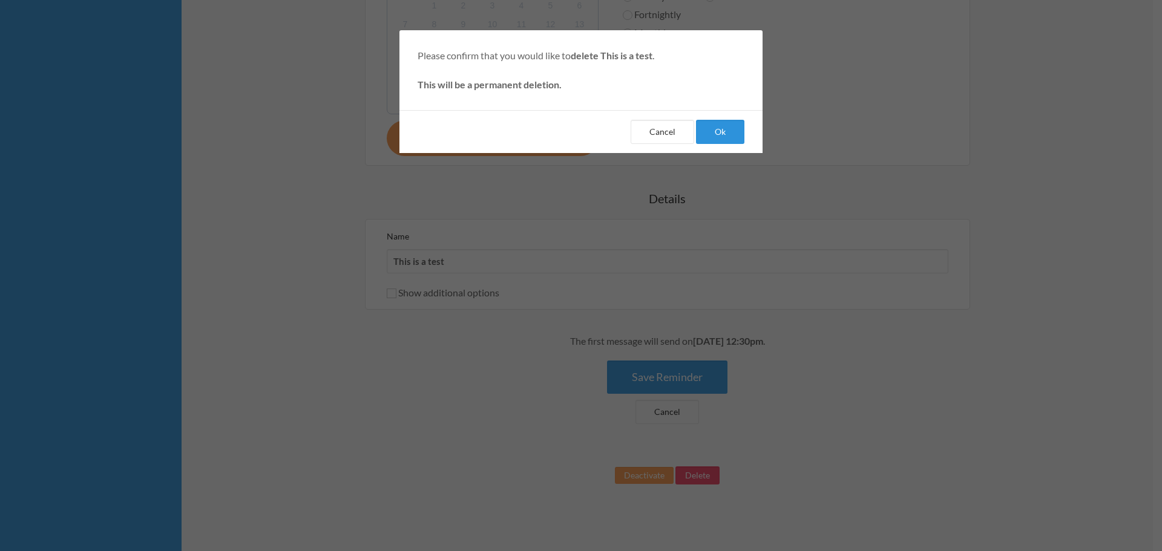
click at [719, 135] on button "Ok" at bounding box center [720, 132] width 48 height 24
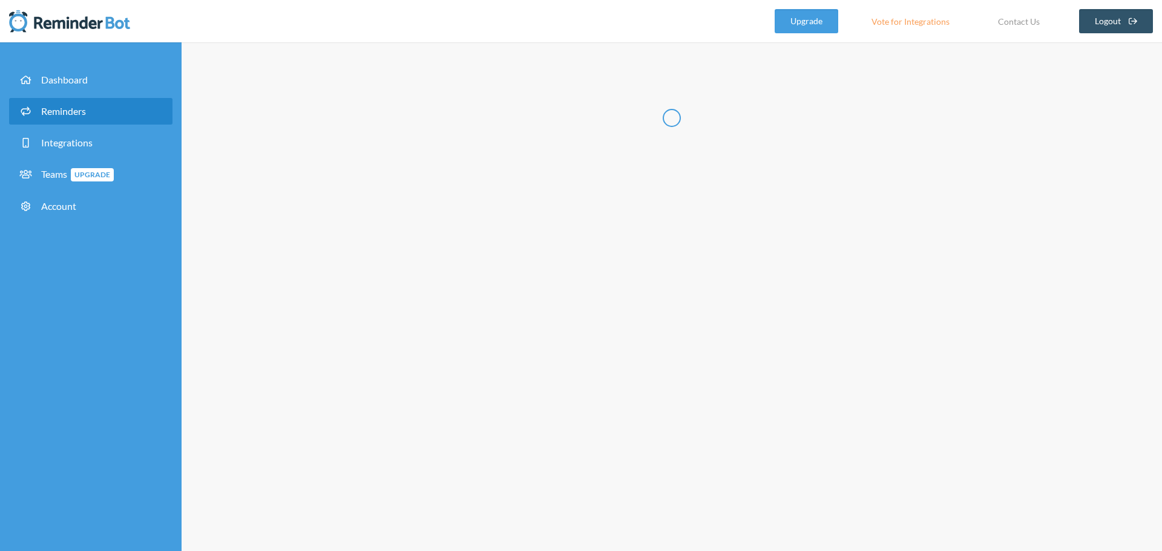
select select "08:30:00"
select select "09:30:00"
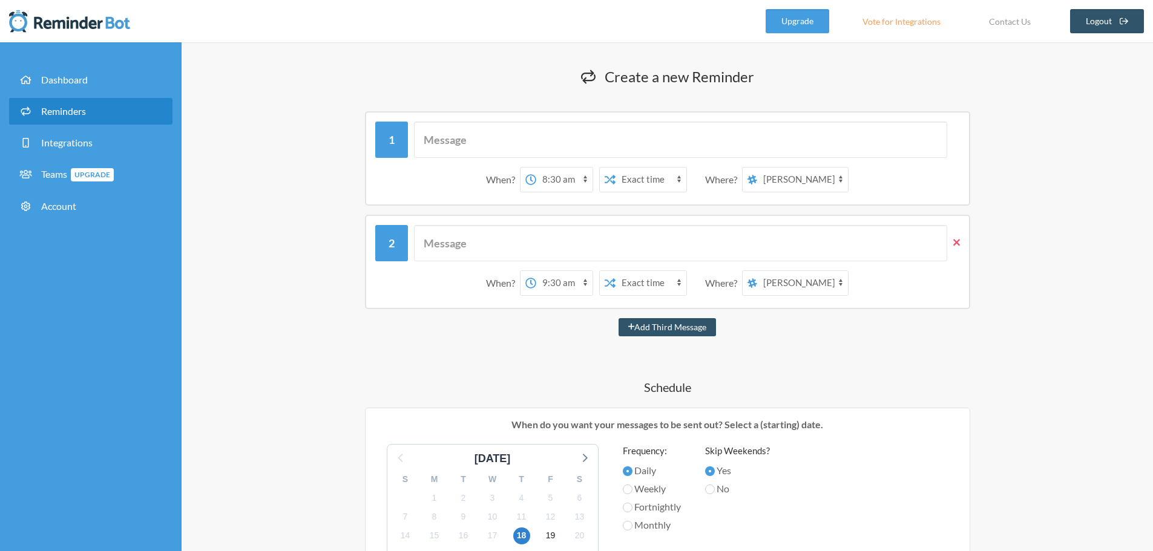
click at [958, 242] on icon at bounding box center [956, 242] width 7 height 11
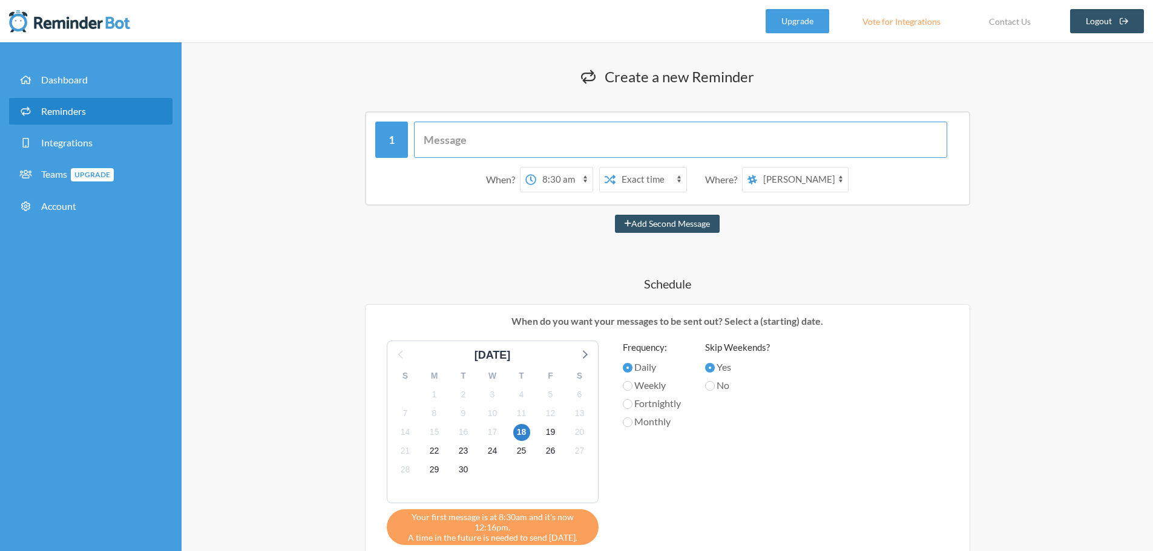
click at [560, 133] on input "text" at bounding box center [680, 140] width 533 height 36
type input "This is a test"
click at [497, 430] on span "17" at bounding box center [492, 432] width 17 height 17
click at [571, 185] on select "12:00 am 12:15 am 12:30 am 12:45 am 1:00 am 1:15 am 1:30 am 1:45 am 2:00 am 2:1…" at bounding box center [564, 180] width 56 height 24
select select "12:30:00"
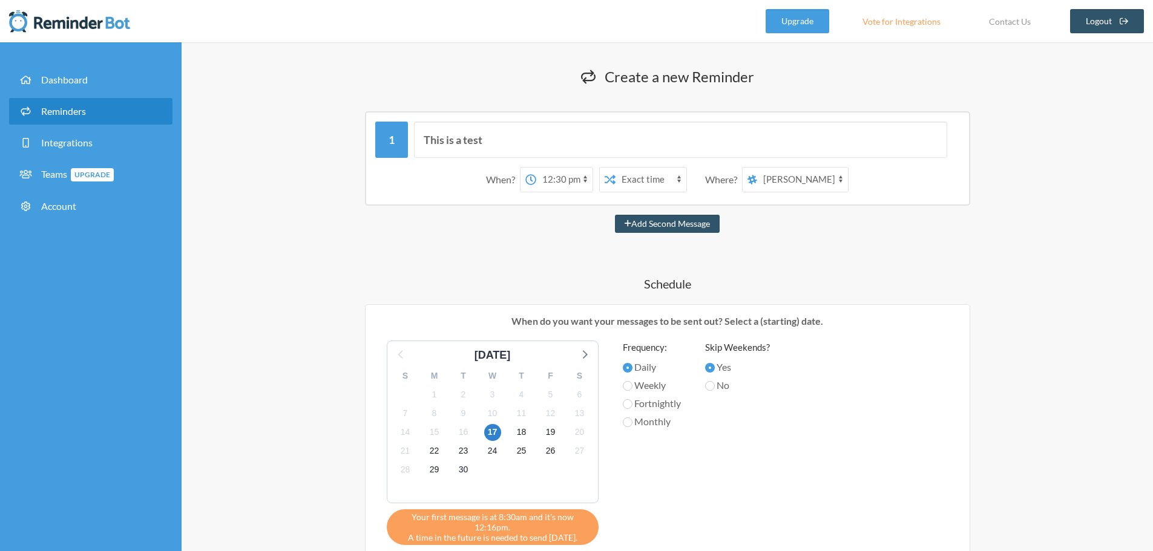
click at [536, 168] on select "12:00 am 12:15 am 12:30 am 12:45 am 1:00 am 1:15 am 1:30 am 1:45 am 2:00 am 2:1…" at bounding box center [564, 180] width 56 height 24
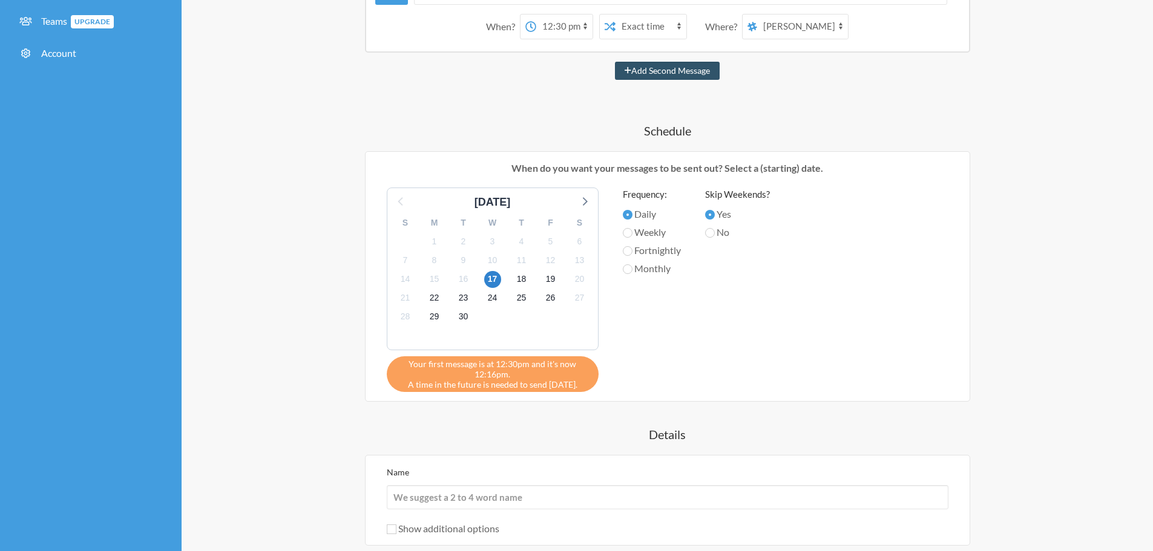
scroll to position [242, 0]
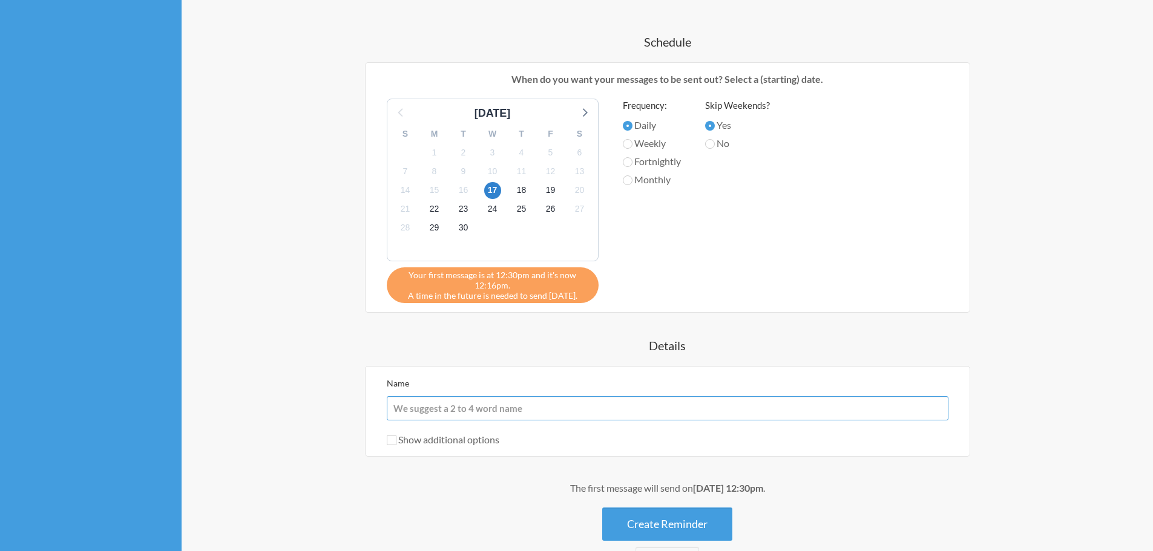
click at [473, 413] on input "Name" at bounding box center [668, 408] width 562 height 24
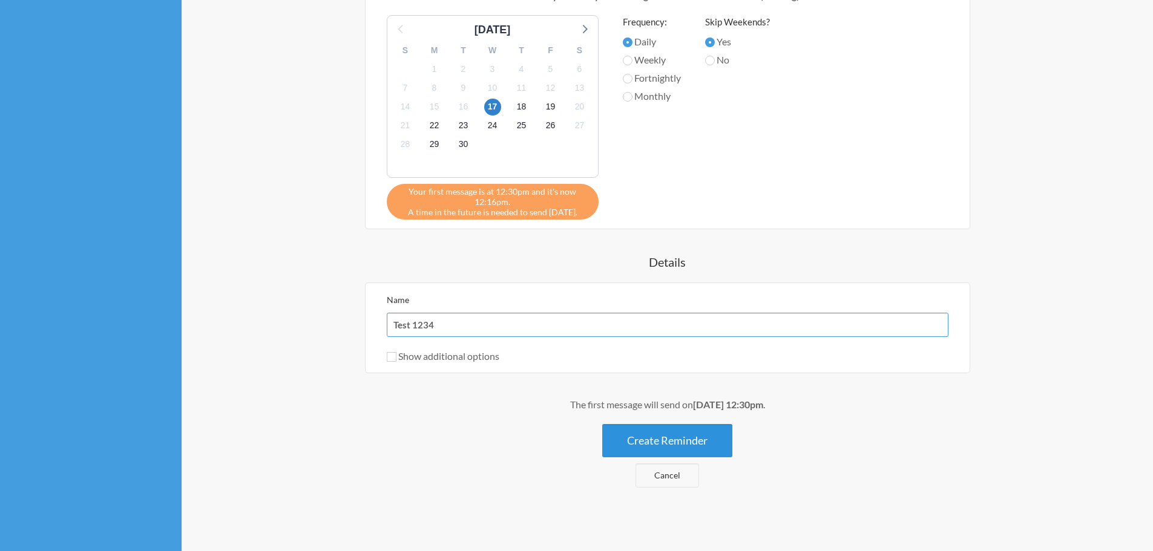
scroll to position [329, 0]
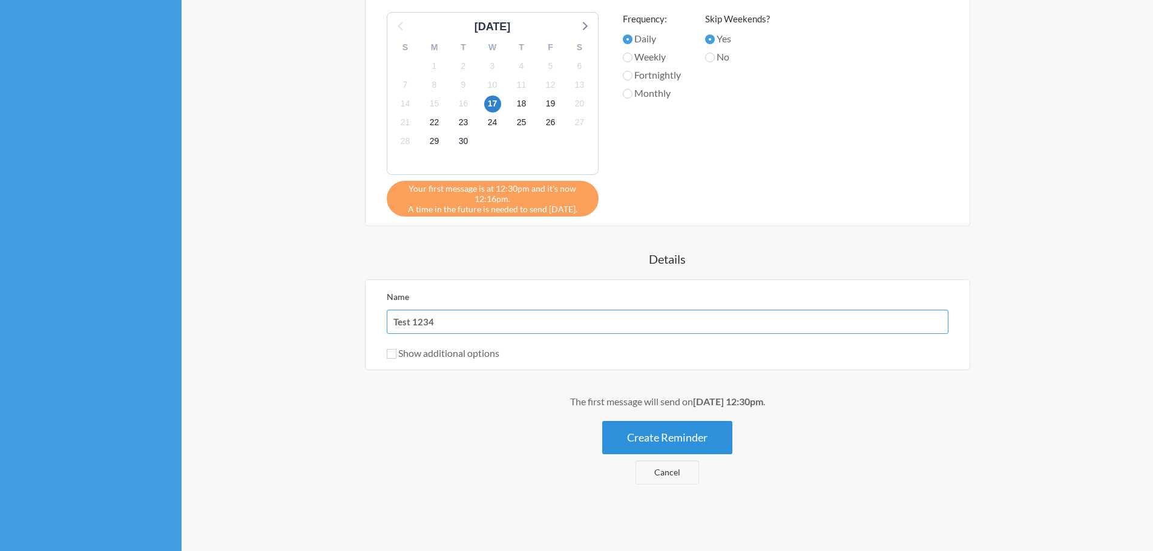
type input "Test 1234"
click at [661, 431] on button "Create Reminder" at bounding box center [667, 437] width 130 height 33
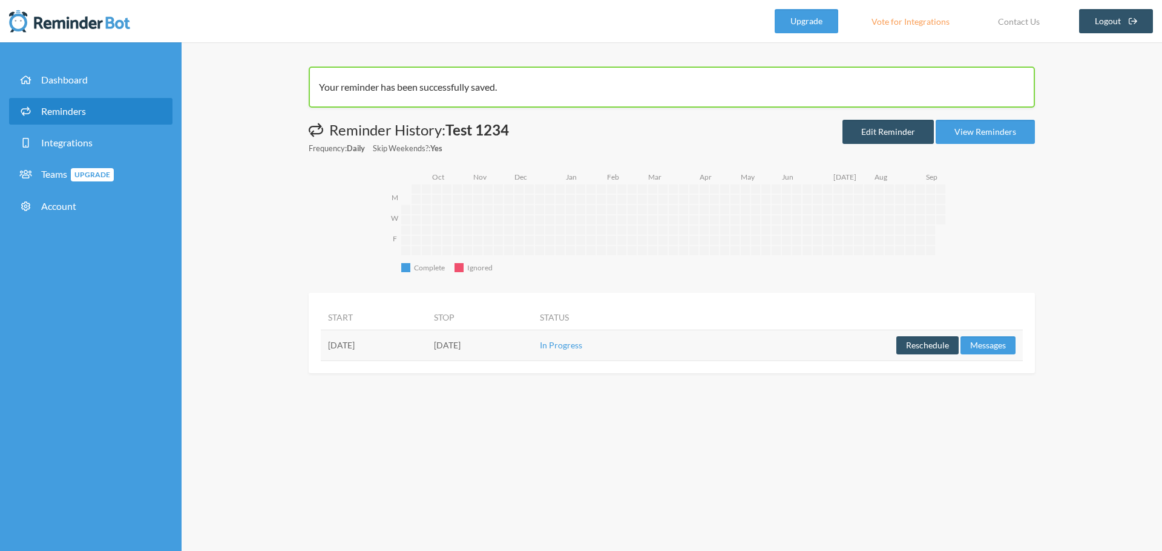
click at [402, 349] on td "Thursday, September 18" at bounding box center [374, 345] width 106 height 31
click at [79, 80] on span "Dashboard" at bounding box center [64, 79] width 47 height 11
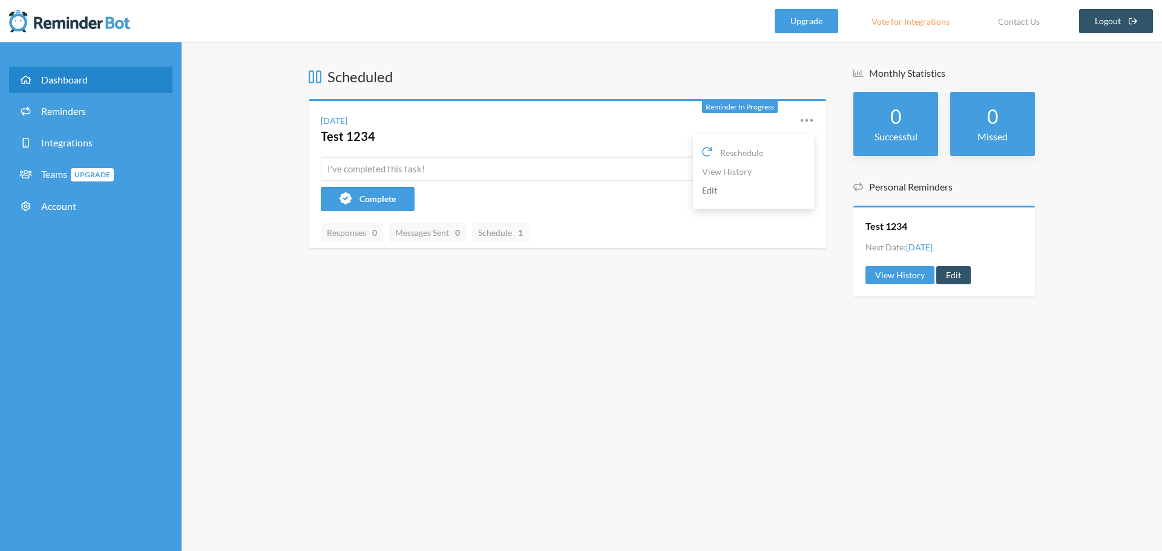
click at [717, 194] on link "Edit" at bounding box center [753, 190] width 103 height 19
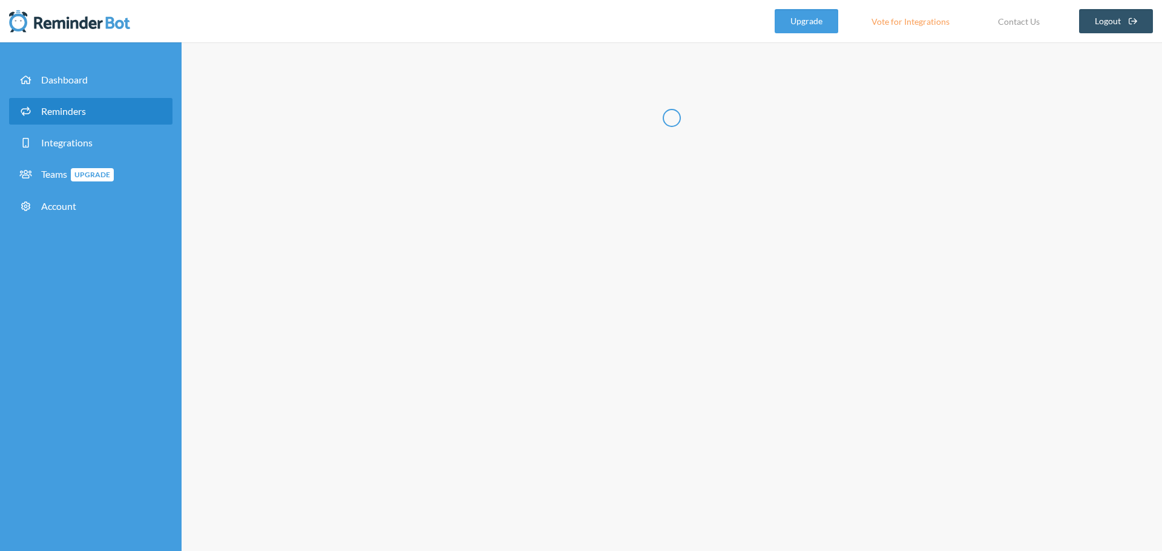
type input "Test 1234"
select select "12:30:00"
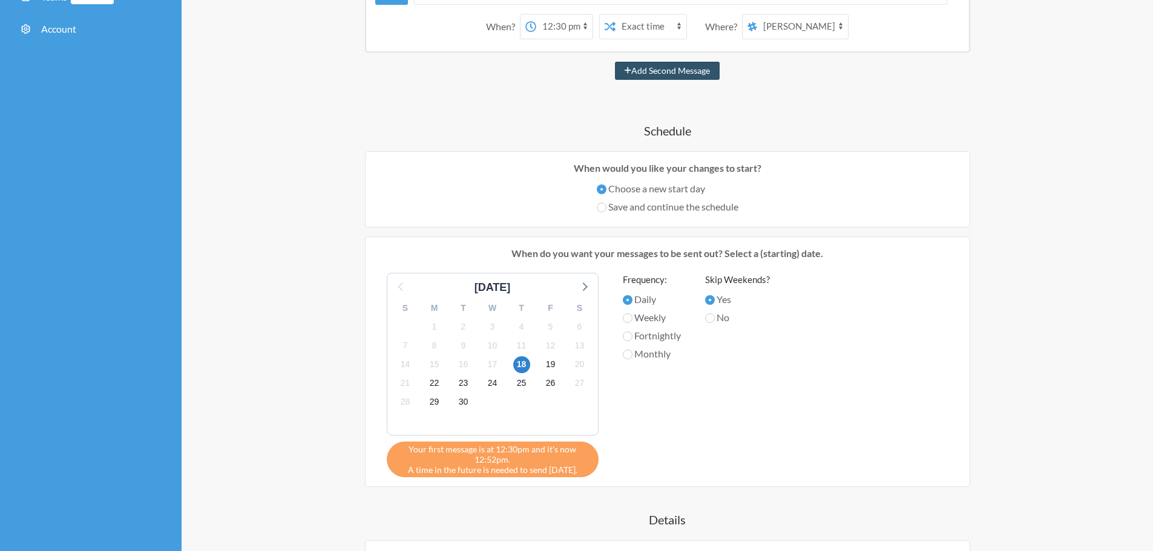
scroll to position [242, 0]
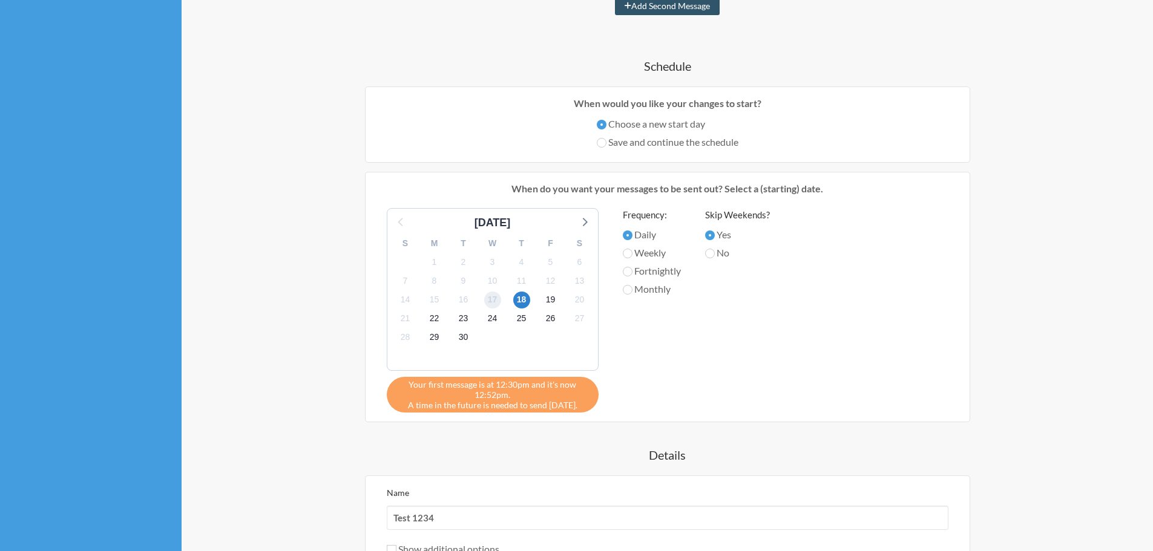
click at [497, 304] on span "17" at bounding box center [492, 300] width 17 height 17
click at [457, 393] on span "Your first message is at 12:30pm and it's now 12:52pm." at bounding box center [493, 389] width 194 height 21
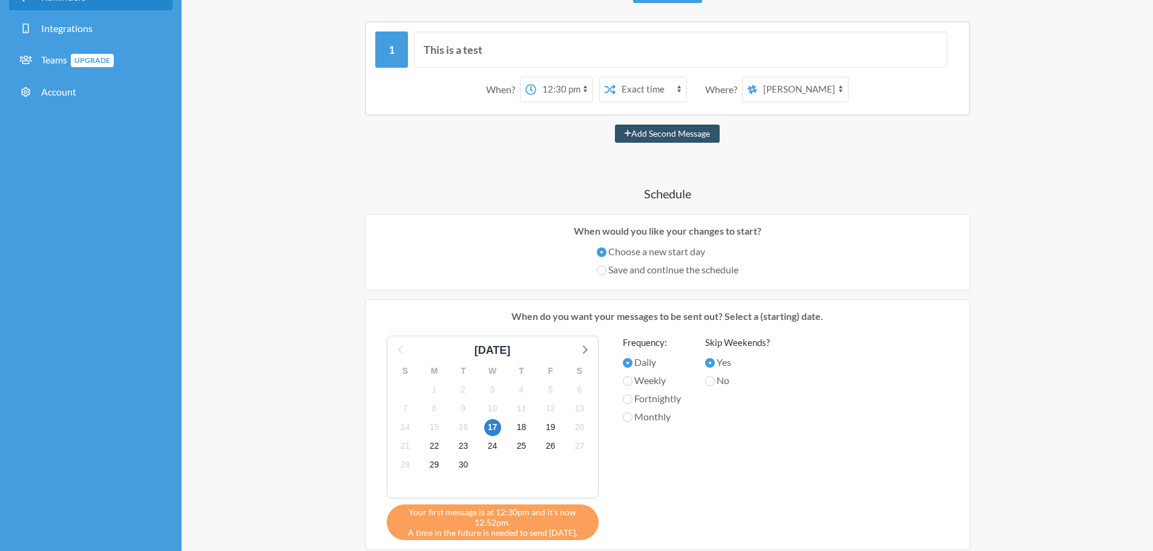
scroll to position [0, 0]
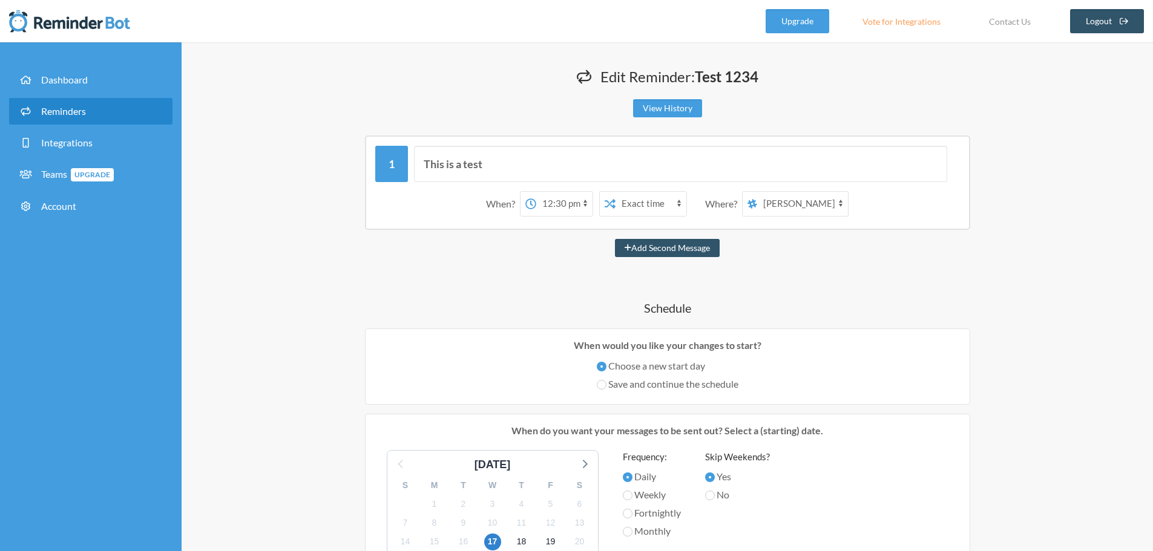
click at [633, 201] on select "Exact time Random time" at bounding box center [650, 204] width 71 height 24
click at [520, 355] on div "When would you like your changes to start? Choose a new start day Save and cont…" at bounding box center [667, 367] width 605 height 76
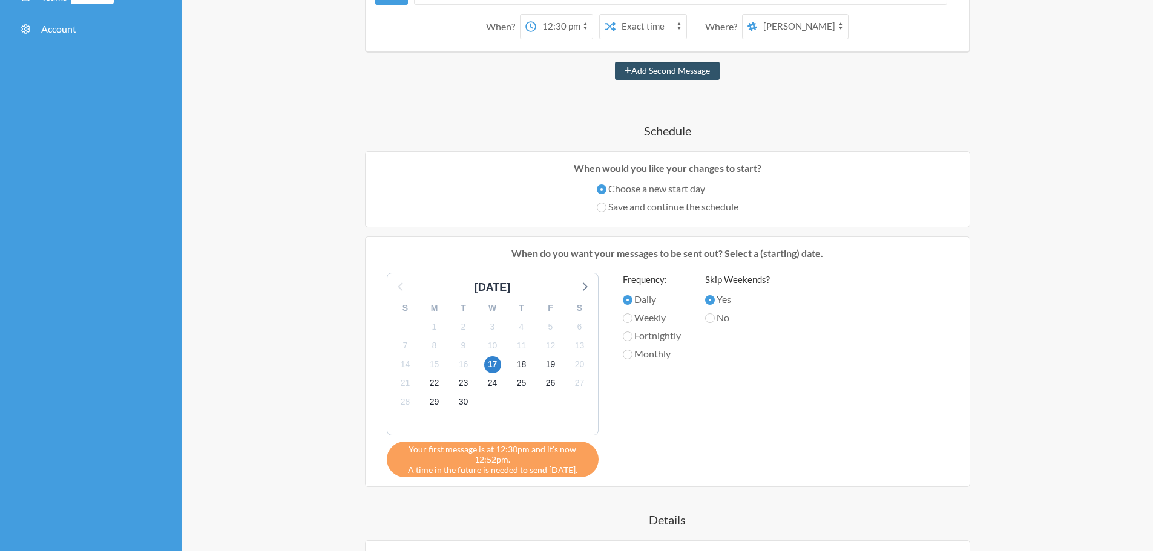
scroll to position [182, 0]
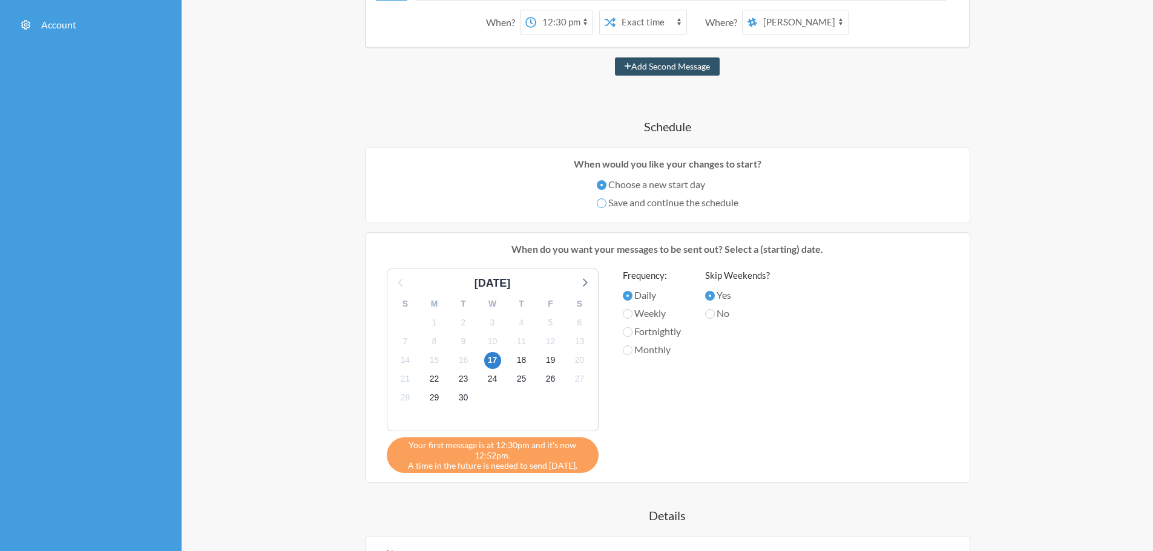
click at [600, 204] on input "Save and continue the schedule" at bounding box center [602, 203] width 10 height 10
radio input "true"
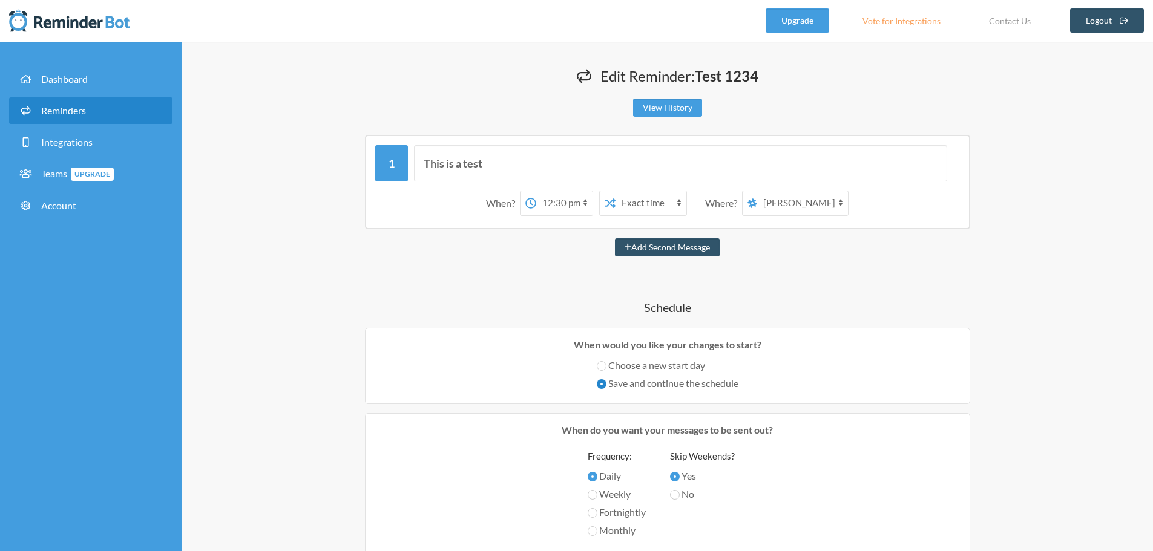
scroll to position [0, 0]
click at [557, 200] on select "12:00 am 12:15 am 12:30 am 12:45 am 1:00 am 1:15 am 1:30 am 1:45 am 2:00 am 2:1…" at bounding box center [564, 204] width 56 height 24
select select "13:00:00"
click at [536, 192] on select "12:00 am 12:15 am 12:30 am 12:45 am 1:00 am 1:15 am 1:30 am 1:45 am 2:00 am 2:1…" at bounding box center [564, 204] width 56 height 24
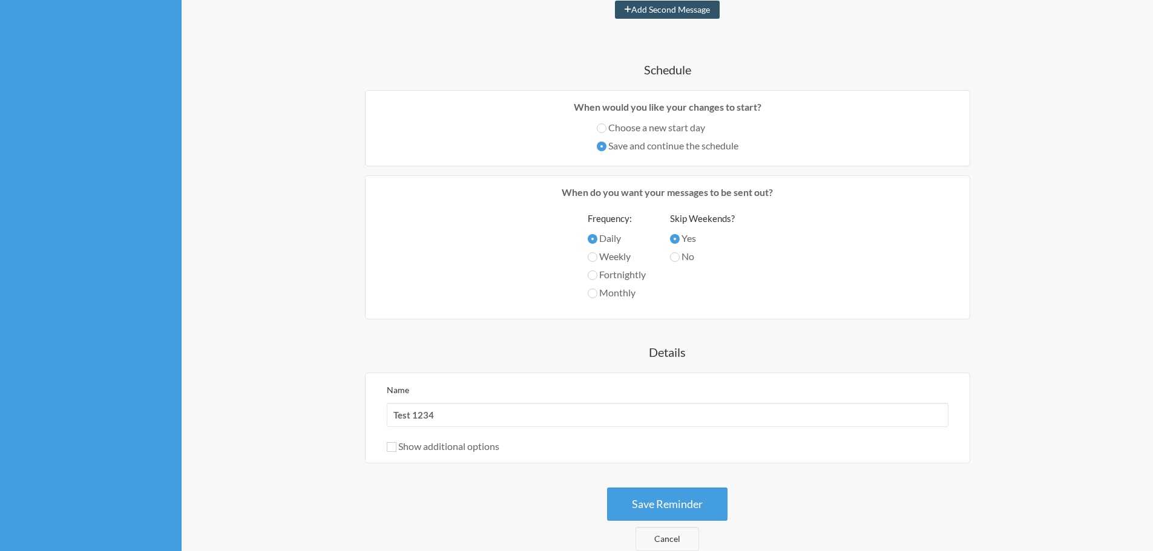
scroll to position [242, 0]
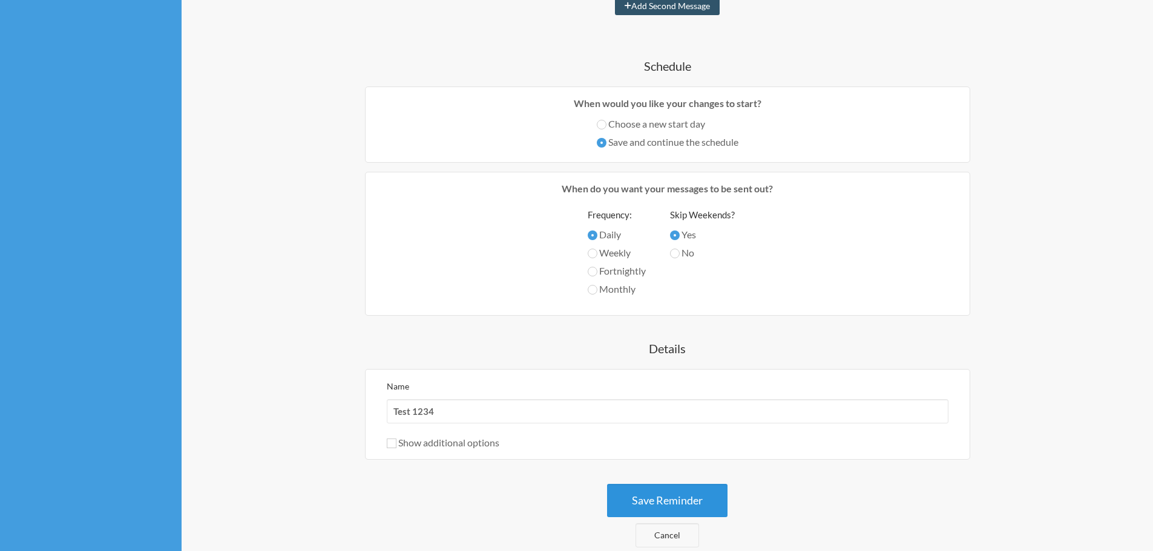
click at [691, 506] on button "Save Reminder" at bounding box center [667, 500] width 120 height 33
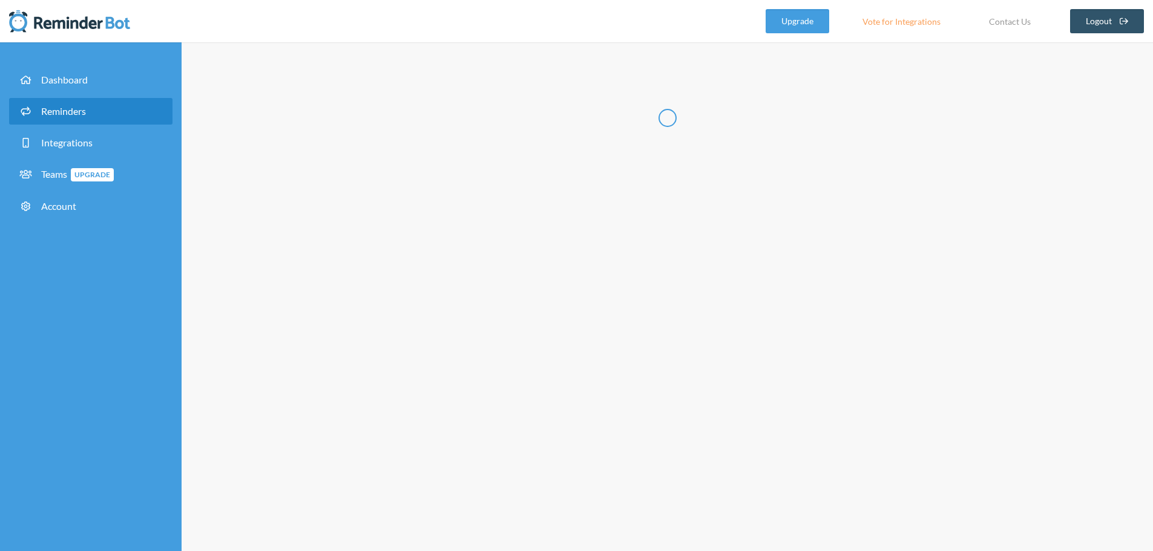
scroll to position [0, 0]
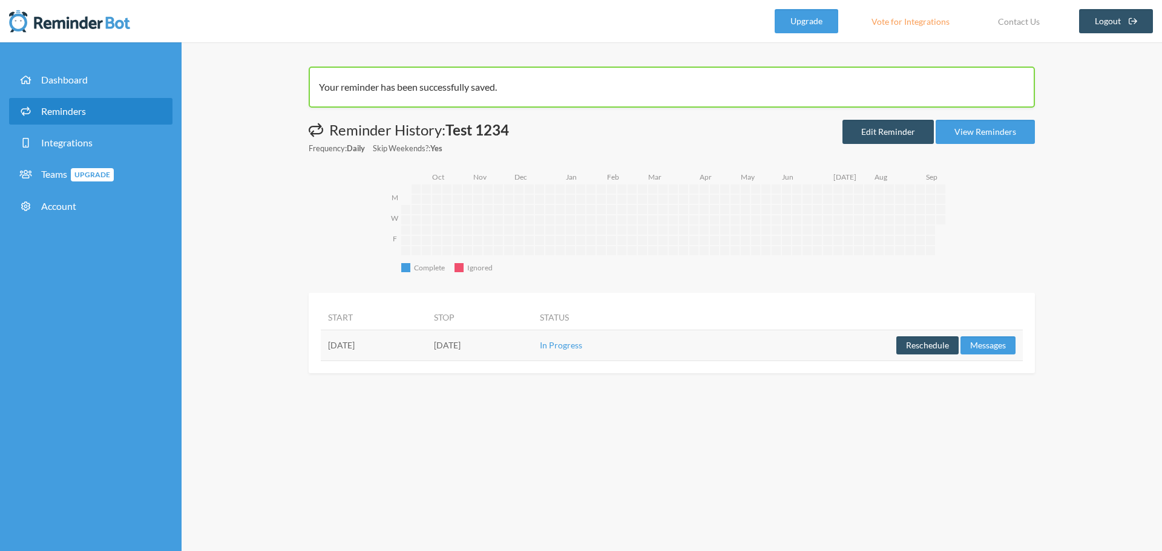
click at [367, 346] on td "Thursday, September 18" at bounding box center [374, 345] width 106 height 31
click at [352, 325] on th "Start" at bounding box center [374, 317] width 106 height 25
click at [983, 135] on link "View Reminders" at bounding box center [984, 132] width 99 height 24
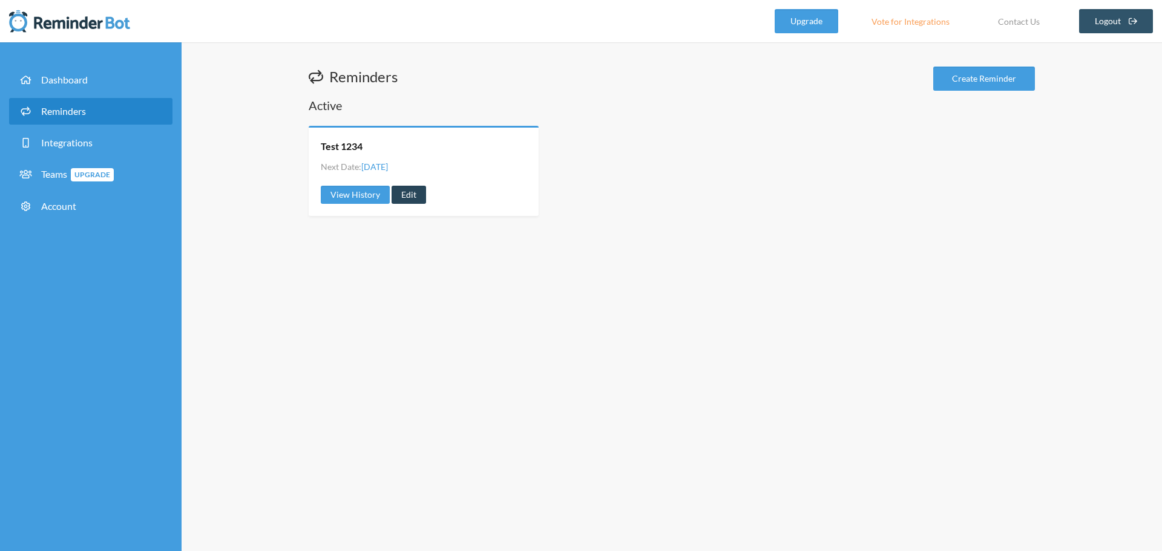
click at [407, 201] on link "Edit" at bounding box center [408, 195] width 34 height 18
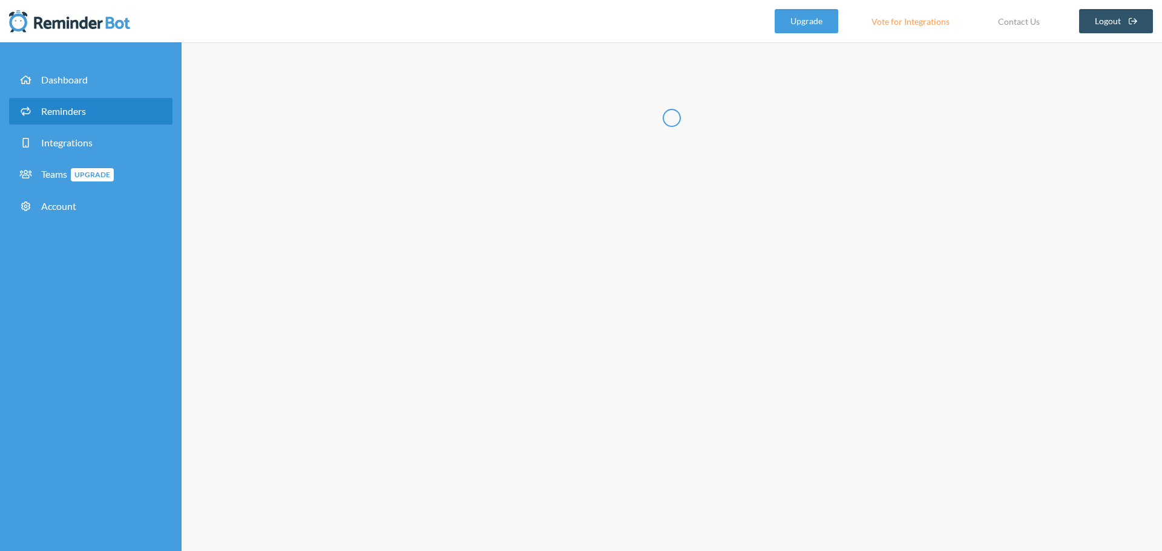
type input "Test 1234"
select select "13:00:00"
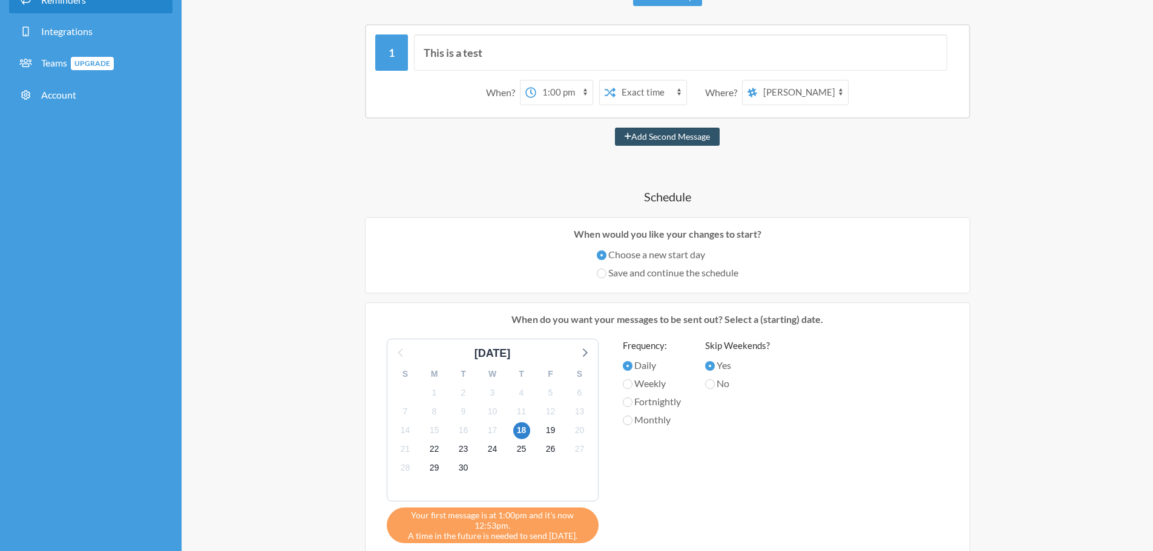
scroll to position [121, 0]
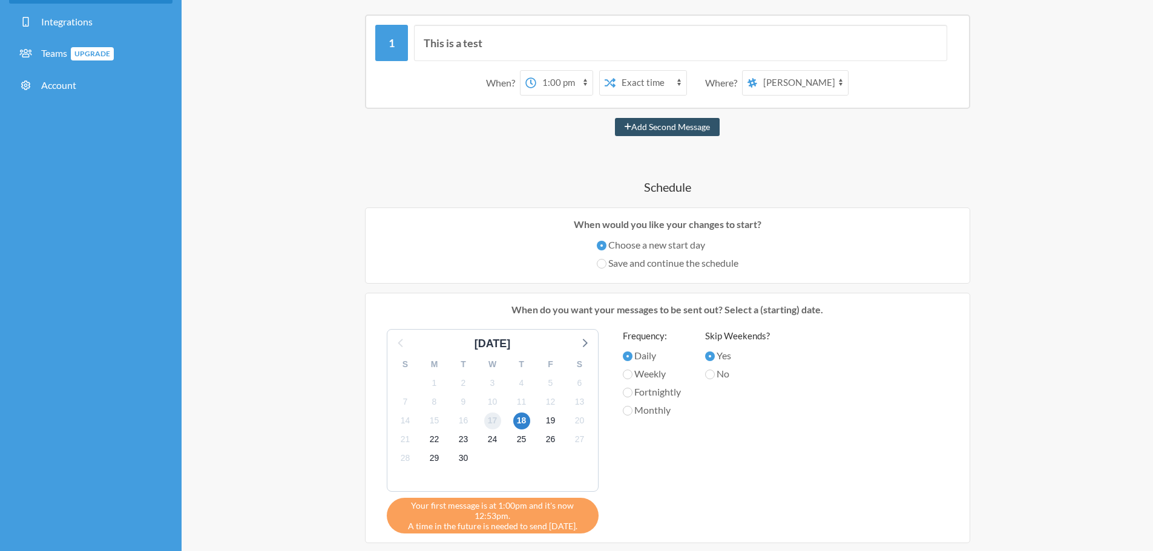
click at [487, 424] on span "17" at bounding box center [492, 421] width 17 height 17
click at [600, 266] on input "Save and continue the schedule" at bounding box center [602, 264] width 10 height 10
radio input "true"
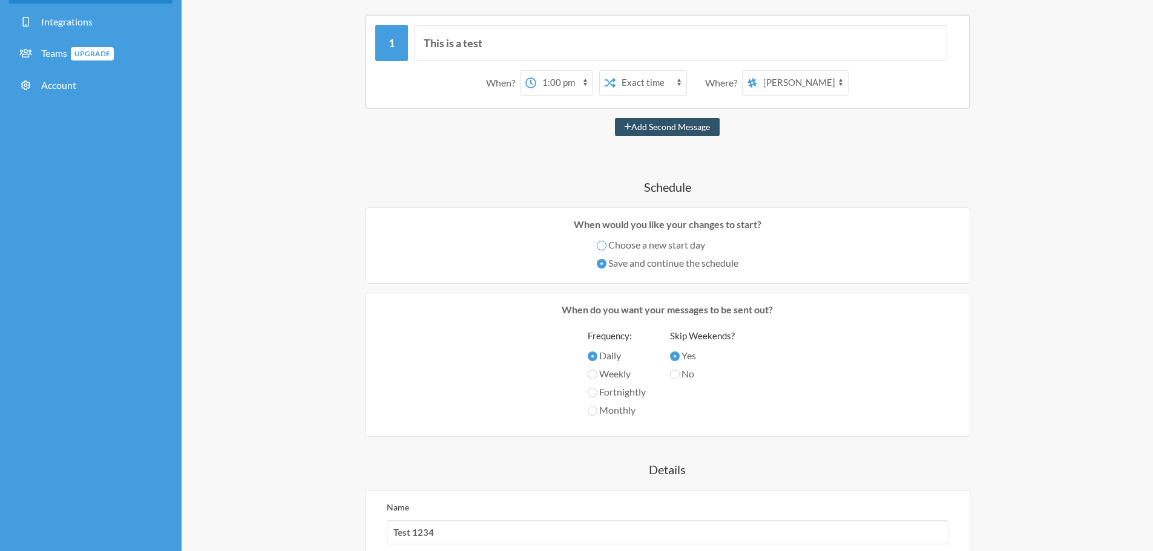
click at [603, 243] on input "Choose a new start day" at bounding box center [602, 246] width 10 height 10
radio input "true"
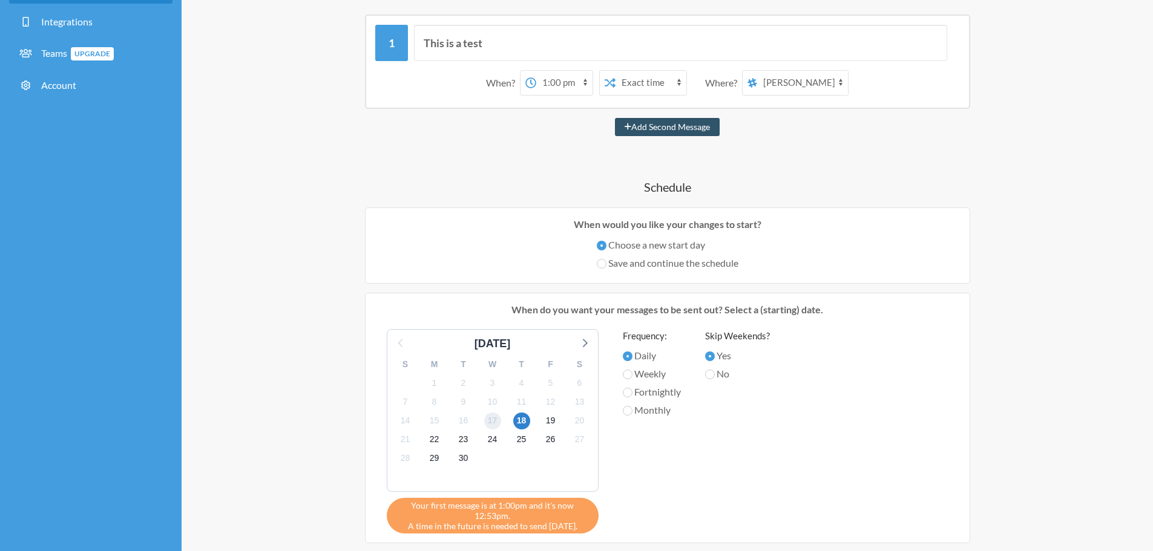
click at [490, 422] on span "17" at bounding box center [492, 421] width 17 height 17
click at [447, 413] on div "15" at bounding box center [434, 420] width 29 height 19
click at [464, 398] on span "9" at bounding box center [463, 401] width 17 height 17
click at [500, 398] on div "10" at bounding box center [492, 402] width 29 height 19
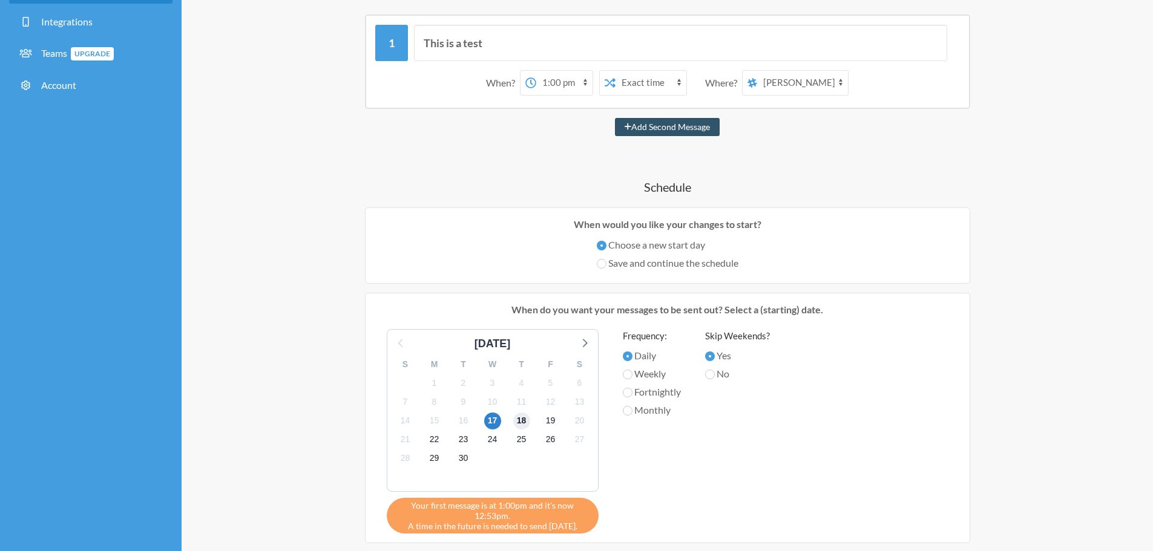
click at [518, 423] on span "18" at bounding box center [521, 421] width 17 height 17
click at [492, 421] on span "17" at bounding box center [492, 421] width 17 height 17
click at [463, 425] on span "16" at bounding box center [463, 421] width 17 height 17
click at [497, 419] on span "17" at bounding box center [492, 421] width 17 height 17
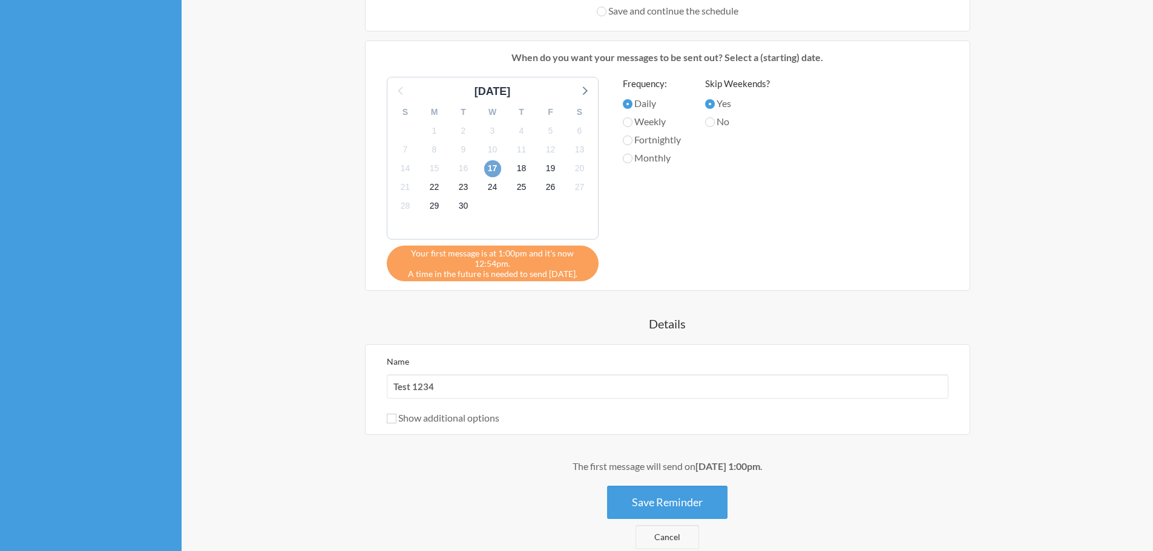
scroll to position [499, 0]
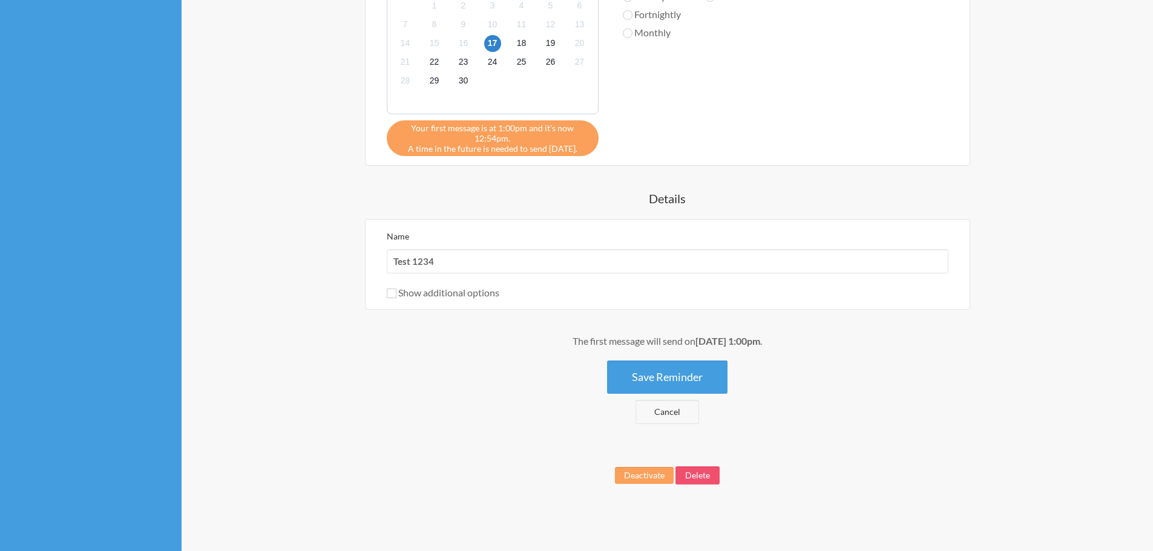
click at [675, 377] on button "Save Reminder" at bounding box center [667, 377] width 120 height 33
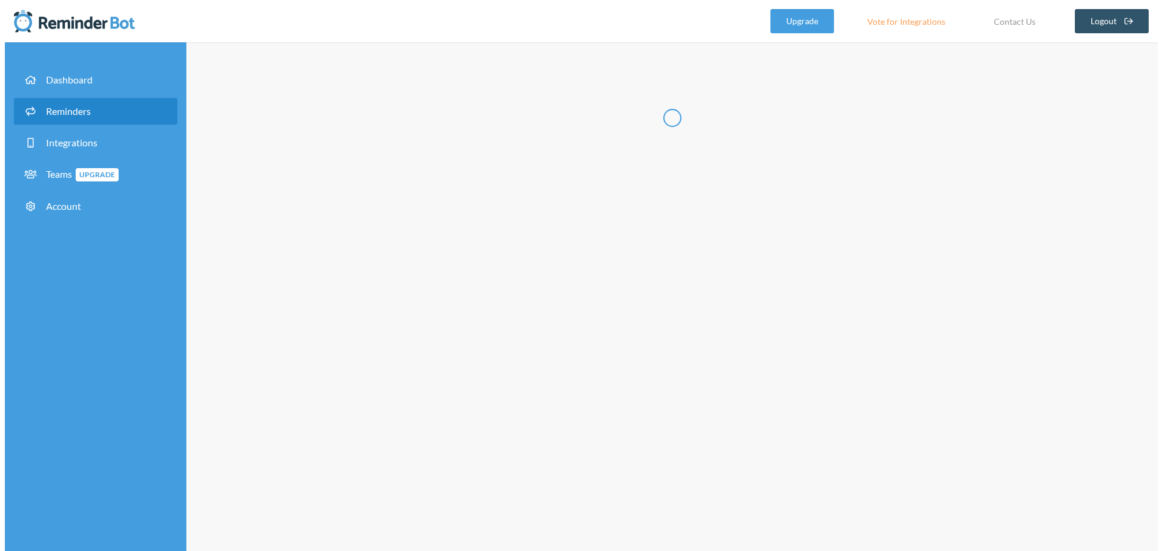
scroll to position [0, 0]
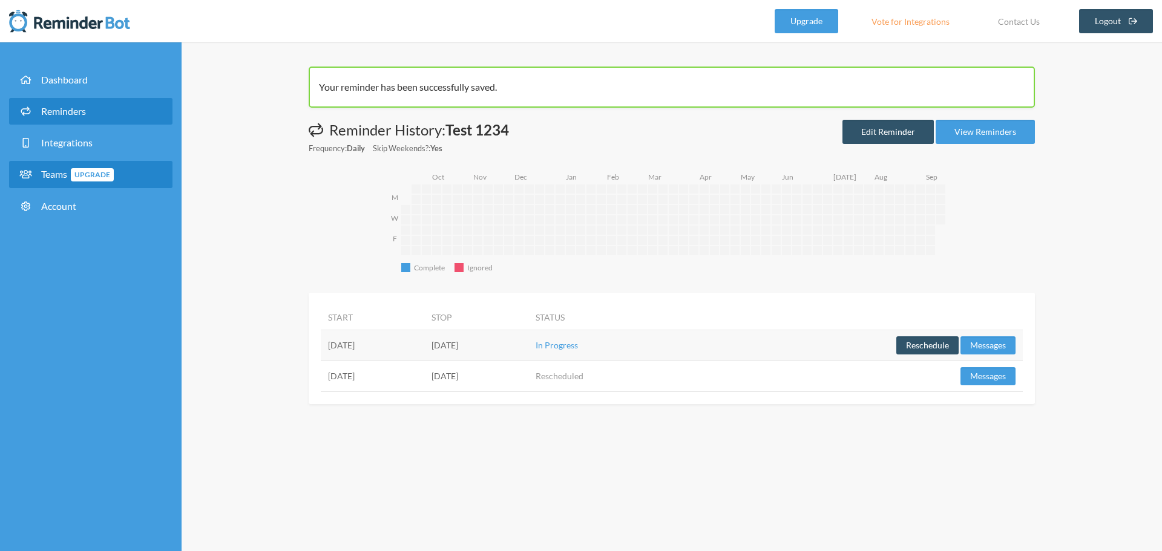
click at [75, 180] on span "Upgrade" at bounding box center [92, 174] width 43 height 13
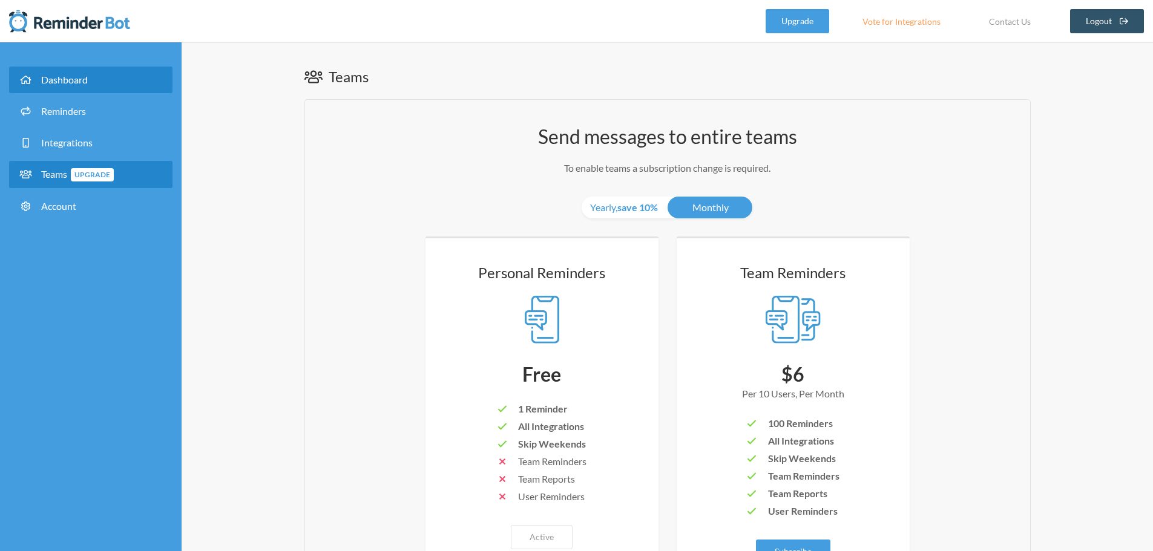
click at [88, 79] on link "Dashboard" at bounding box center [90, 80] width 163 height 27
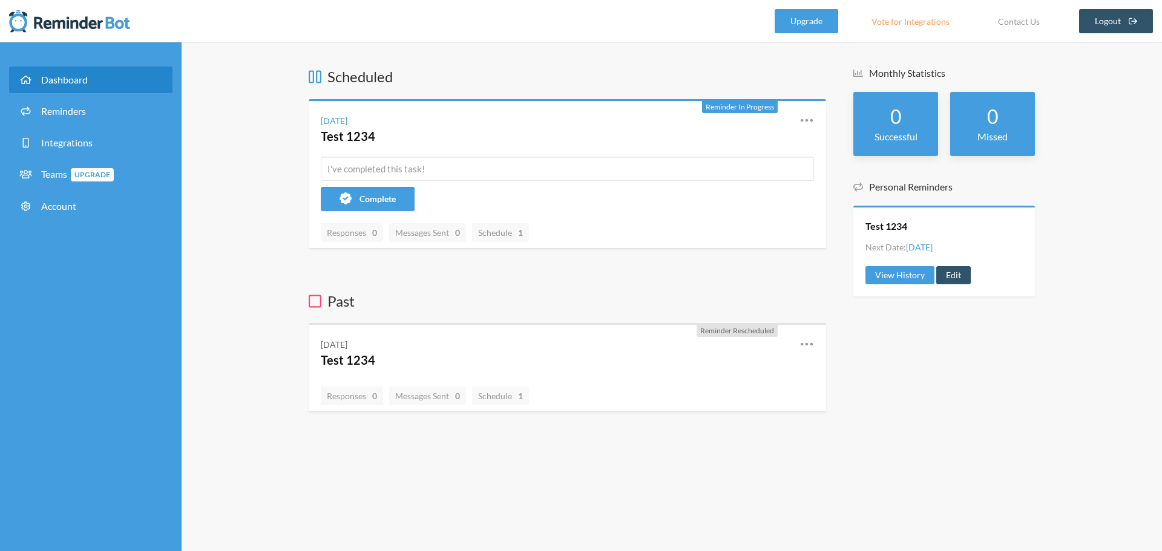
click at [314, 307] on icon at bounding box center [315, 301] width 13 height 13
click at [312, 307] on icon at bounding box center [315, 301] width 13 height 13
click at [801, 120] on icon at bounding box center [807, 120] width 12 height 3
click at [799, 120] on icon at bounding box center [806, 120] width 15 height 15
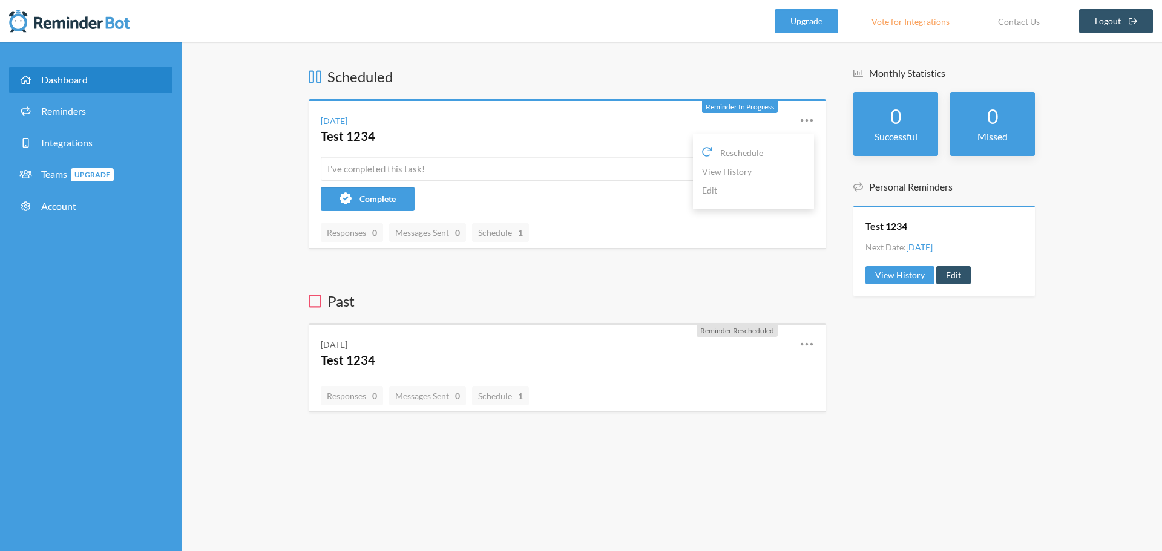
click at [454, 277] on div "Scheduled Reminder In Progress Thursday, September 18 Test 1234 Reschedule View…" at bounding box center [567, 240] width 517 height 346
click at [347, 123] on div "Thursday, September 18" at bounding box center [334, 120] width 27 height 13
click at [347, 122] on div "Thursday, September 18" at bounding box center [334, 120] width 27 height 13
click at [352, 135] on link "Test 1234" at bounding box center [348, 136] width 54 height 15
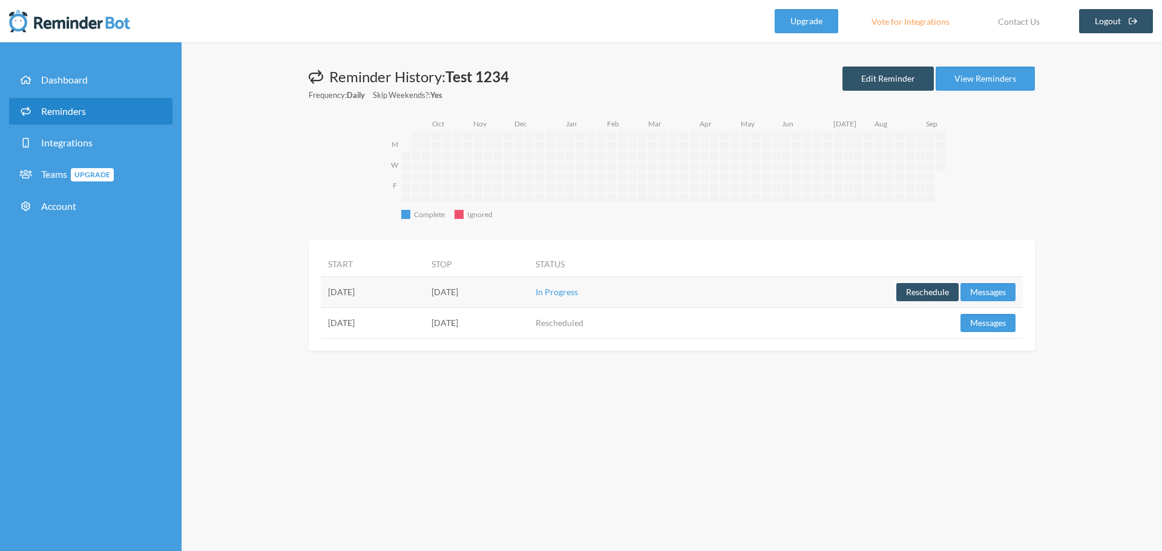
click at [385, 290] on td "Thursday, September 18" at bounding box center [372, 292] width 103 height 31
click at [408, 186] on rect "2024-09-20" at bounding box center [405, 187] width 9 height 9
click at [474, 187] on rect "2024-11-08" at bounding box center [477, 187] width 9 height 9
drag, startPoint x: 474, startPoint y: 203, endPoint x: 479, endPoint y: 199, distance: 6.4
click at [474, 206] on icon "Complete Complete Ignored Ignored M W F 2024-09-17 2024-09-18 2024-09-19 2024-0…" at bounding box center [677, 172] width 575 height 110
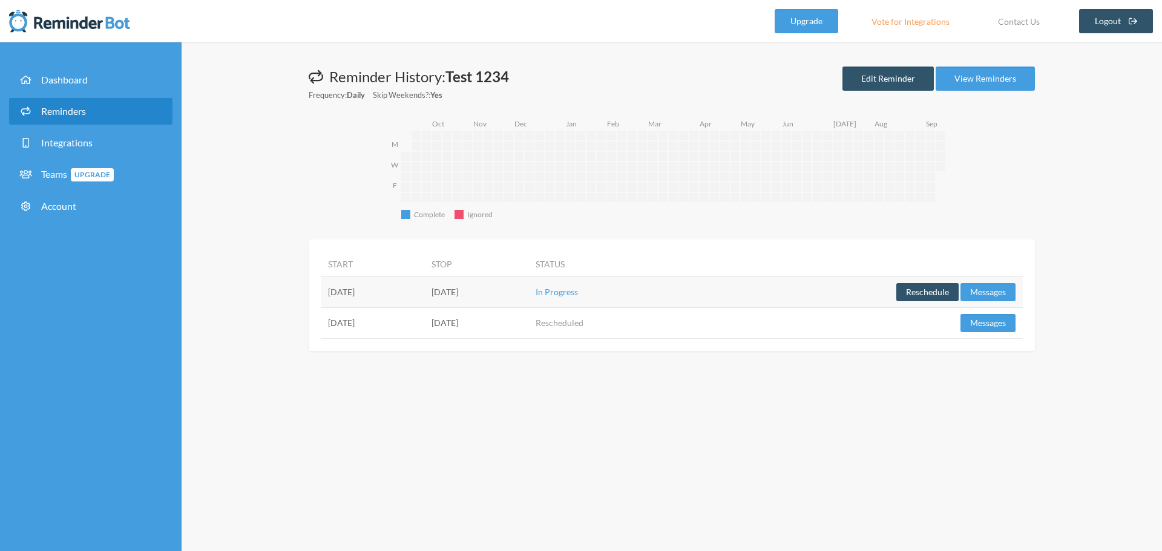
click at [450, 192] on icon "Complete Complete Ignored Ignored M W F 2024-09-17 2024-09-18 2024-09-19 2024-0…" at bounding box center [677, 172] width 575 height 110
click at [84, 74] on span "Dashboard" at bounding box center [64, 79] width 47 height 11
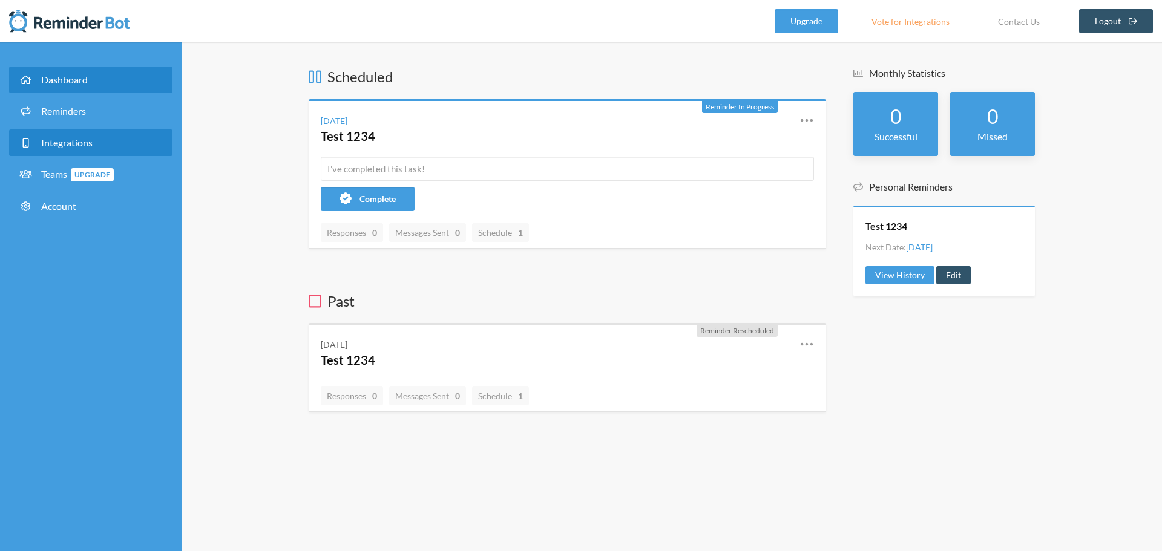
click at [79, 138] on span "Integrations" at bounding box center [66, 142] width 51 height 11
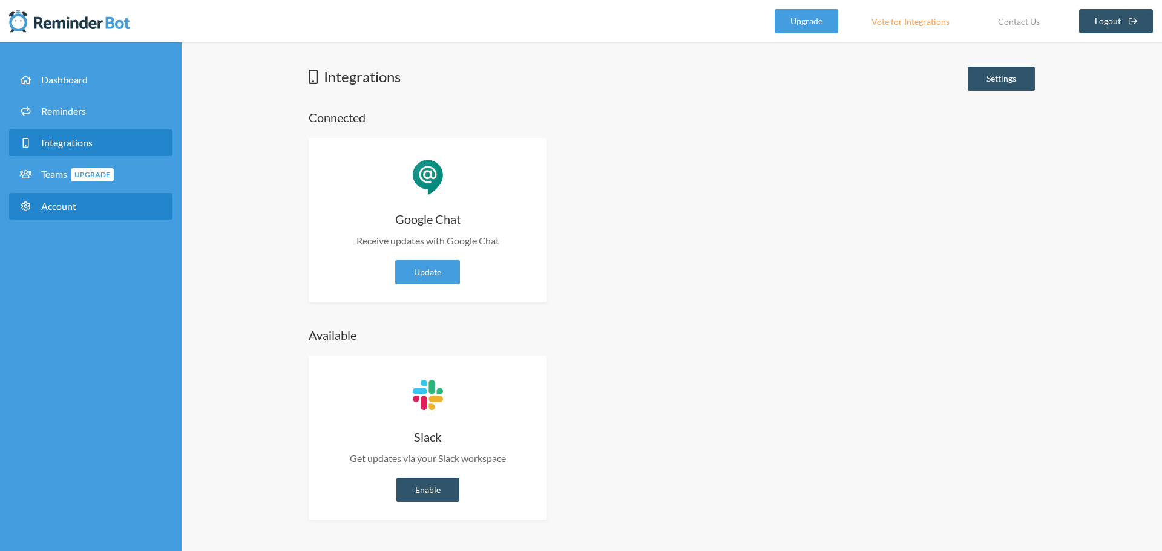
click at [56, 211] on span "Account" at bounding box center [58, 205] width 35 height 11
select select "**"
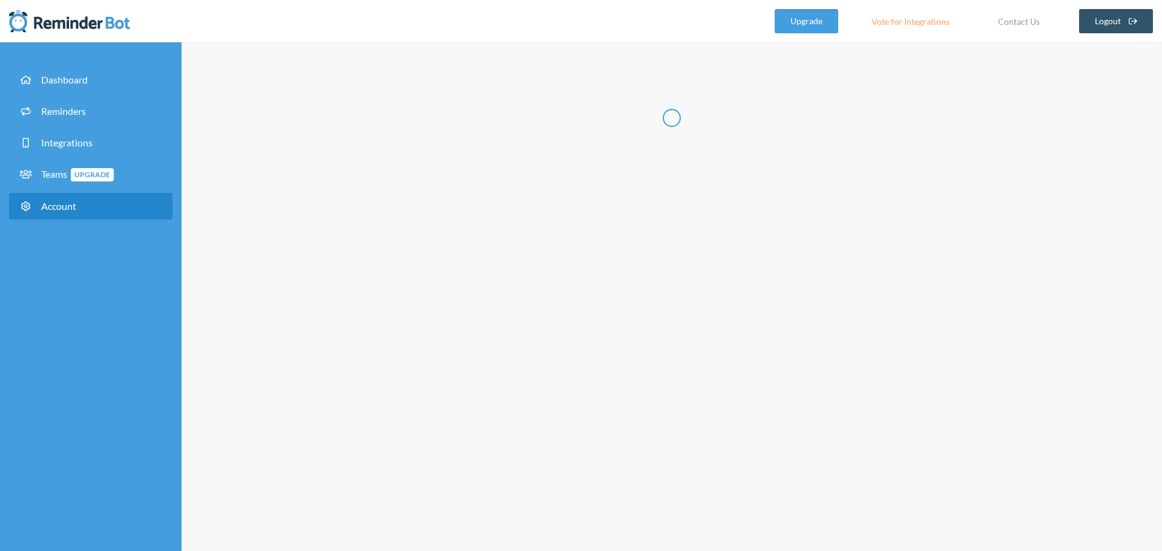
type input "**********"
type input "*****"
type input "**********"
select select "**"
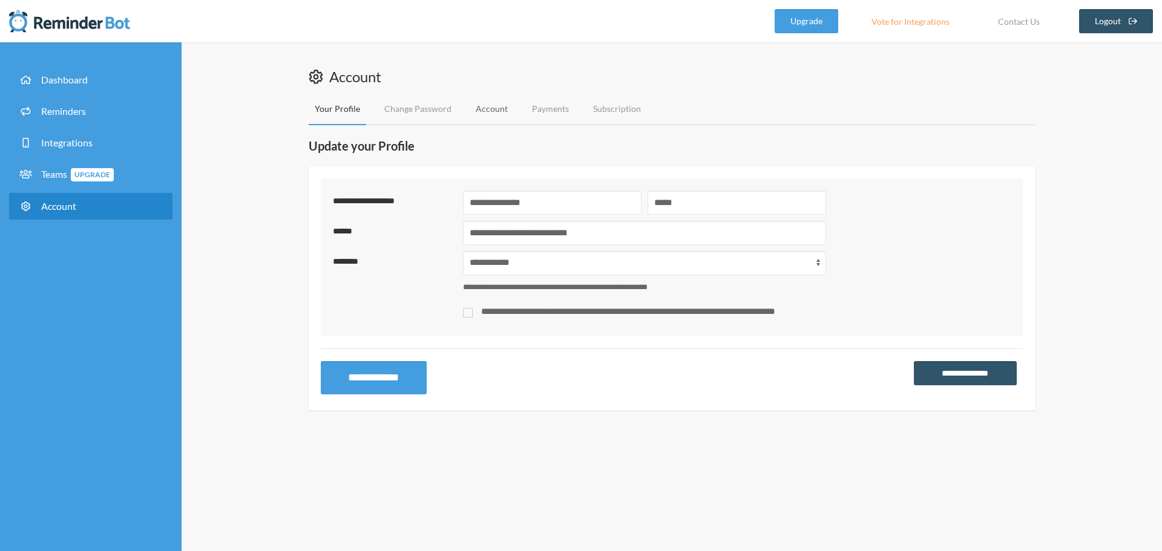
click at [488, 117] on link "Account" at bounding box center [492, 109] width 44 height 32
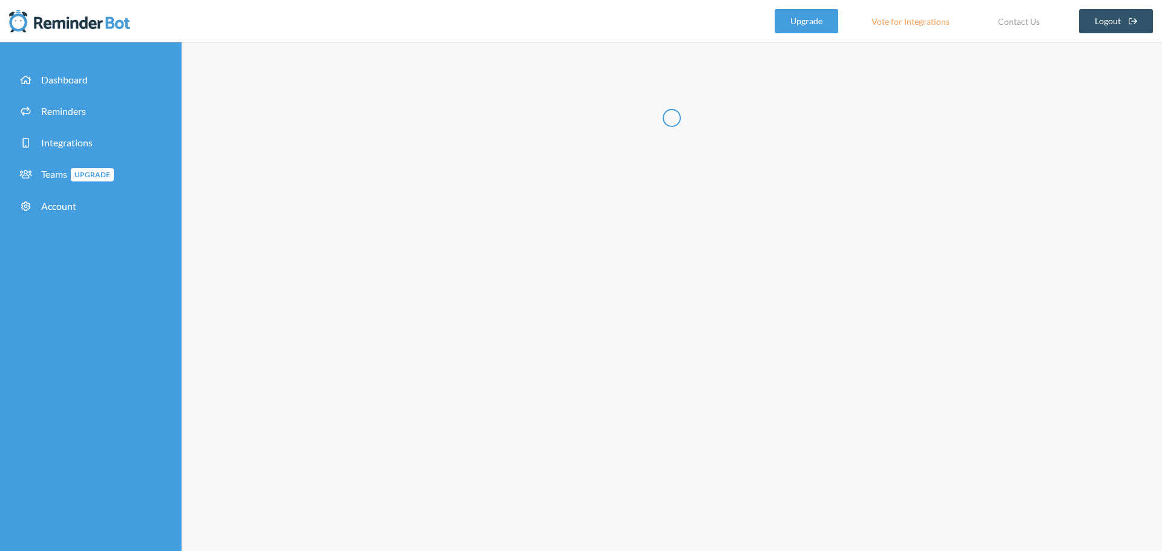
type input "**********"
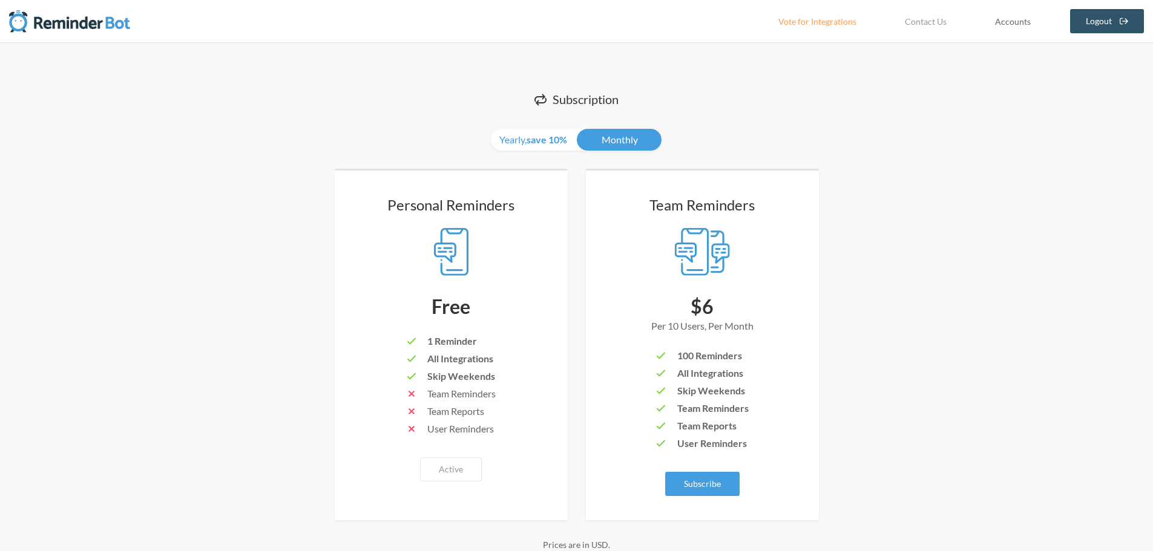
click at [1011, 23] on link "Accounts" at bounding box center [1013, 21] width 66 height 24
select select "**"
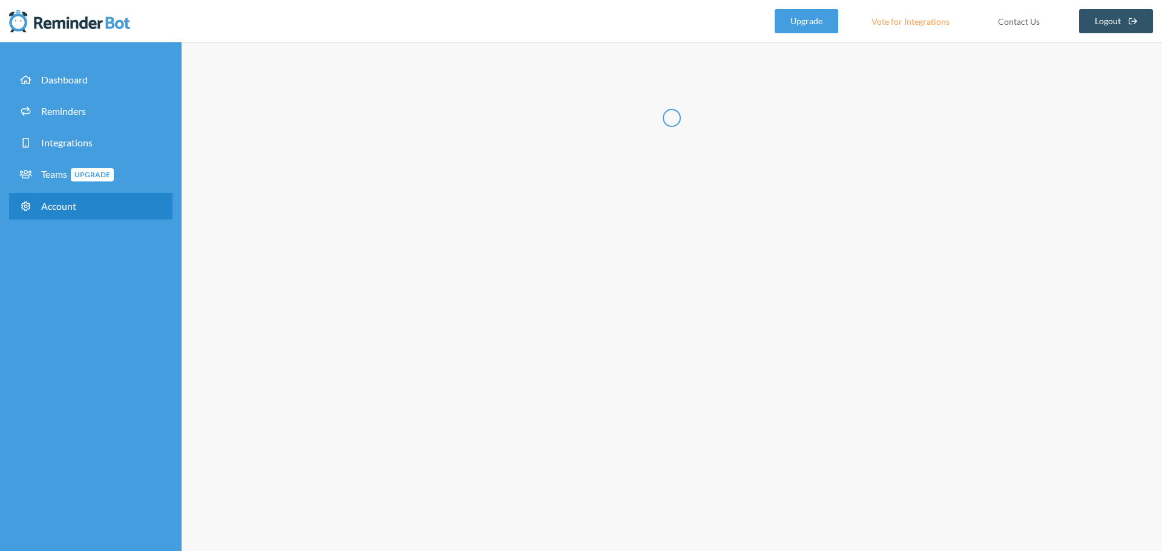
type input "**********"
type input "*****"
type input "**********"
select select "**"
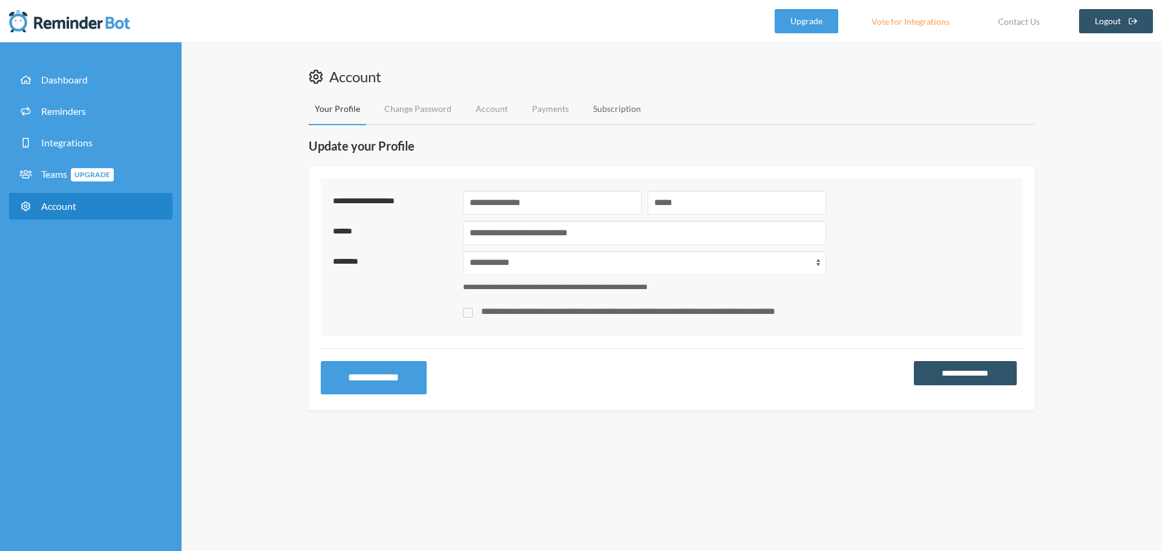
click at [611, 113] on link "Subscription" at bounding box center [617, 109] width 60 height 32
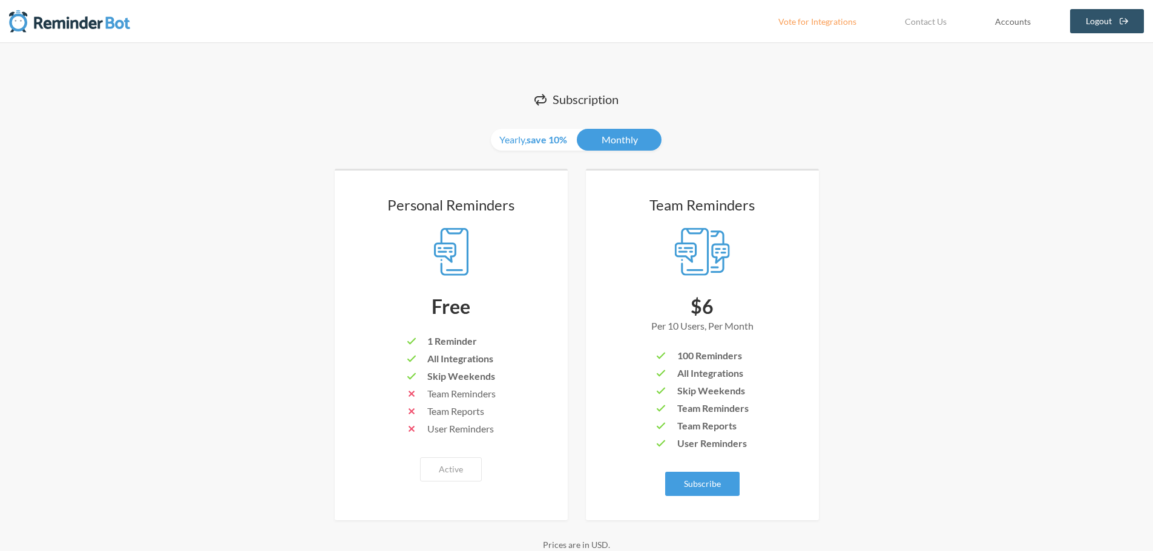
click at [1020, 19] on link "Accounts" at bounding box center [1013, 21] width 66 height 24
select select "**"
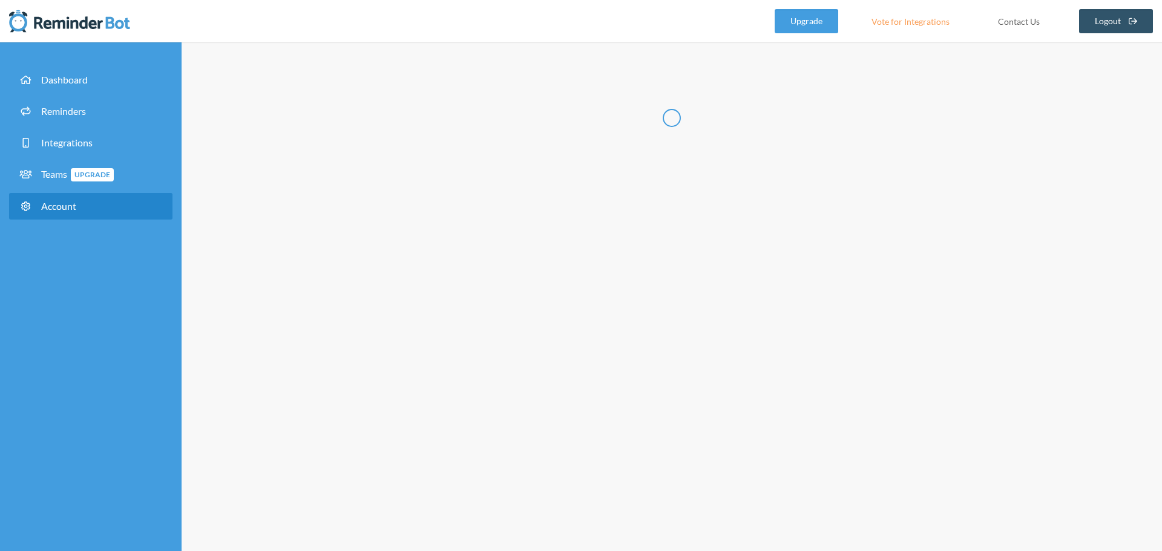
type input "**********"
type input "*****"
type input "**********"
select select "**"
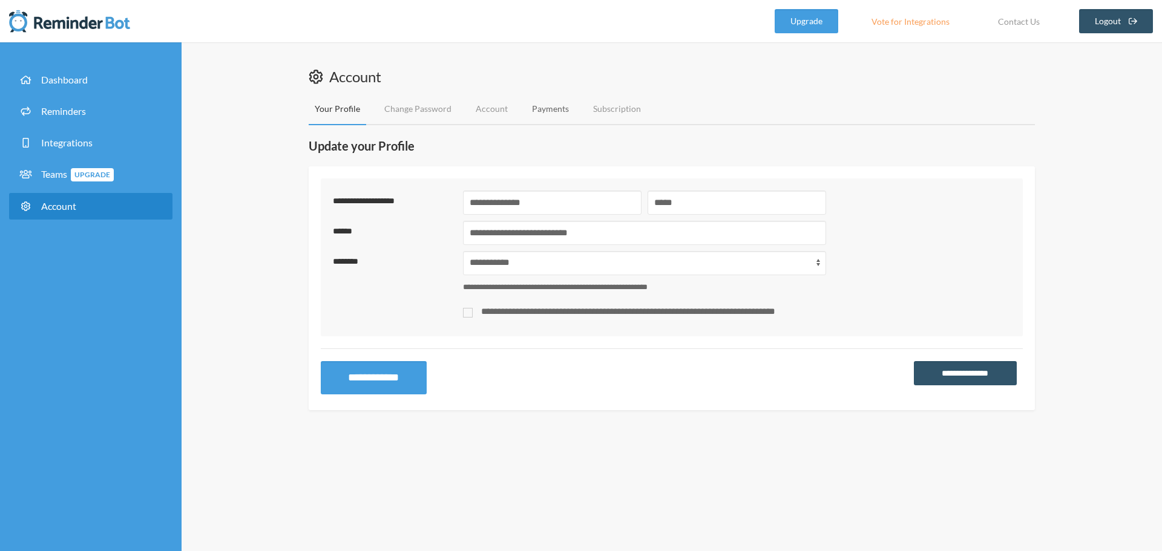
click at [541, 111] on link "Payments" at bounding box center [550, 109] width 49 height 32
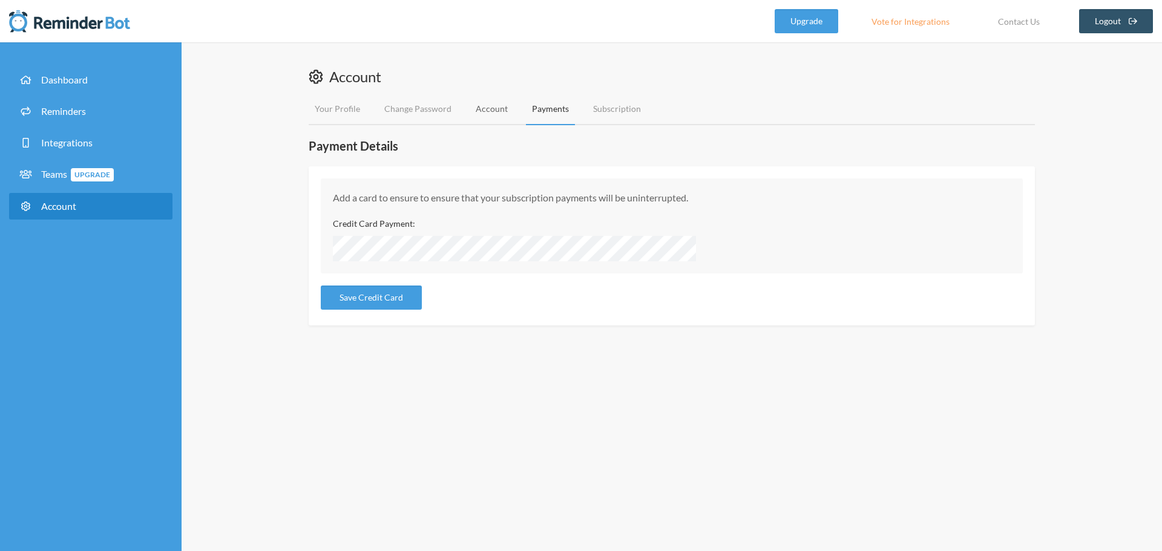
click at [496, 111] on link "Account" at bounding box center [492, 109] width 44 height 32
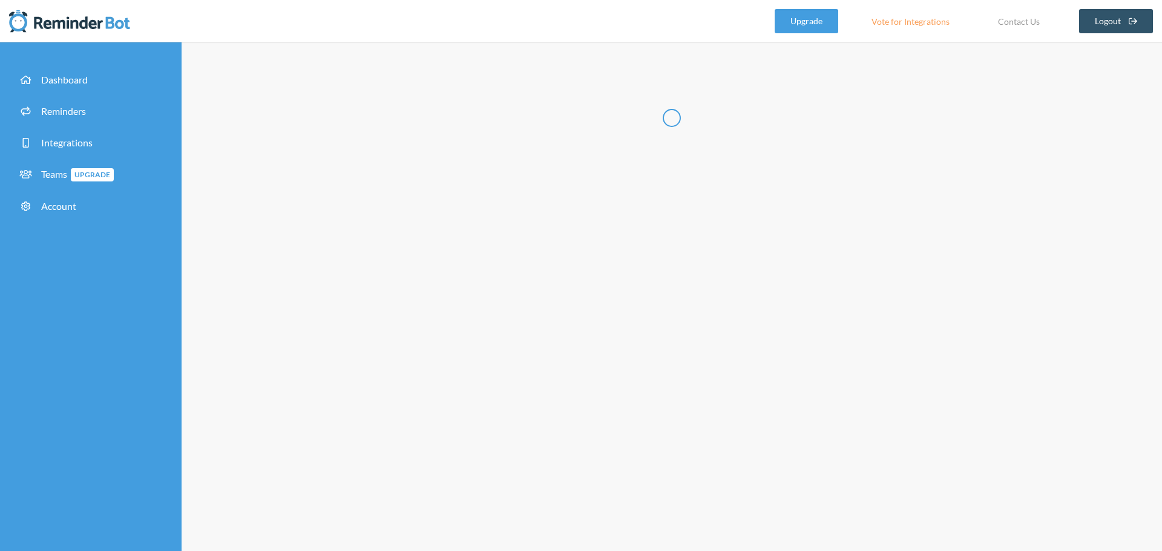
type input "**********"
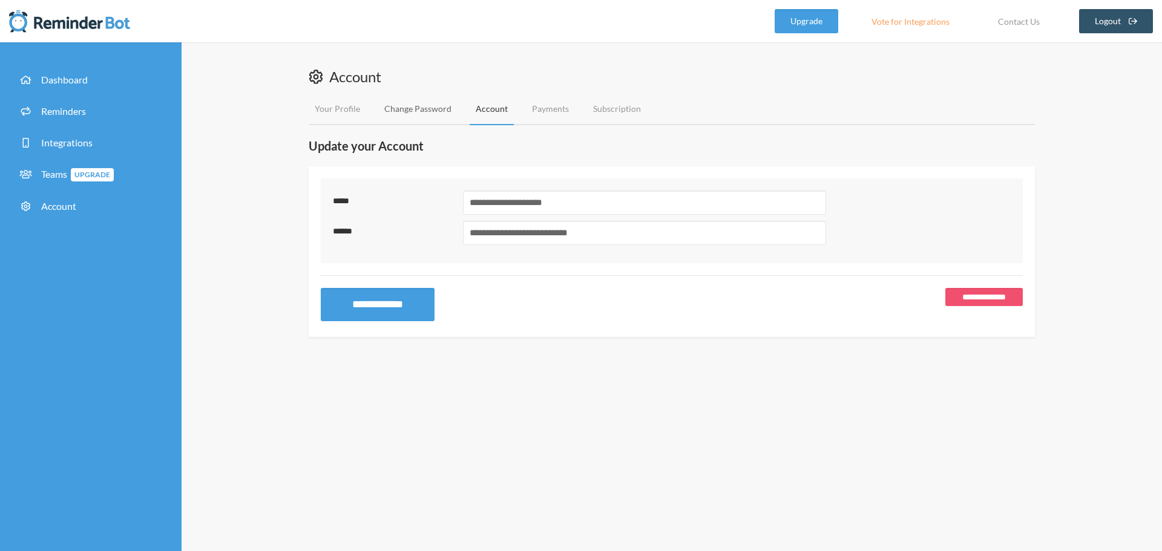
click at [423, 111] on link "Change Password" at bounding box center [417, 109] width 79 height 32
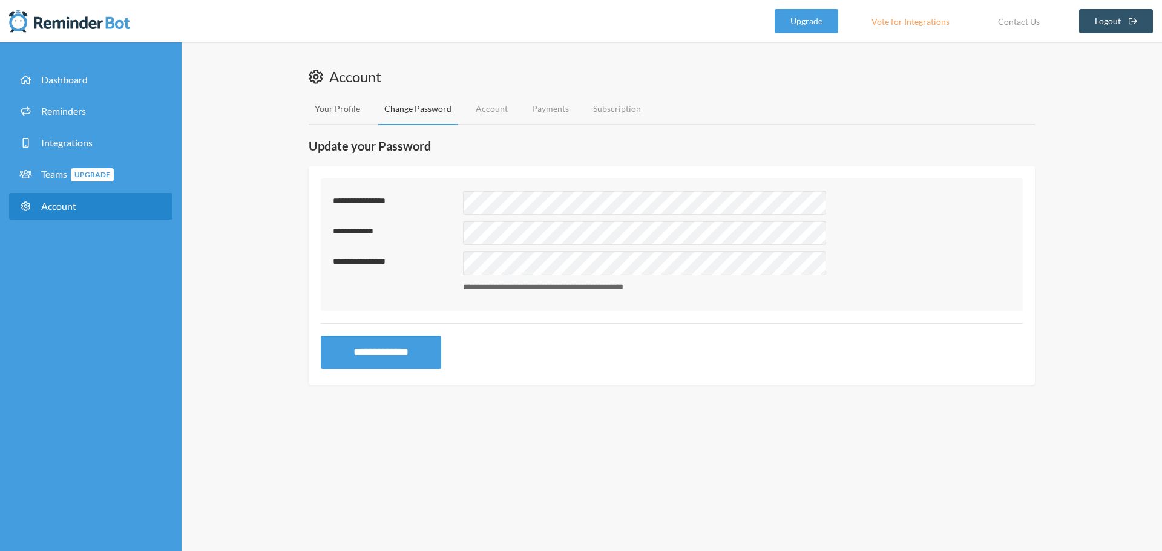
click at [333, 105] on link "Your Profile" at bounding box center [337, 109] width 57 height 32
select select "**"
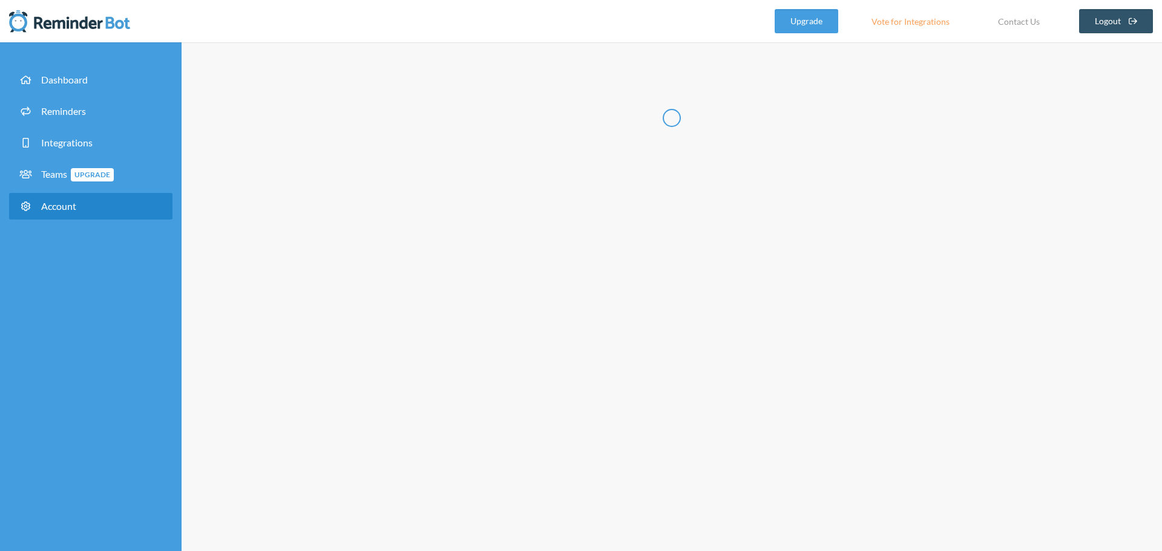
type input "**********"
type input "*****"
type input "**********"
select select "**"
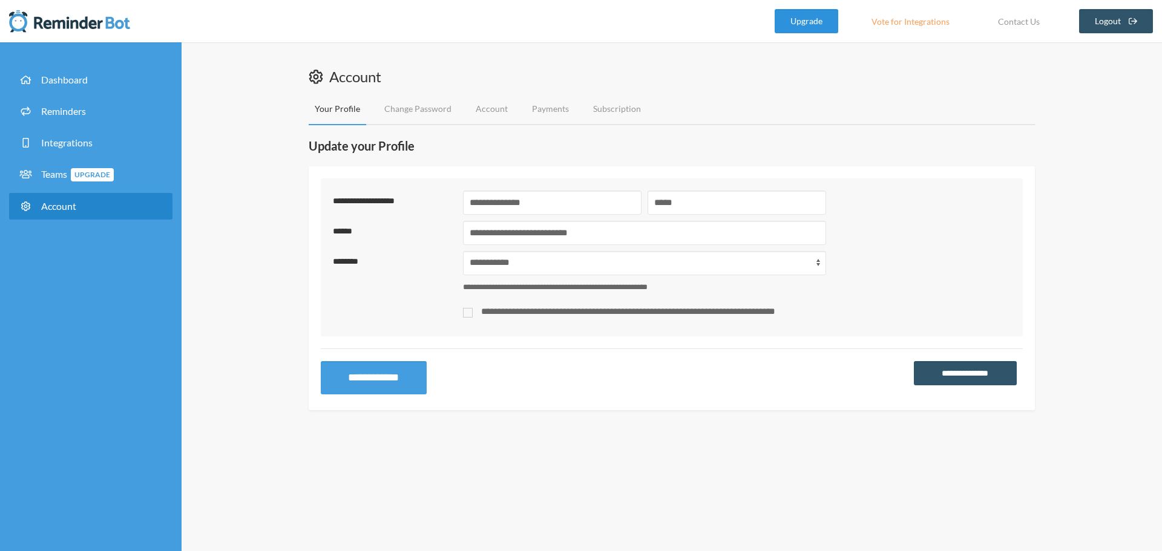
click at [801, 21] on link "Upgrade" at bounding box center [807, 21] width 64 height 24
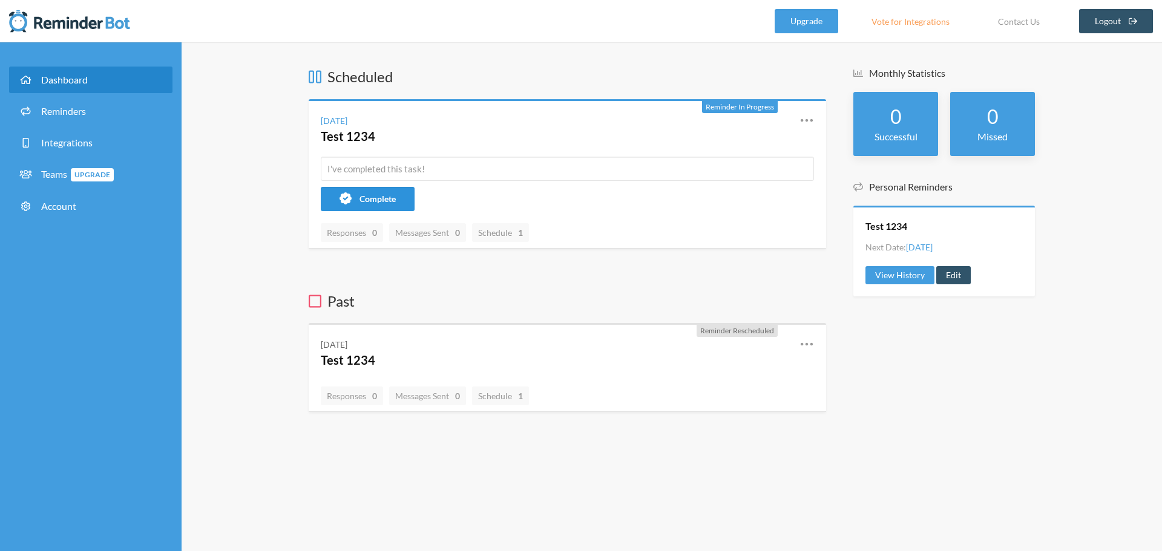
click at [382, 203] on span "Complete" at bounding box center [377, 199] width 36 height 10
click at [369, 239] on span "Responses 1" at bounding box center [352, 232] width 62 height 19
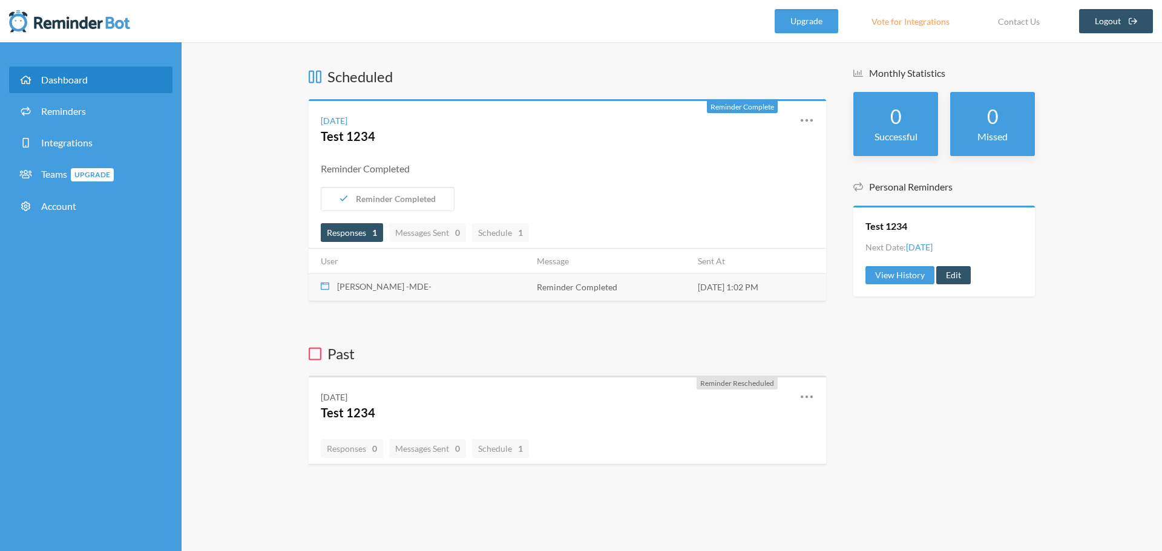
click at [324, 286] on icon at bounding box center [325, 286] width 8 height 8
click at [381, 290] on span "[PERSON_NAME] -MDE-" at bounding box center [384, 286] width 94 height 10
click at [567, 286] on td "Reminder Completed" at bounding box center [609, 287] width 161 height 27
click at [723, 283] on td "[DATE] 1:02 PM" at bounding box center [758, 287] width 136 height 27
click at [313, 353] on icon at bounding box center [315, 354] width 13 height 15
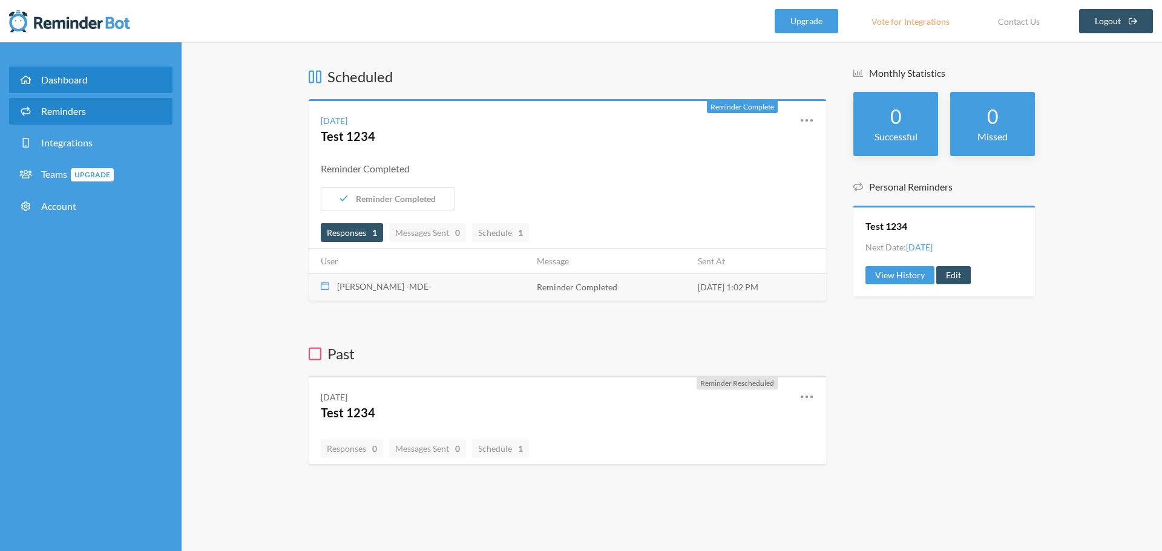
click at [68, 115] on span "Reminders" at bounding box center [63, 110] width 45 height 11
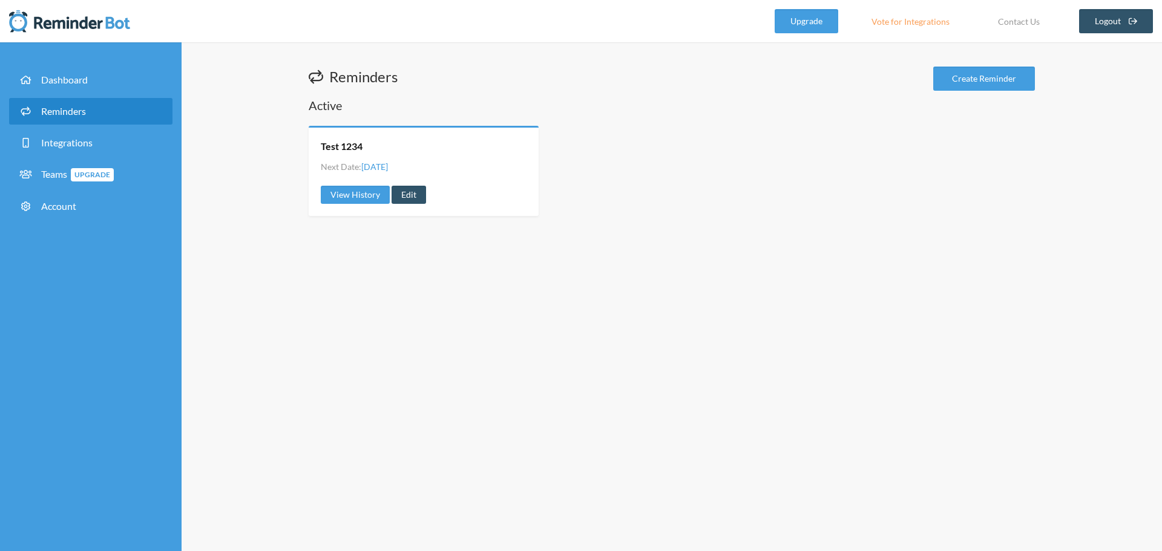
click at [404, 195] on link "Edit" at bounding box center [408, 195] width 34 height 18
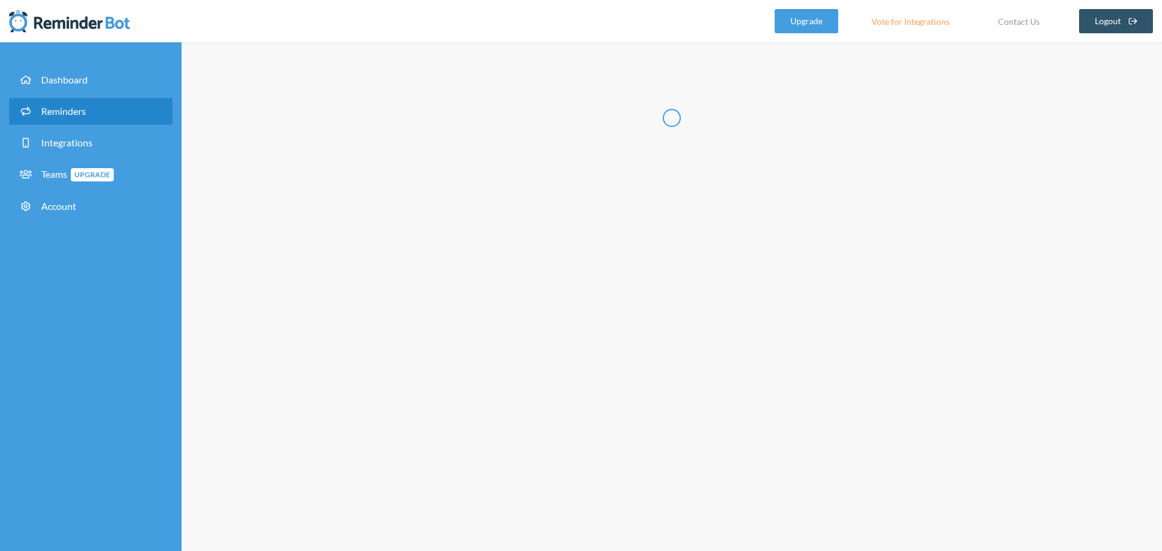
type input "Test 1234"
select select "13:00:00"
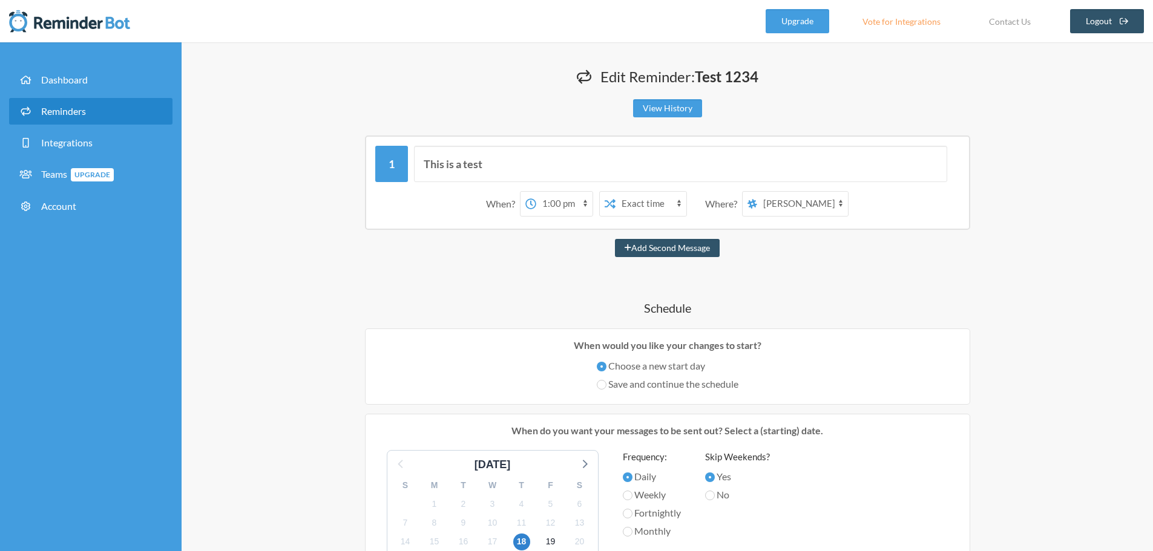
click at [793, 212] on select "[PERSON_NAME] -MDE- LMA Program Managers LMA Program Managers LMA Program Manag…" at bounding box center [802, 204] width 91 height 24
click at [758, 192] on select "[PERSON_NAME] -MDE- LMA Program Managers LMA Program Managers LMA Program Manag…" at bounding box center [802, 204] width 91 height 24
click at [784, 204] on select "[PERSON_NAME] -MDE- LMA Program Managers LMA Program Managers LMA Program Manag…" at bounding box center [802, 204] width 91 height 24
click at [758, 192] on select "[PERSON_NAME] -MDE- LMA Program Managers LMA Program Managers LMA Program Manag…" at bounding box center [802, 204] width 91 height 24
click at [801, 203] on select "[PERSON_NAME] -MDE- LMA Program Managers LMA Program Managers LMA Program Manag…" at bounding box center [802, 204] width 91 height 24
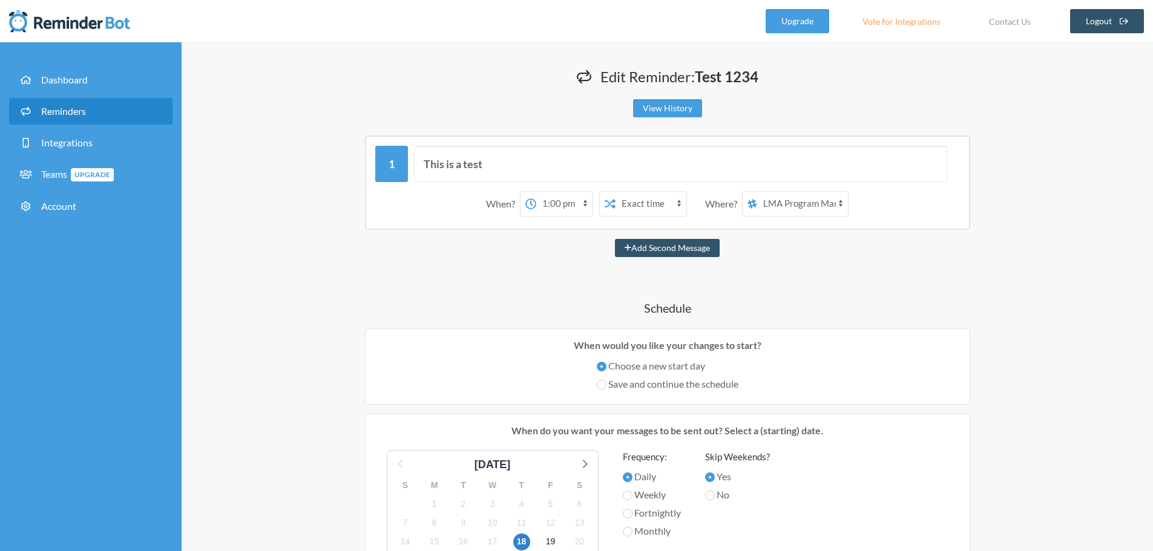
click at [824, 206] on select "[PERSON_NAME] -MDE- LMA Program Managers LMA Program Managers LMA Program Manag…" at bounding box center [802, 204] width 91 height 24
click at [826, 206] on select "[PERSON_NAME] -MDE- LMA Program Managers LMA Program Managers LMA Program Manag…" at bounding box center [802, 204] width 91 height 24
click at [912, 277] on div "This is a test When? 12:00 am 12:15 am 12:30 am 12:45 am 1:00 am 1:15 am 1:30 a…" at bounding box center [667, 529] width 726 height 787
click at [808, 204] on select "[PERSON_NAME] -MDE- LMA Program Managers LMA Program Managers LMA Program Manag…" at bounding box center [802, 204] width 91 height 24
click at [758, 192] on select "[PERSON_NAME] -MDE- LMA Program Managers LMA Program Managers LMA Program Manag…" at bounding box center [802, 204] width 91 height 24
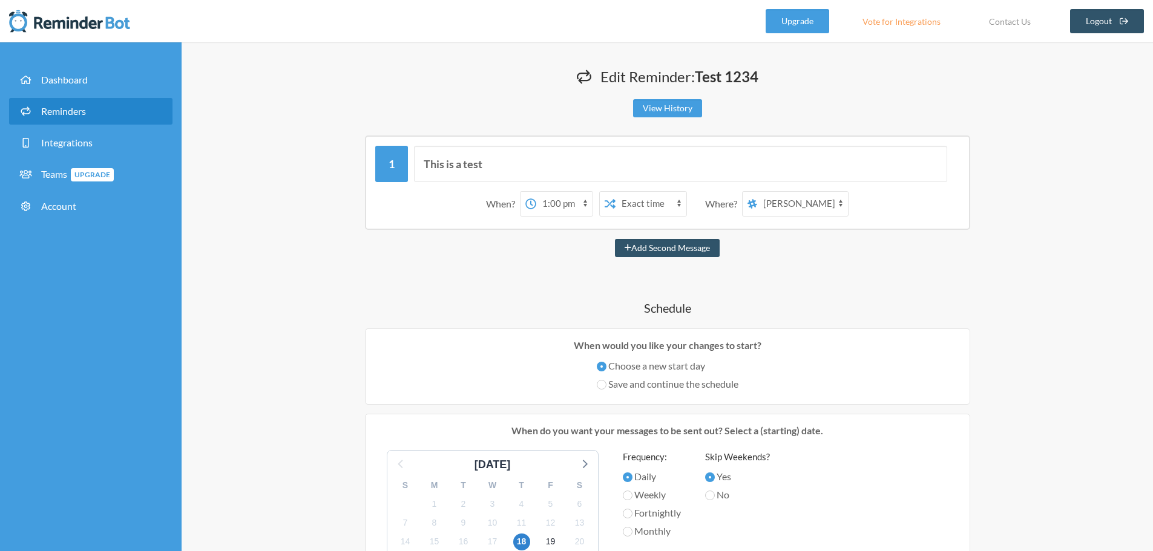
click at [816, 204] on select "[PERSON_NAME] -MDE- LMA Program Managers LMA Program Managers LMA Program Manag…" at bounding box center [802, 204] width 91 height 24
select select "spaces/AAQAD7v8Ttc"
click at [758, 192] on select "[PERSON_NAME] -MDE- LMA Program Managers LMA Program Managers LMA Program Manag…" at bounding box center [802, 204] width 91 height 24
click at [808, 266] on div "This is a test When? 12:00 am 12:15 am 12:30 am 12:45 am 1:00 am 1:15 am 1:30 a…" at bounding box center [667, 529] width 726 height 787
drag, startPoint x: 59, startPoint y: 72, endPoint x: 62, endPoint y: 87, distance: 14.8
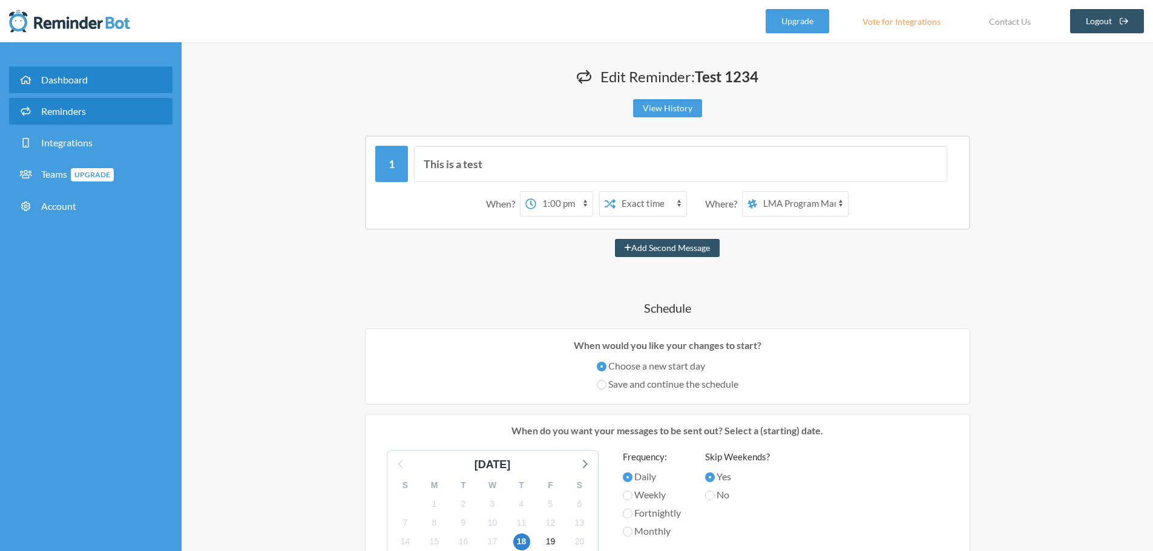
click at [60, 73] on link "Dashboard" at bounding box center [90, 80] width 163 height 27
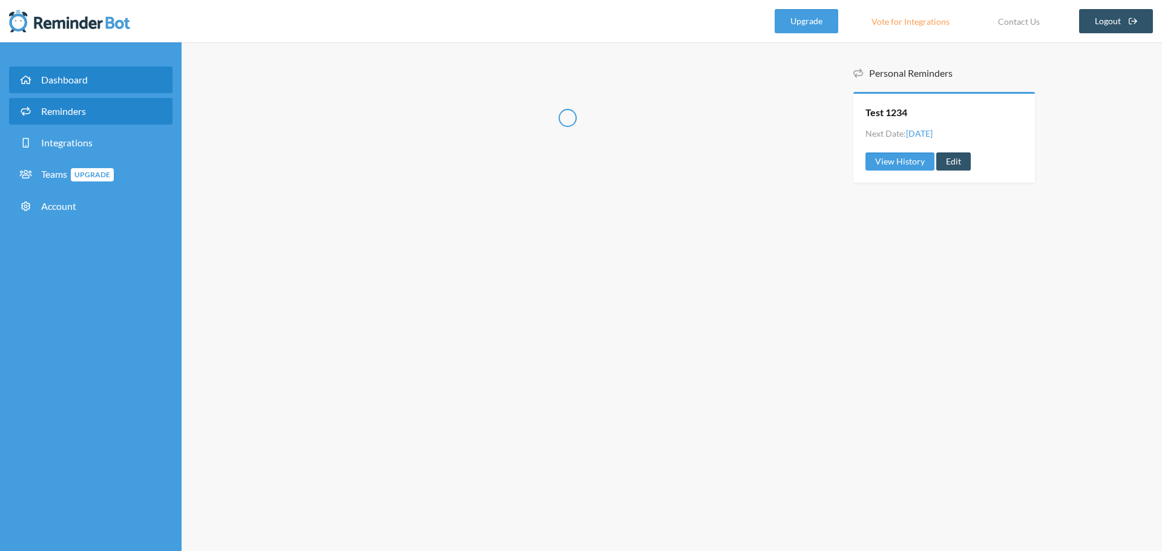
click at [69, 119] on link "Reminders" at bounding box center [90, 111] width 163 height 27
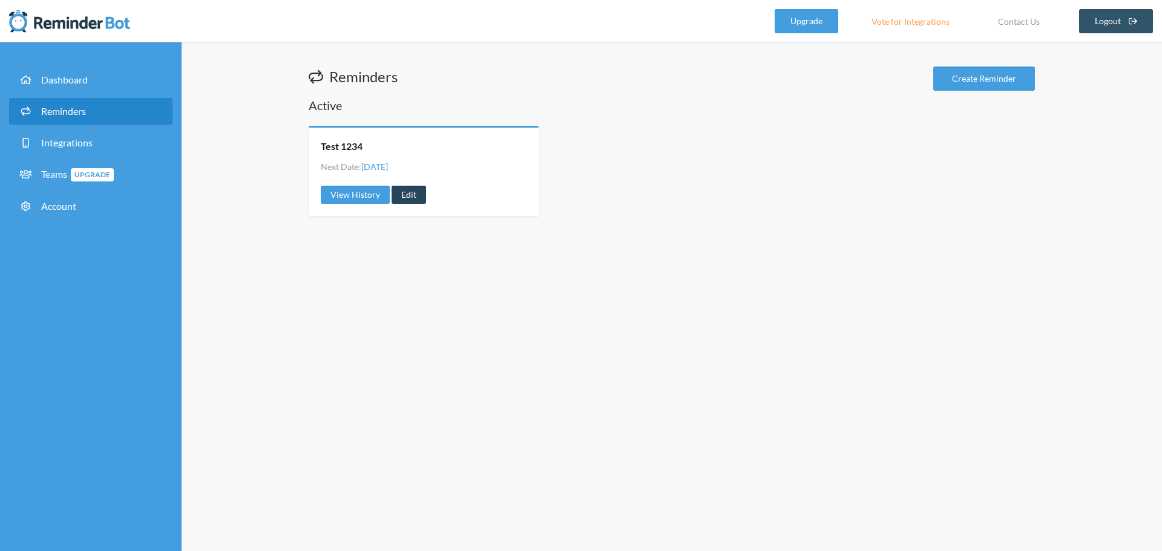
click at [418, 195] on link "Edit" at bounding box center [408, 195] width 34 height 18
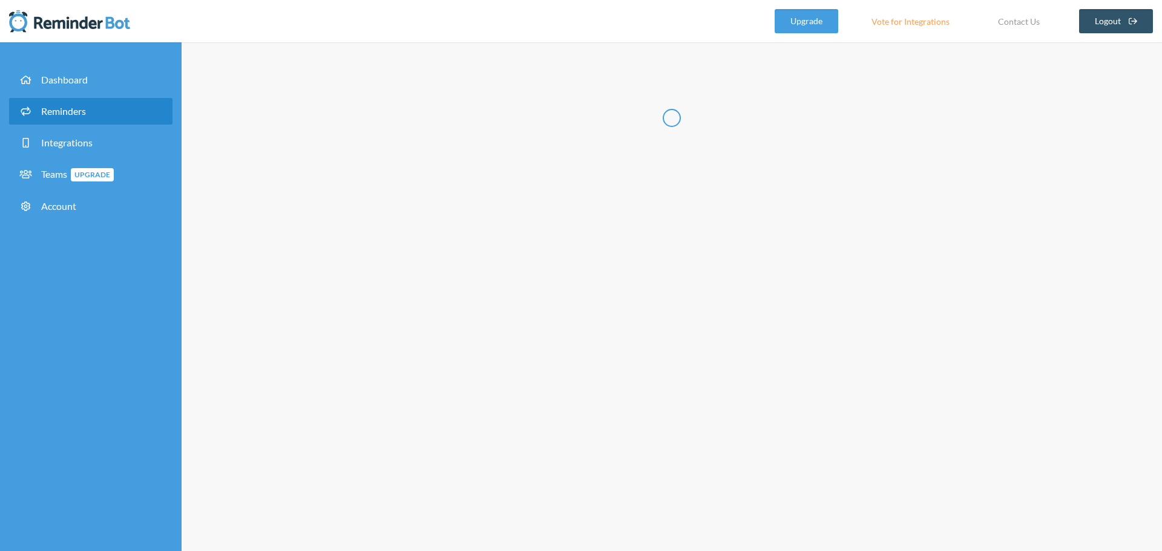
type input "Test 1234"
select select "13:00:00"
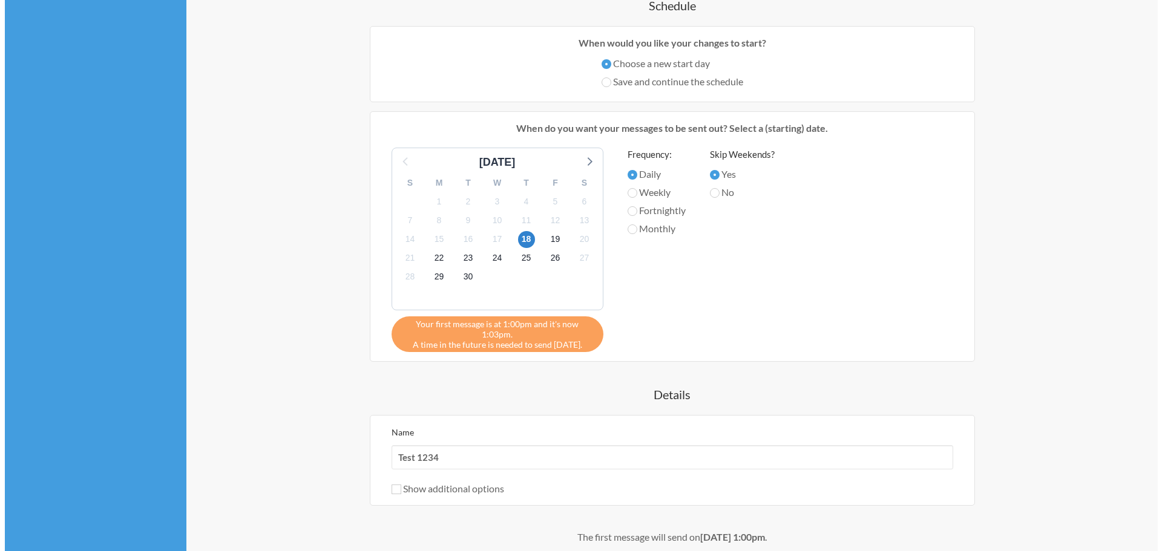
scroll to position [488, 0]
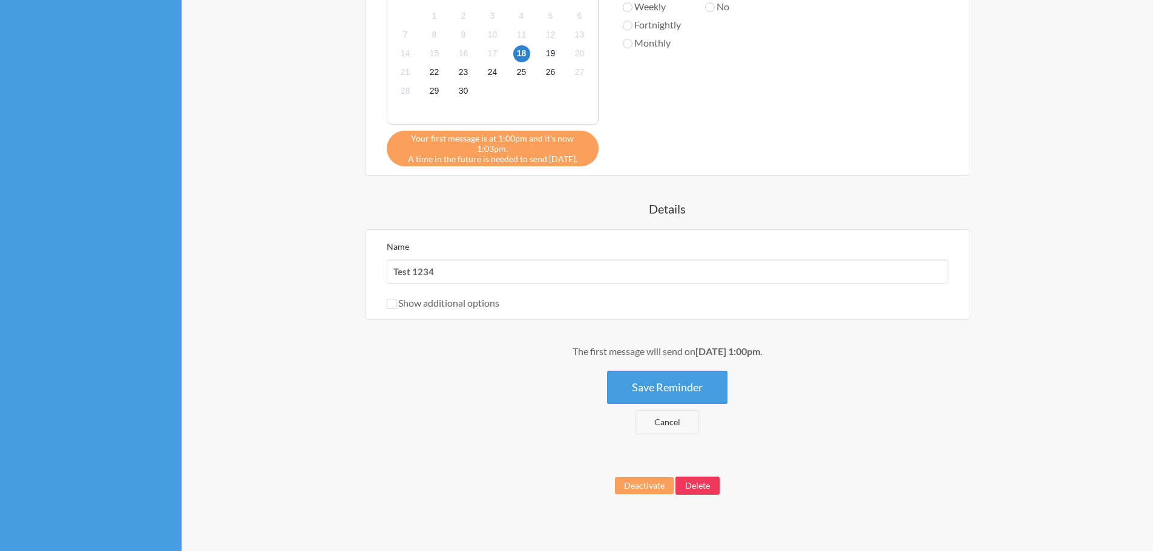
click at [705, 477] on button "Delete" at bounding box center [697, 486] width 44 height 18
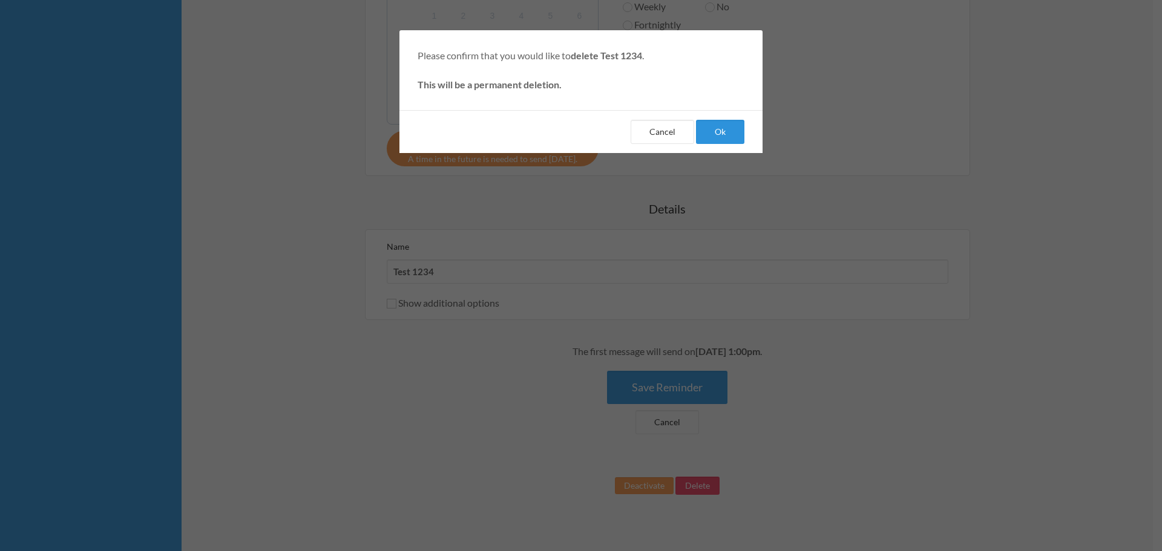
click at [719, 134] on button "Ok" at bounding box center [720, 132] width 48 height 24
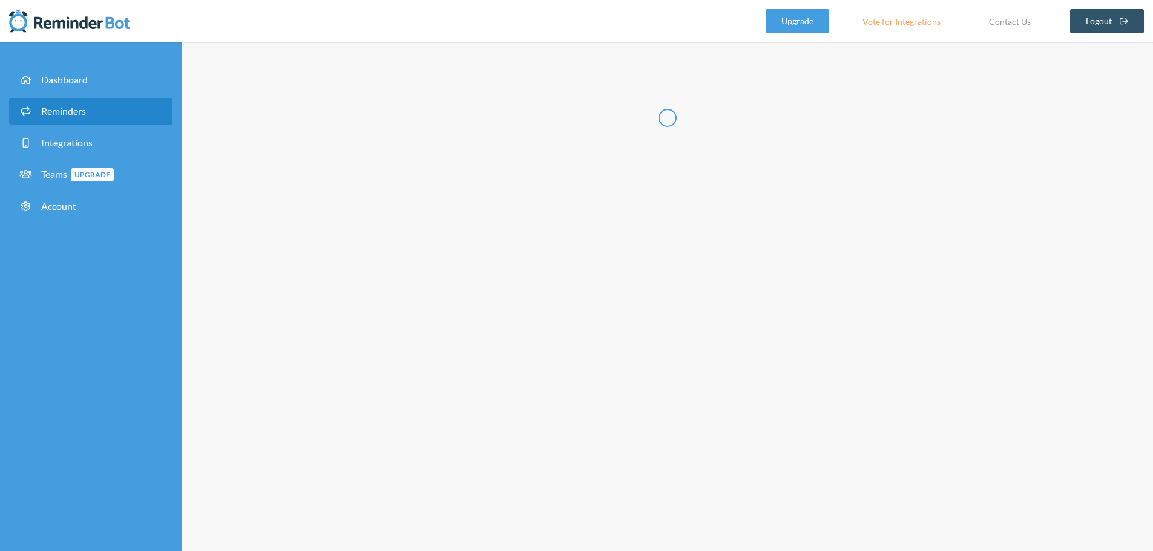
select select "09:30:00"
select select "10:30:00"
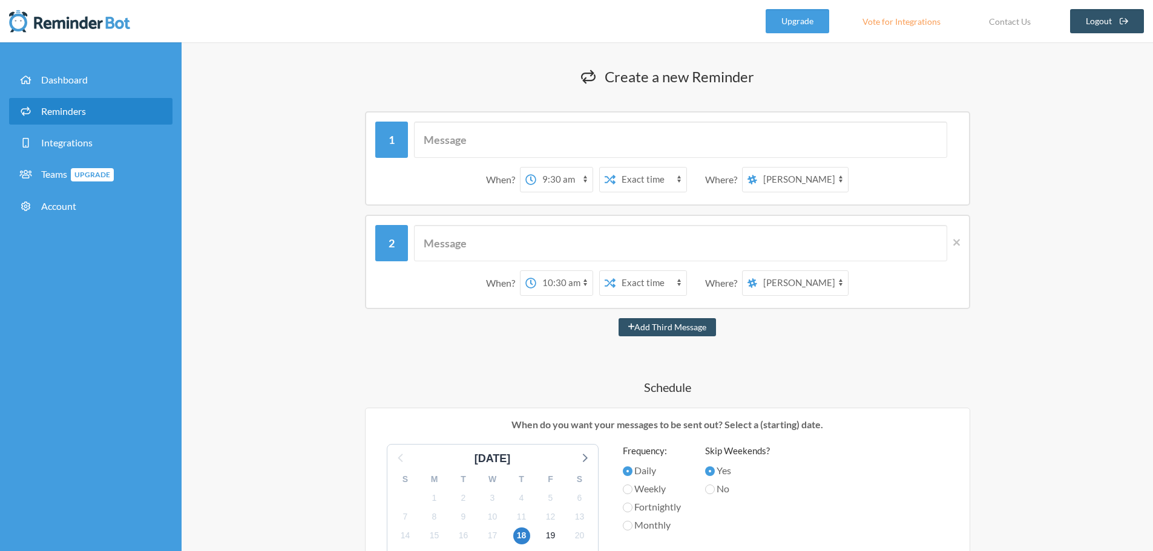
click at [546, 182] on select "12:00 am 12:15 am 12:30 am 12:45 am 1:00 am 1:15 am 1:30 am 1:45 am 2:00 am 2:1…" at bounding box center [564, 180] width 56 height 24
select select "13:15:00"
click at [536, 168] on select "12:00 am 12:15 am 12:30 am 12:45 am 1:00 am 1:15 am 1:30 am 1:45 am 2:00 am 2:1…" at bounding box center [564, 180] width 56 height 24
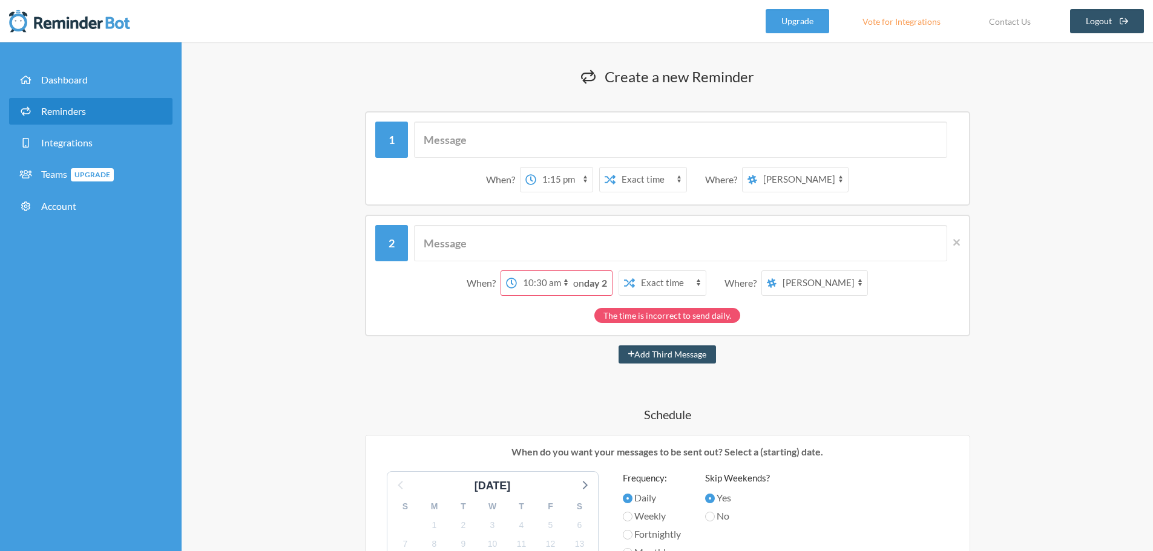
click at [542, 288] on select "12:00 am 12:15 am 12:30 am 12:45 am 1:00 am 1:15 am 1:30 am 1:45 am 2:00 am 2:1…" at bounding box center [545, 283] width 56 height 24
click at [517, 271] on select "12:00 am 12:15 am 12:30 am 12:45 am 1:00 am 1:15 am 1:30 am 1:45 am 2:00 am 2:1…" at bounding box center [545, 283] width 56 height 24
click at [536, 288] on select "12:00 am 12:15 am 12:30 am 12:45 am 1:00 am 1:15 am 1:30 am 1:45 am 2:00 am 2:1…" at bounding box center [545, 283] width 56 height 24
click at [536, 271] on select "12:00 am 12:15 am 12:30 am 12:45 am 1:00 am 1:15 am 1:30 am 1:45 am 2:00 am 2:1…" at bounding box center [545, 283] width 56 height 24
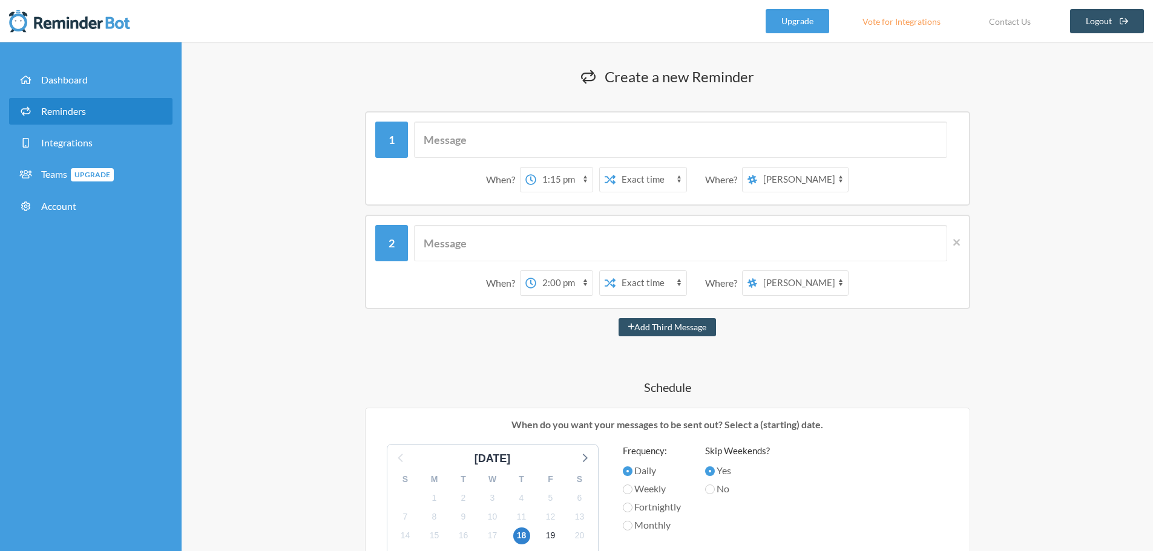
click at [566, 183] on select "12:00 am 12:15 am 12:30 am 12:45 am 1:00 am 1:15 am 1:30 am 1:45 am 2:00 am 2:1…" at bounding box center [564, 180] width 56 height 24
click at [536, 168] on select "12:00 am 12:15 am 12:30 am 12:45 am 1:00 am 1:15 am 1:30 am 1:45 am 2:00 am 2:1…" at bounding box center [564, 180] width 56 height 24
click at [571, 287] on select "12:00 am 12:15 am 12:30 am 12:45 am 1:00 am 1:15 am 1:30 am 1:45 am 2:00 am 2:1…" at bounding box center [564, 283] width 56 height 24
select select "13:30:00"
click at [536, 271] on select "12:00 am 12:15 am 12:30 am 12:45 am 1:00 am 1:15 am 1:30 am 1:45 am 2:00 am 2:1…" at bounding box center [564, 283] width 56 height 24
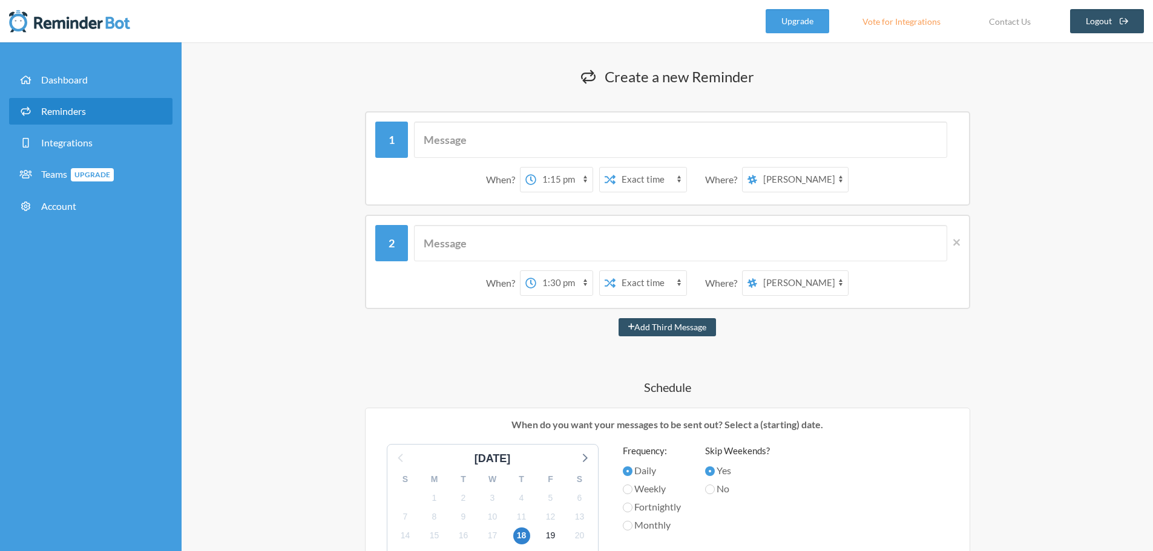
click at [652, 183] on select "Exact time Random time" at bounding box center [650, 180] width 71 height 24
click at [730, 234] on input "text" at bounding box center [680, 243] width 533 height 36
drag, startPoint x: 439, startPoint y: 134, endPoint x: 430, endPoint y: 136, distance: 9.4
click at [439, 131] on input "text" at bounding box center [680, 140] width 533 height 36
type input "test #1"
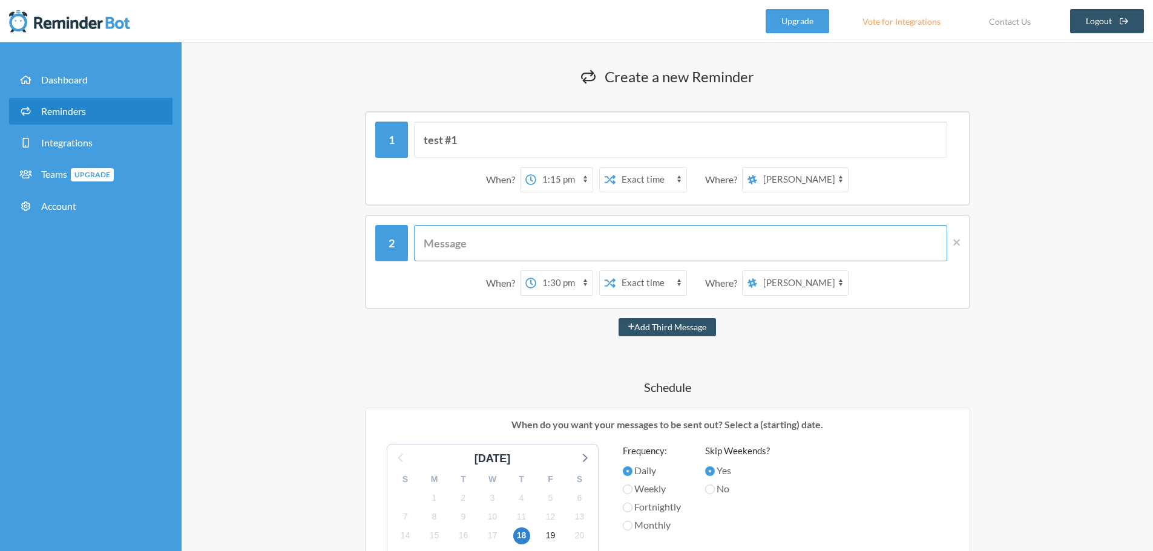
click at [494, 241] on input "text" at bounding box center [680, 243] width 533 height 36
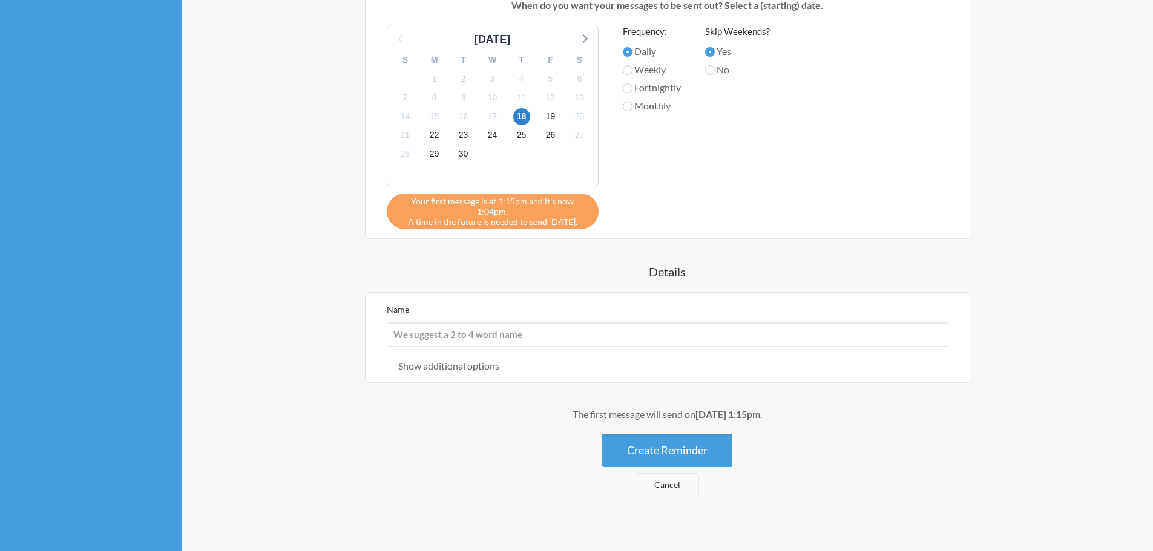
scroll to position [422, 0]
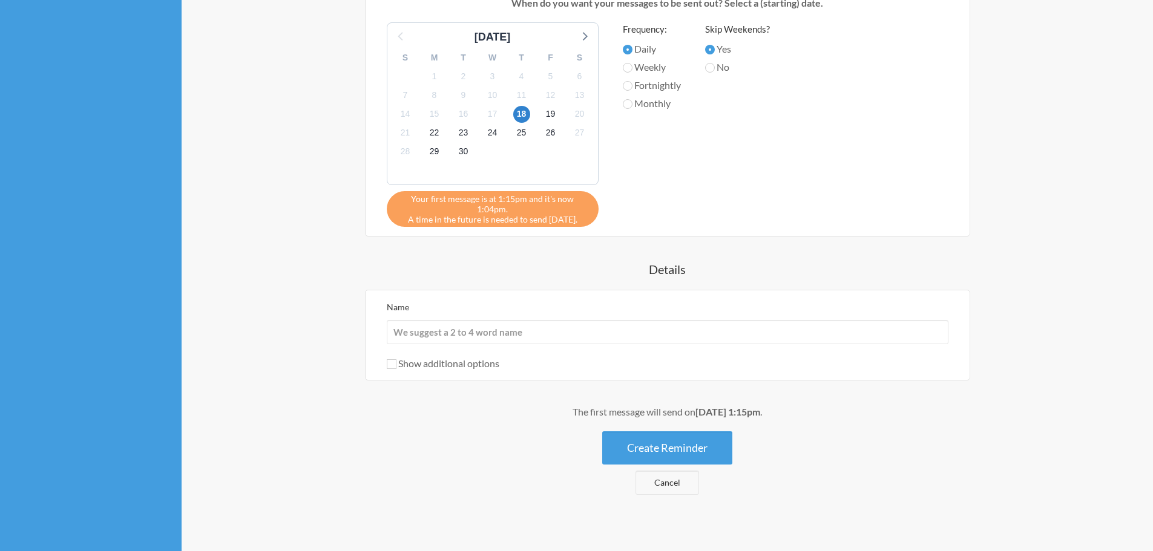
type input "Test #2"
click at [554, 320] on input "Name" at bounding box center [668, 332] width 562 height 24
type input "Test"
click at [608, 405] on div "The first message will send on September 18th, at 1:15pm ." at bounding box center [667, 412] width 726 height 15
click at [483, 111] on div "17" at bounding box center [492, 114] width 29 height 19
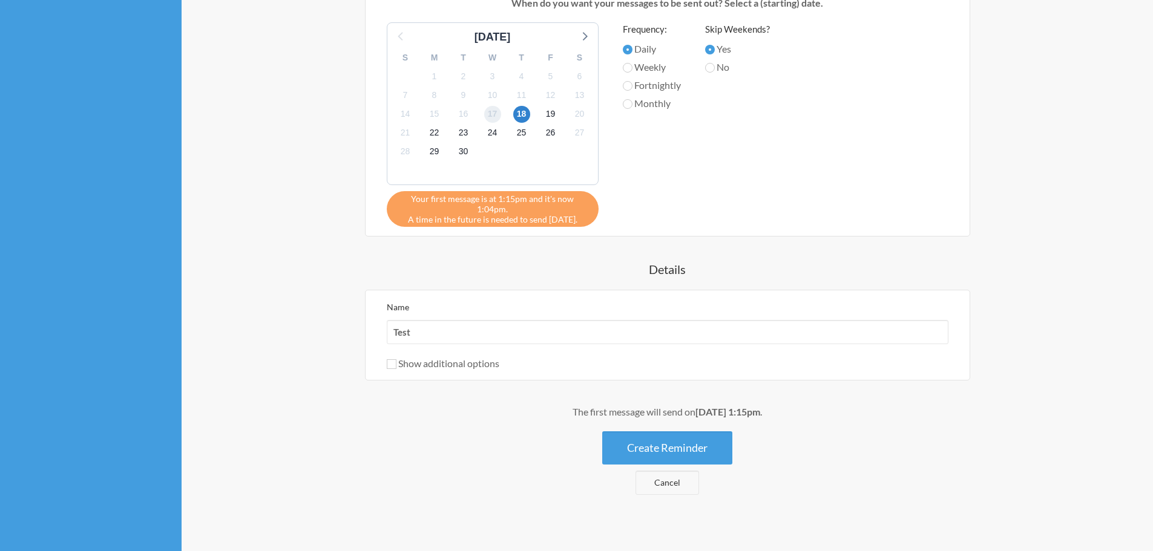
click at [493, 112] on span "17" at bounding box center [492, 114] width 17 height 17
click at [493, 116] on span "17" at bounding box center [492, 114] width 17 height 17
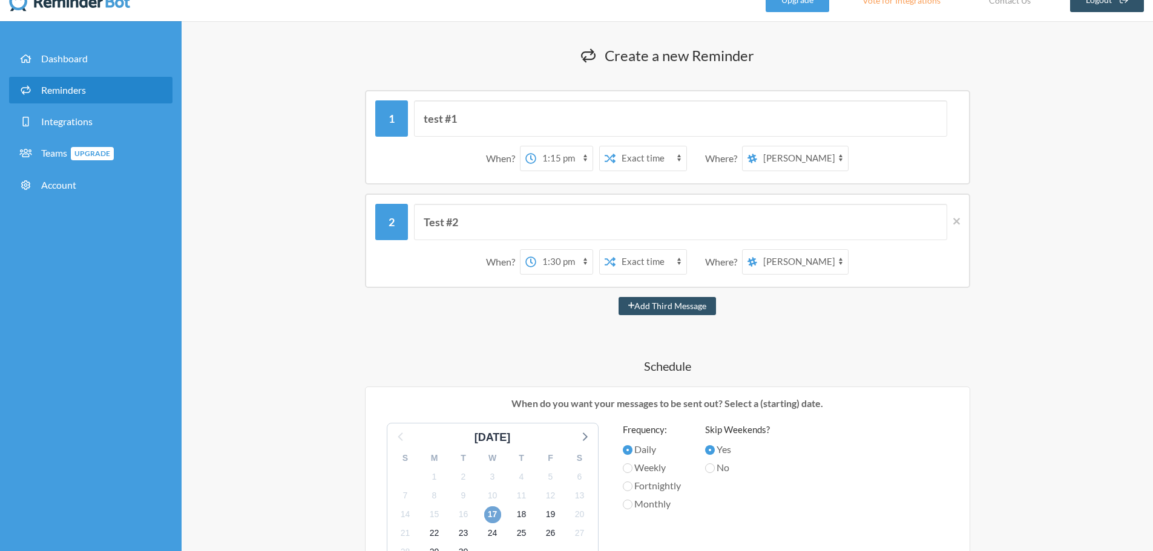
scroll to position [0, 0]
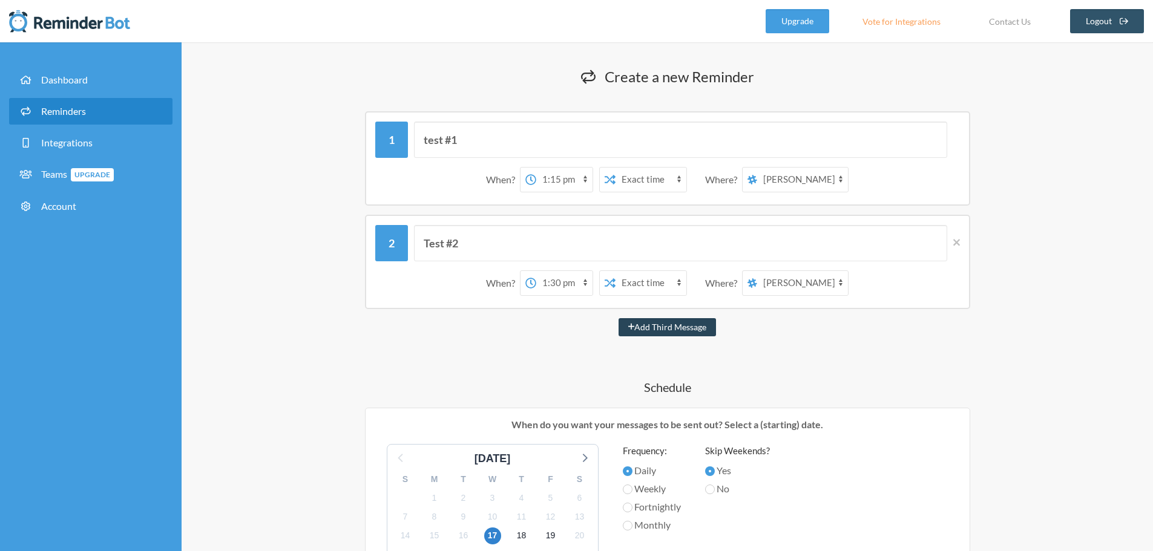
click at [689, 330] on button "Add Third Message" at bounding box center [667, 327] width 98 height 18
select select "14:30:00"
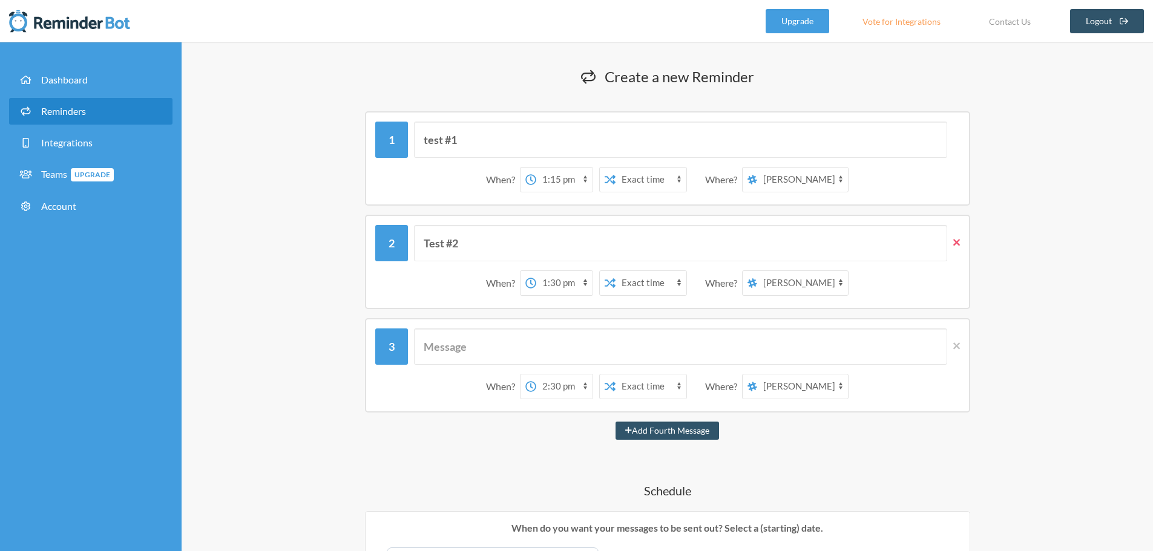
click at [956, 241] on icon at bounding box center [956, 242] width 7 height 11
select select "14:30:00"
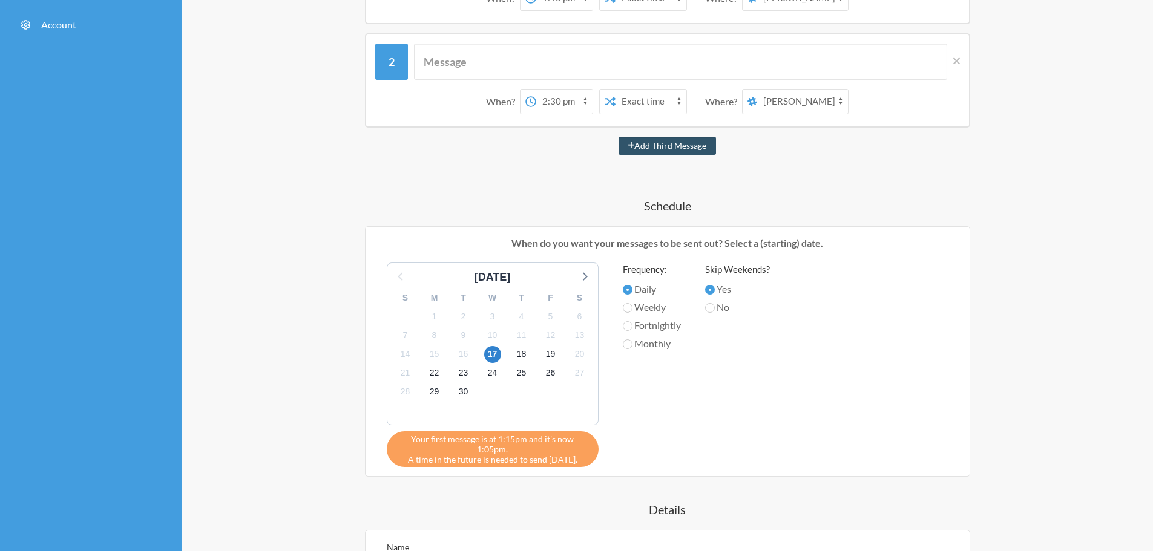
drag, startPoint x: 529, startPoint y: 387, endPoint x: 528, endPoint y: 395, distance: 8.7
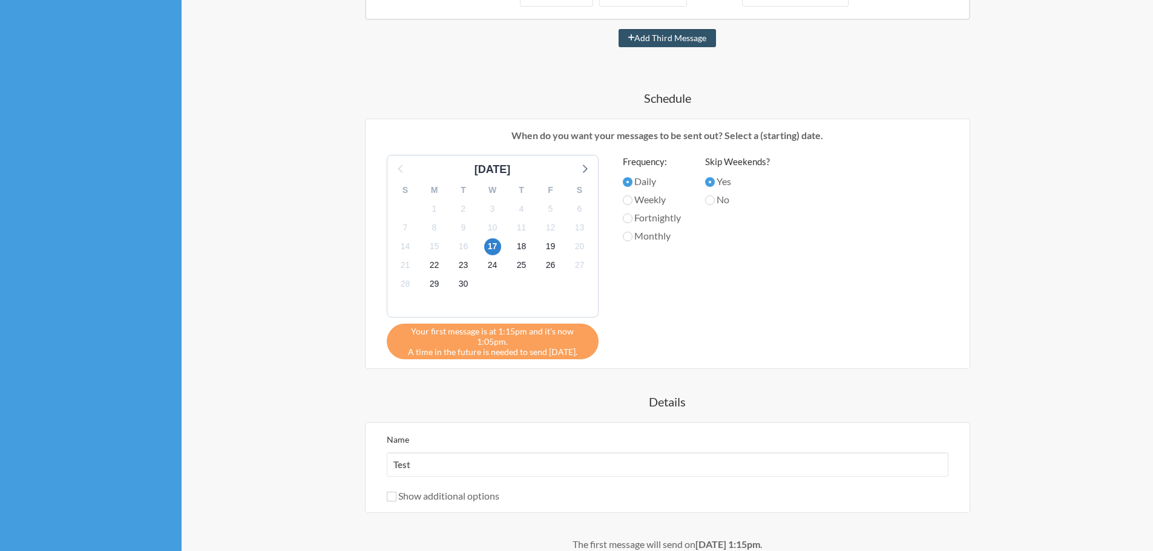
scroll to position [422, 0]
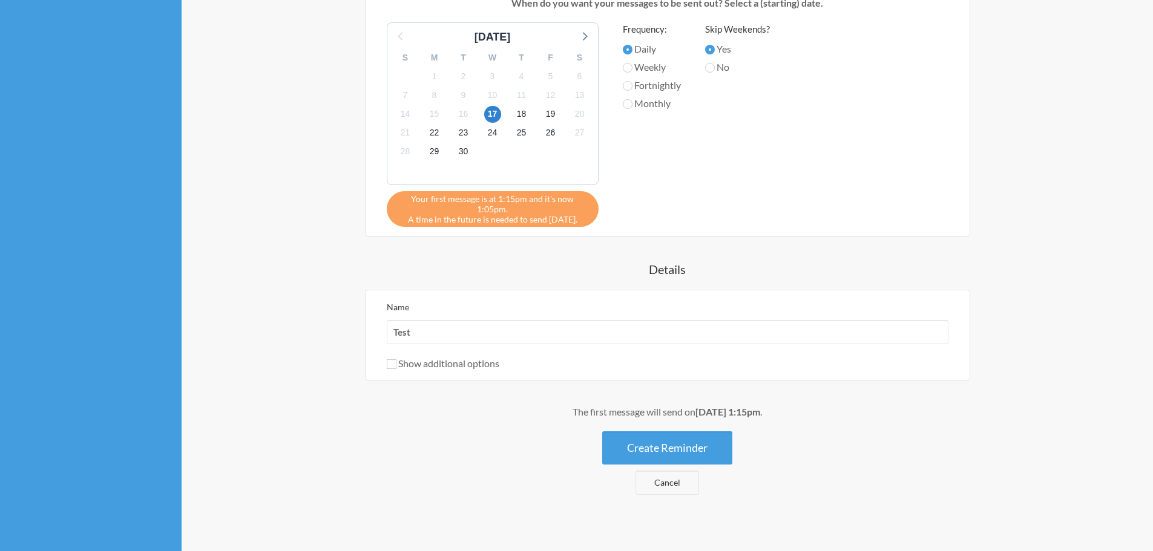
click at [402, 358] on label "Show additional options" at bounding box center [443, 363] width 113 height 11
click at [396, 359] on input "Show additional options" at bounding box center [392, 364] width 10 height 10
checkbox input "true"
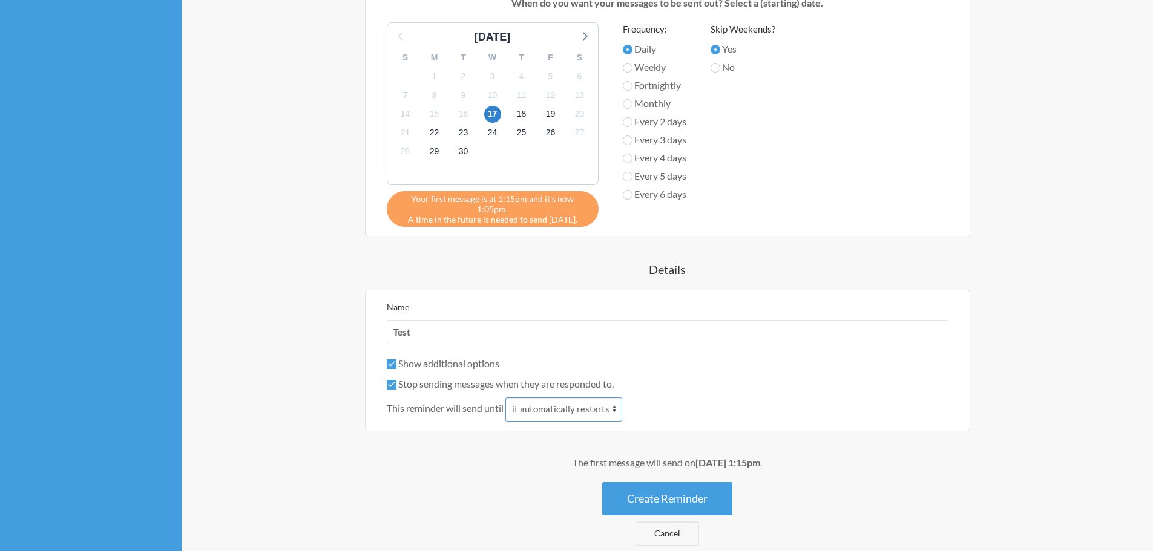
click at [550, 401] on select "it automatically restarts it is replied to" at bounding box center [563, 410] width 117 height 24
select select "1"
click at [506, 398] on select "it automatically restarts it is replied to" at bounding box center [563, 410] width 117 height 24
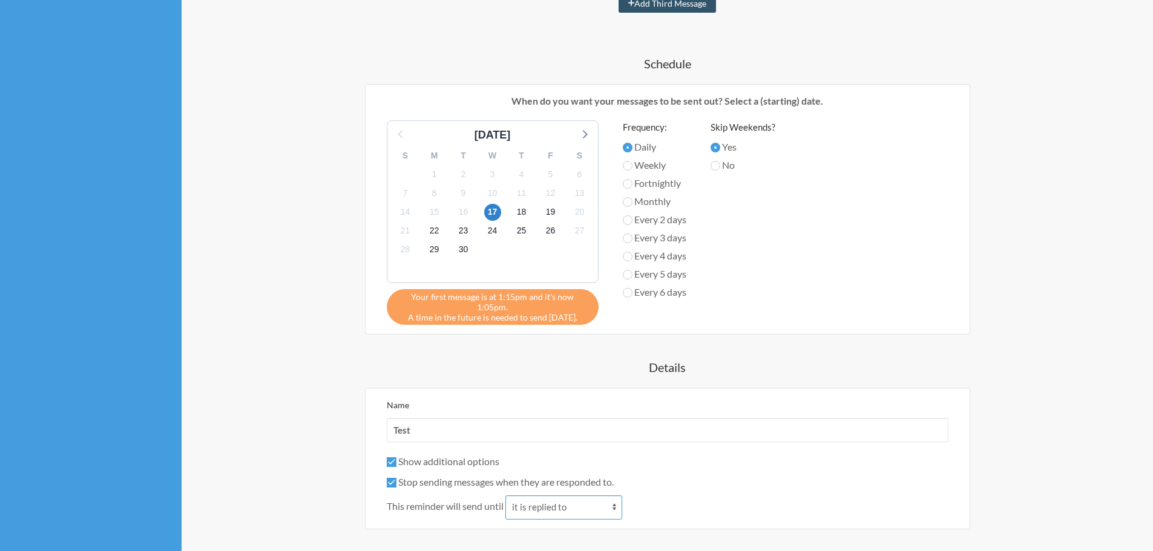
scroll to position [231, 0]
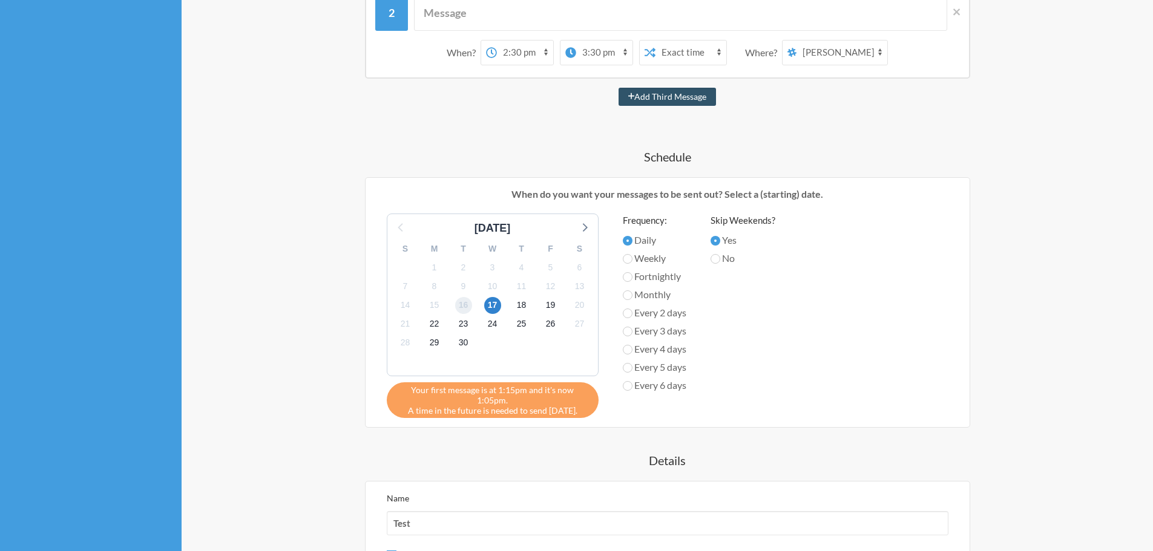
click at [471, 304] on span "16" at bounding box center [463, 305] width 17 height 17
click at [468, 304] on span "16" at bounding box center [463, 305] width 17 height 17
click at [486, 309] on span "17" at bounding box center [492, 305] width 17 height 17
click at [486, 307] on span "17" at bounding box center [492, 305] width 17 height 17
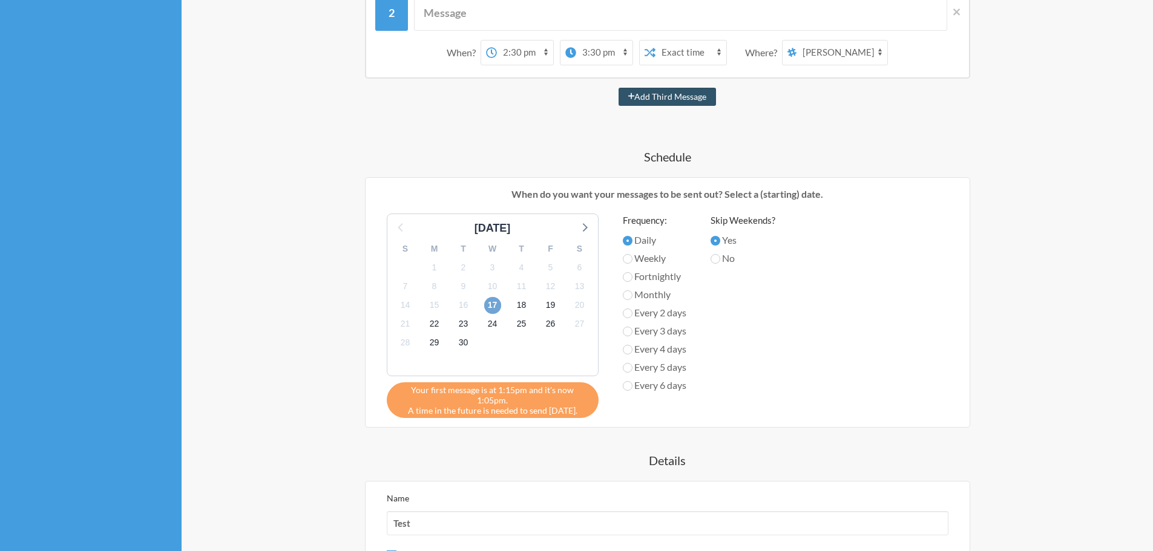
click at [486, 307] on span "17" at bounding box center [492, 305] width 17 height 17
click at [488, 309] on span "17" at bounding box center [492, 305] width 17 height 17
click at [490, 308] on span "17" at bounding box center [492, 305] width 17 height 17
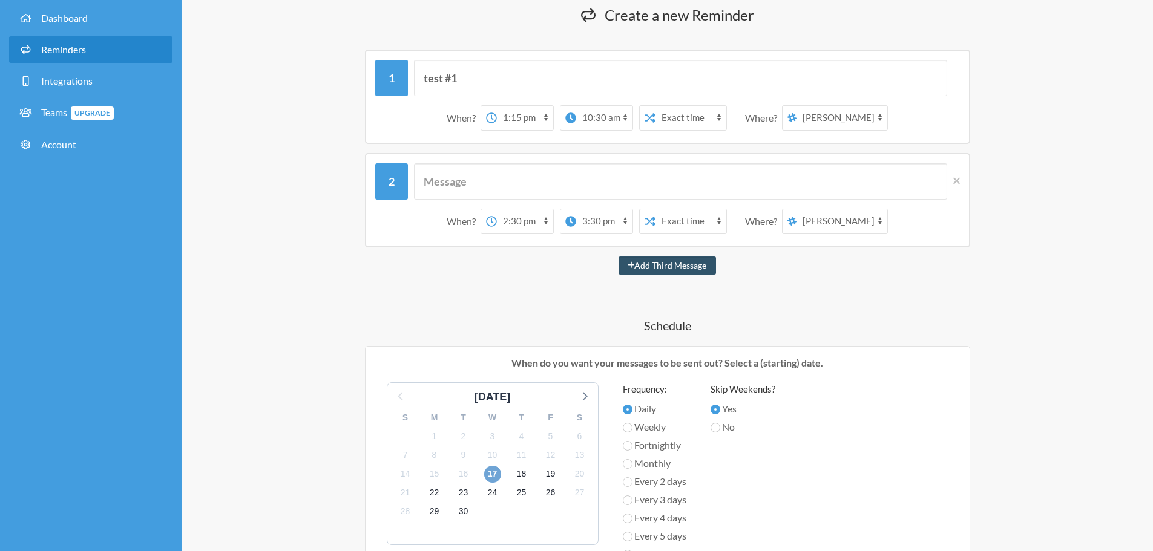
scroll to position [49, 0]
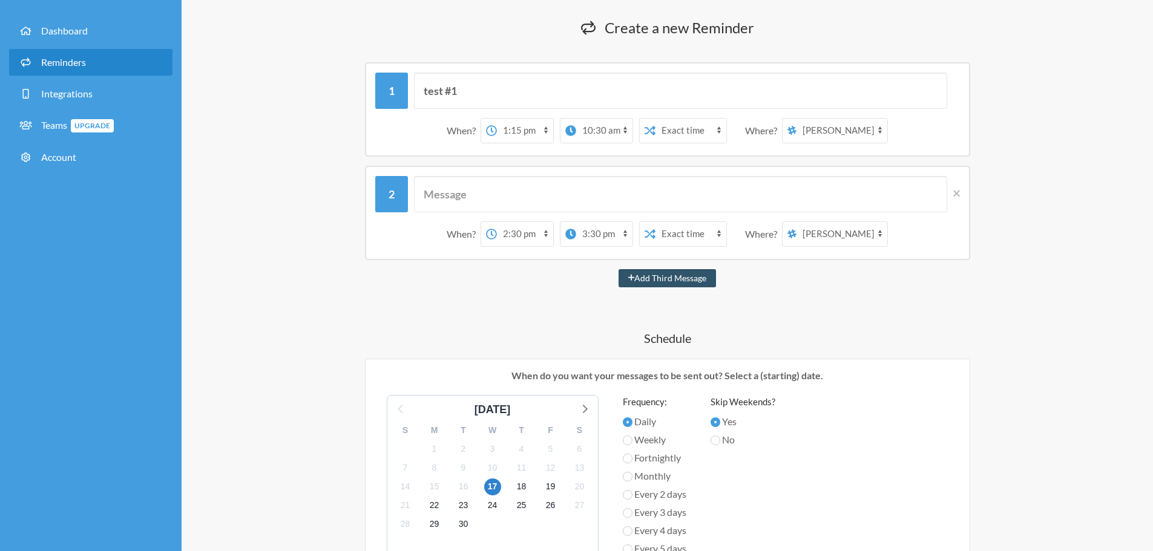
click at [964, 197] on div "When? 12:00 am 12:15 am 12:30 am 12:45 am 1:00 am 1:15 am 1:30 am 1:45 am 2:00 …" at bounding box center [667, 213] width 605 height 94
click at [959, 194] on icon at bounding box center [956, 193] width 7 height 11
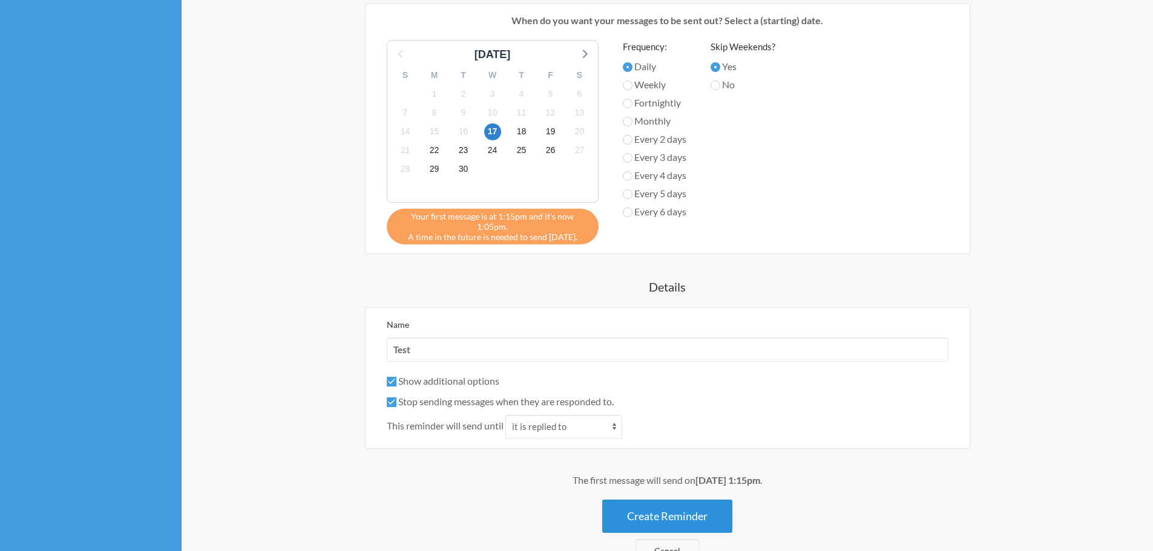
scroll to position [369, 0]
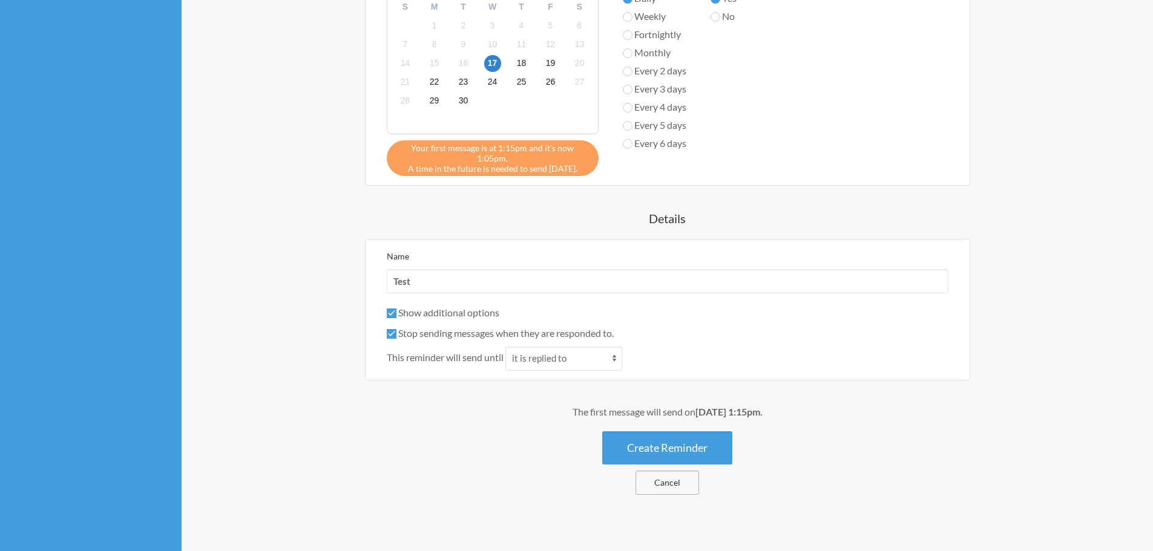
click at [678, 472] on link "Cancel" at bounding box center [667, 483] width 64 height 24
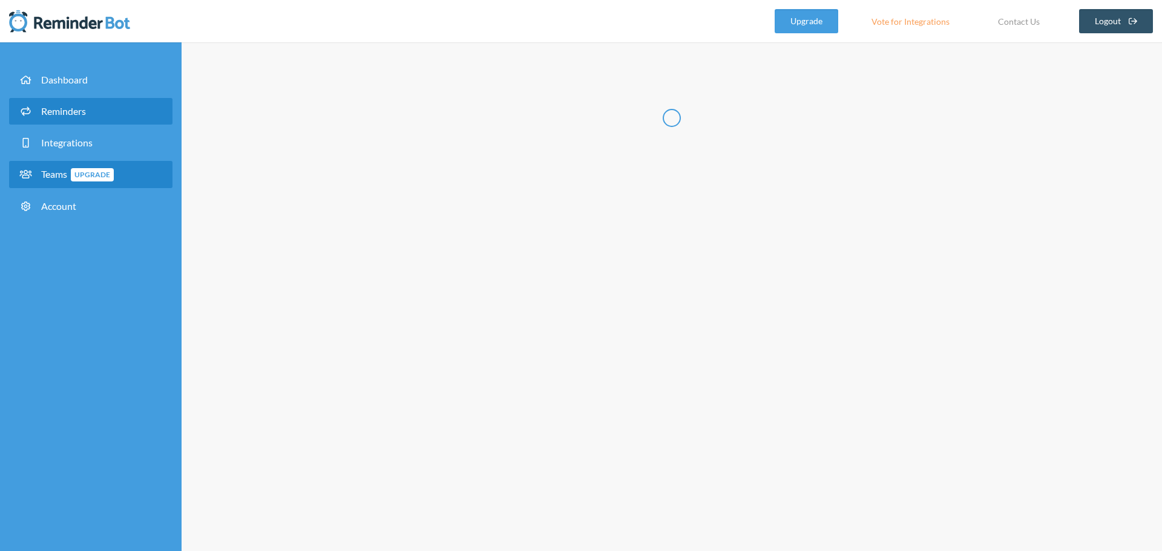
click at [57, 174] on span "Teams Upgrade" at bounding box center [77, 173] width 73 height 11
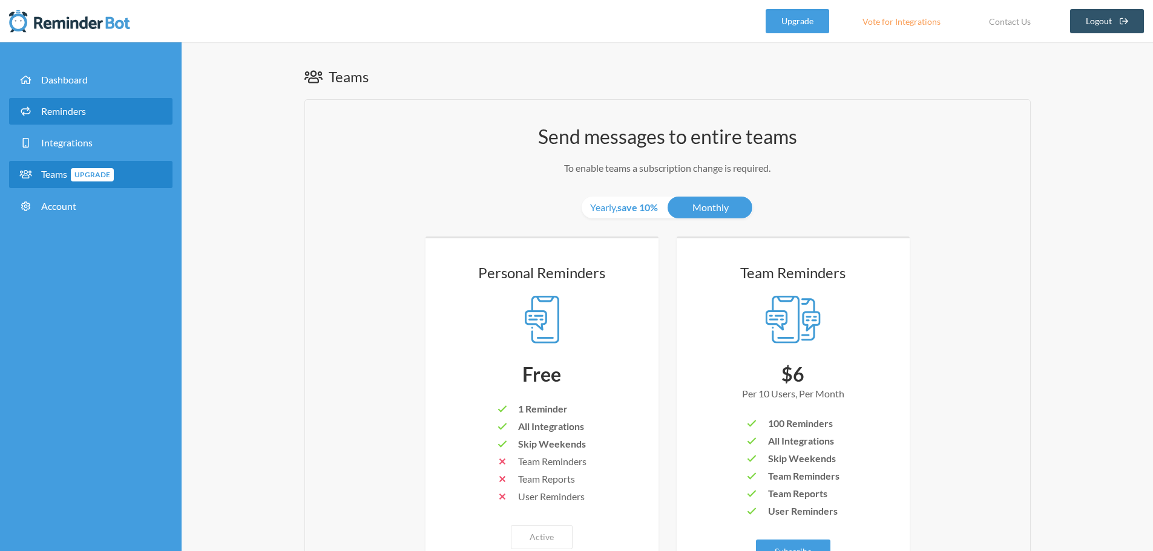
click at [56, 106] on span "Reminders" at bounding box center [63, 110] width 45 height 11
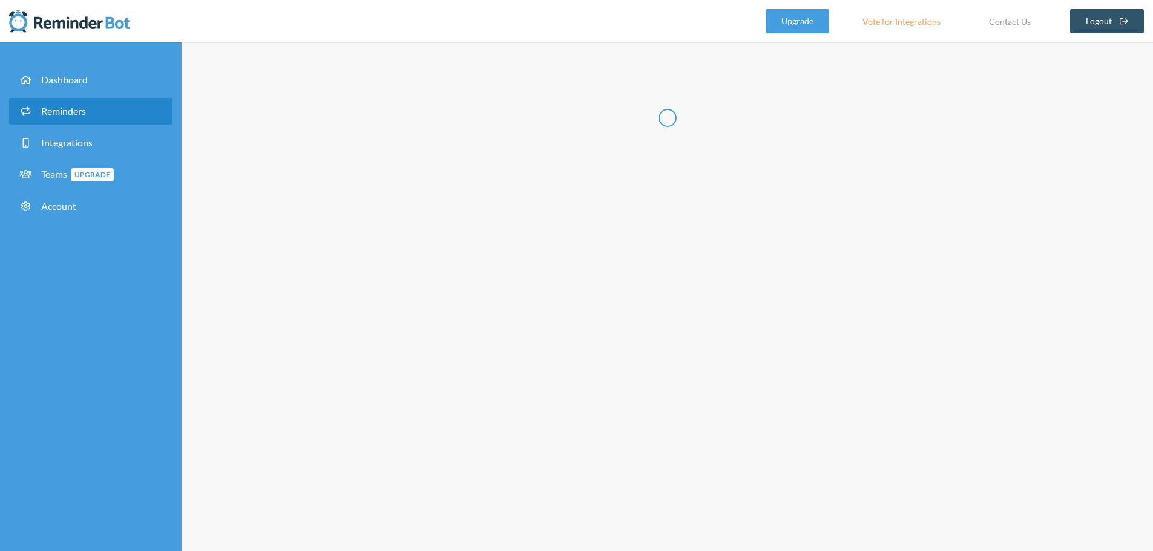
select select "07:30:00"
select select "08:30:00"
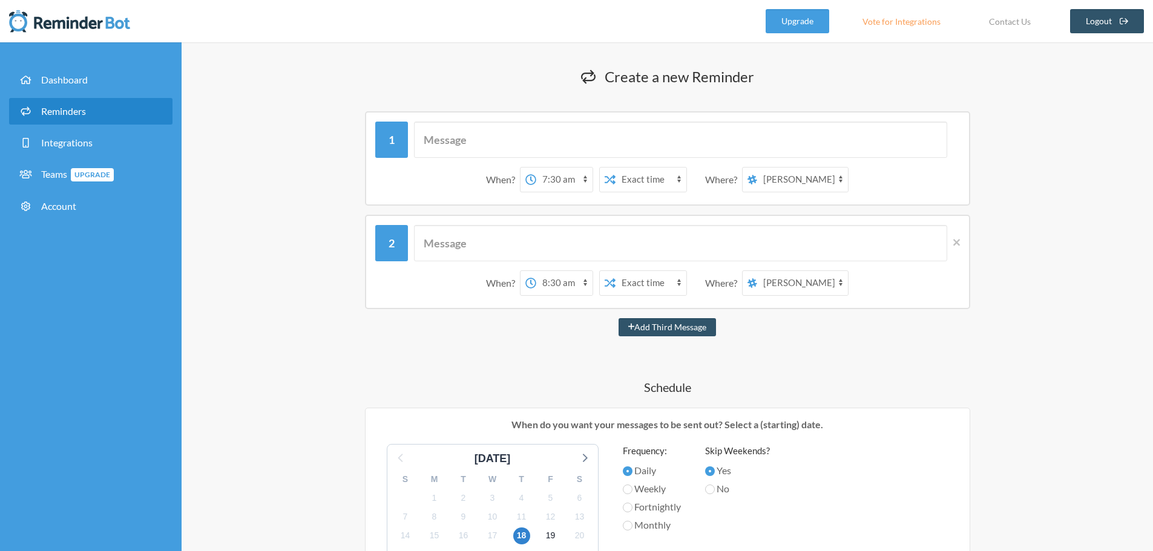
click at [799, 179] on select "[PERSON_NAME] -MDE- LMA Program Managers LMA Program Managers LMA Program Manag…" at bounding box center [802, 180] width 91 height 24
select select "spaces/AAQAD7v8Ttc"
click at [758, 168] on select "[PERSON_NAME] -MDE- LMA Program Managers LMA Program Managers LMA Program Manag…" at bounding box center [802, 180] width 91 height 24
click at [822, 186] on select "[PERSON_NAME] -MDE- LMA Program Managers LMA Program Managers LMA Program Manag…" at bounding box center [802, 180] width 91 height 24
click at [801, 187] on select "[PERSON_NAME] -MDE- LMA Program Managers LMA Program Managers LMA Program Manag…" at bounding box center [802, 180] width 91 height 24
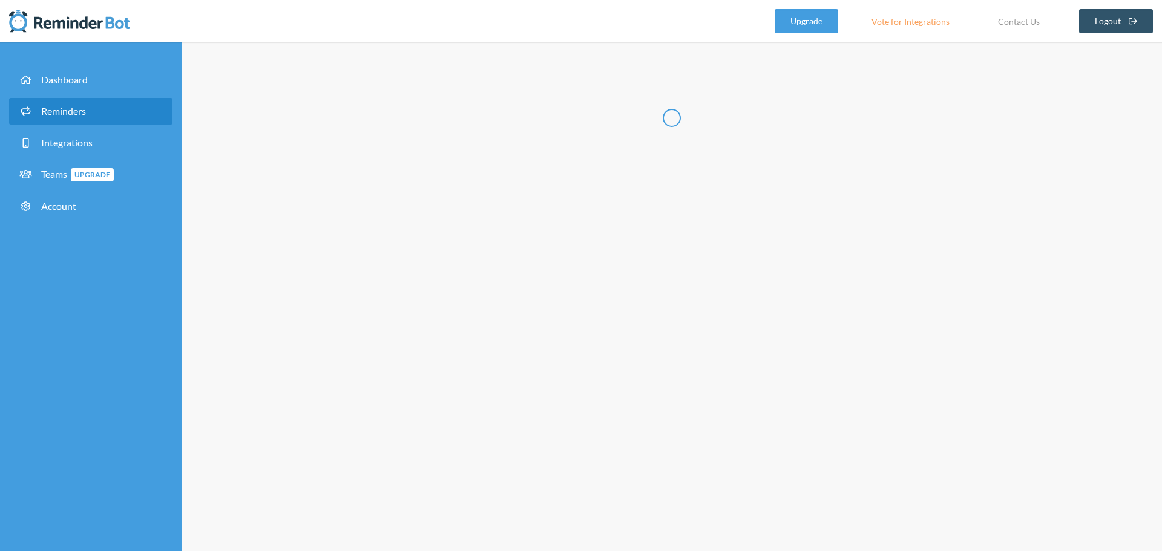
select select "08:30:00"
select select "09:30:00"
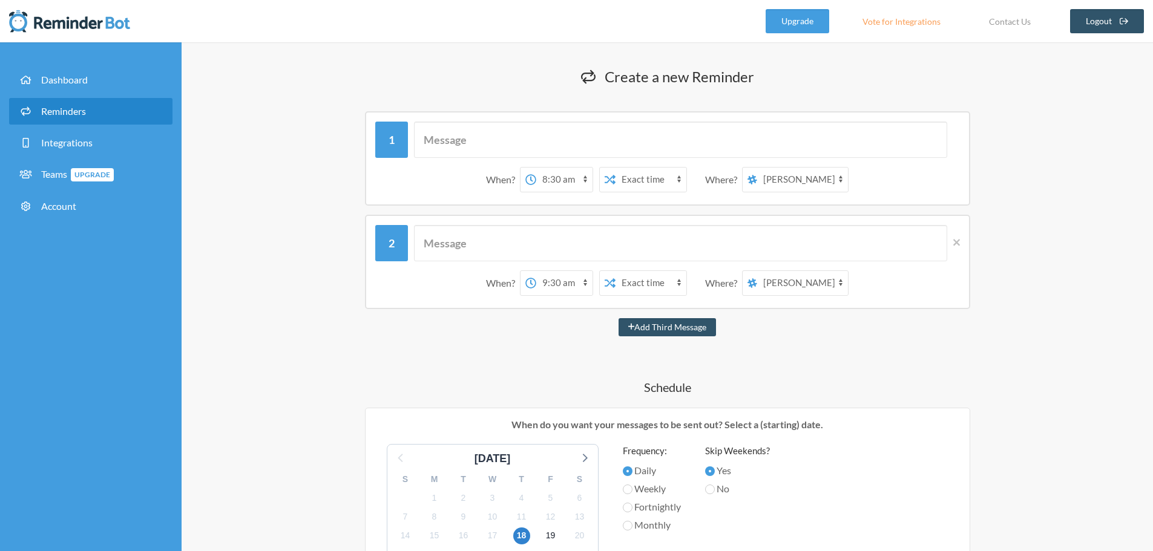
click at [776, 177] on select "[PERSON_NAME] -MDE- LMA Program Managers LMA Program Managers LMA Program Manag…" at bounding box center [802, 180] width 91 height 24
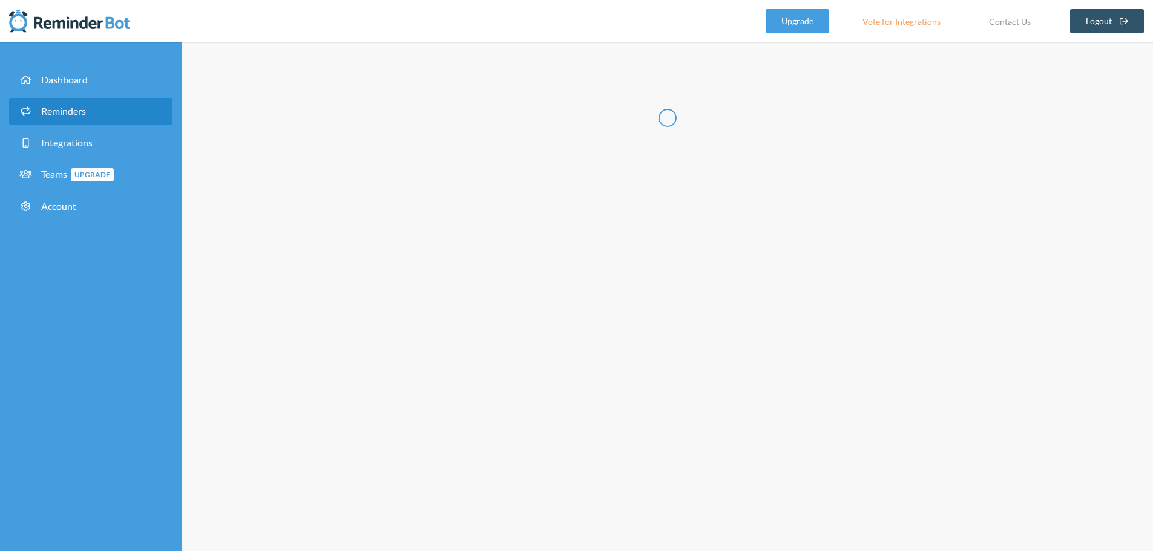
select select "07:30:00"
select select "08:30:00"
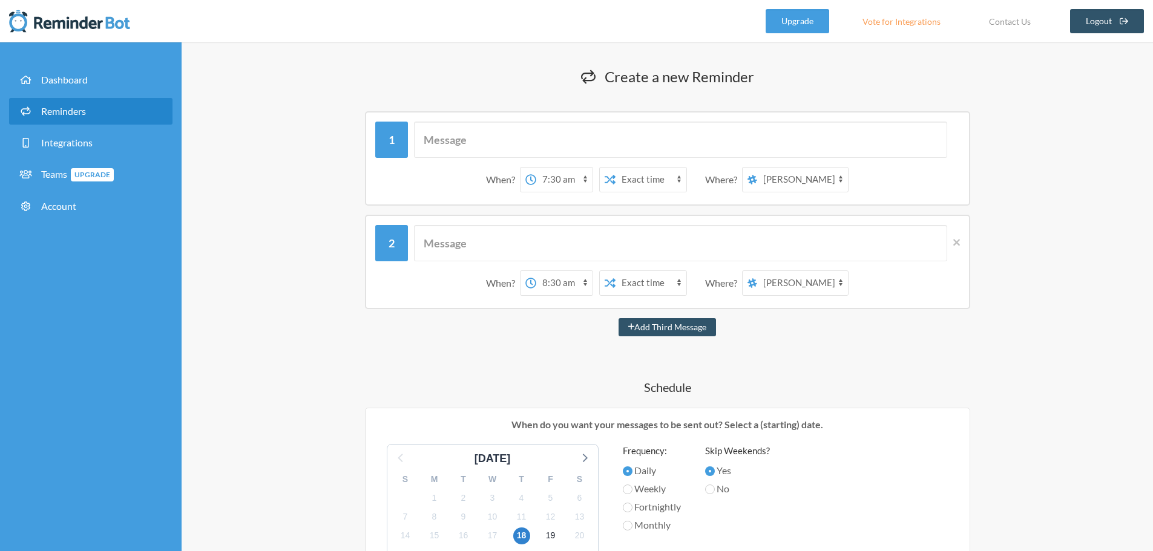
click at [825, 182] on select "[PERSON_NAME] -MDE- LMA Program Managers LMA Program Managers LMA Program Manag…" at bounding box center [802, 180] width 91 height 24
click at [817, 174] on select "[PERSON_NAME] -MDE- LMA Program Managers LMA Program Managers LMA Program Manag…" at bounding box center [802, 180] width 91 height 24
select select "spaces/AAQAD7v8Ttc"
click at [758, 168] on select "[PERSON_NAME] -MDE- LMA Program Managers LMA Program Managers LMA Program Manag…" at bounding box center [802, 180] width 91 height 24
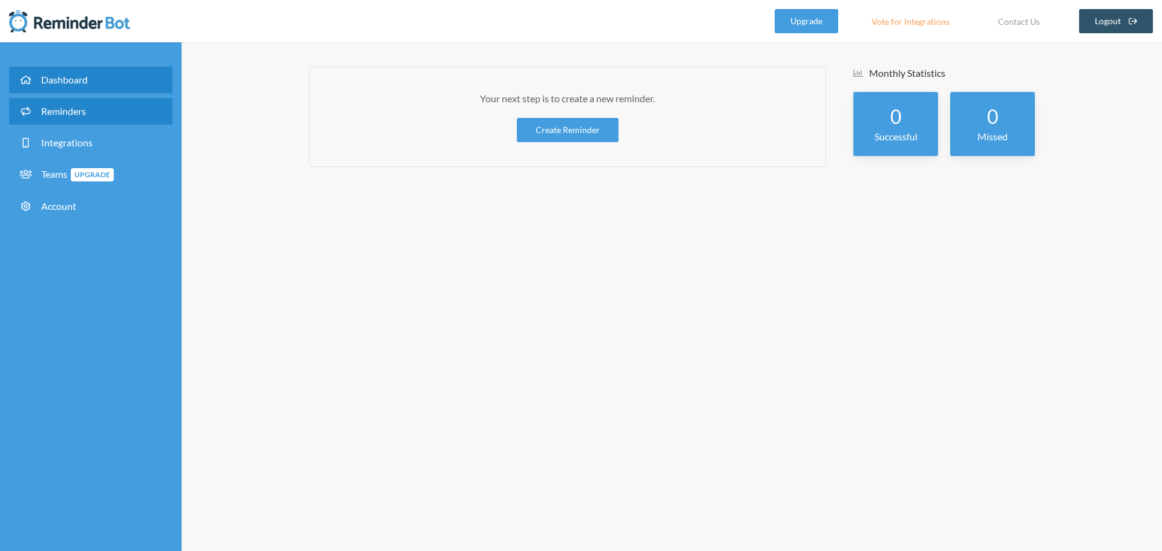
click at [49, 103] on link "Reminders" at bounding box center [90, 111] width 163 height 27
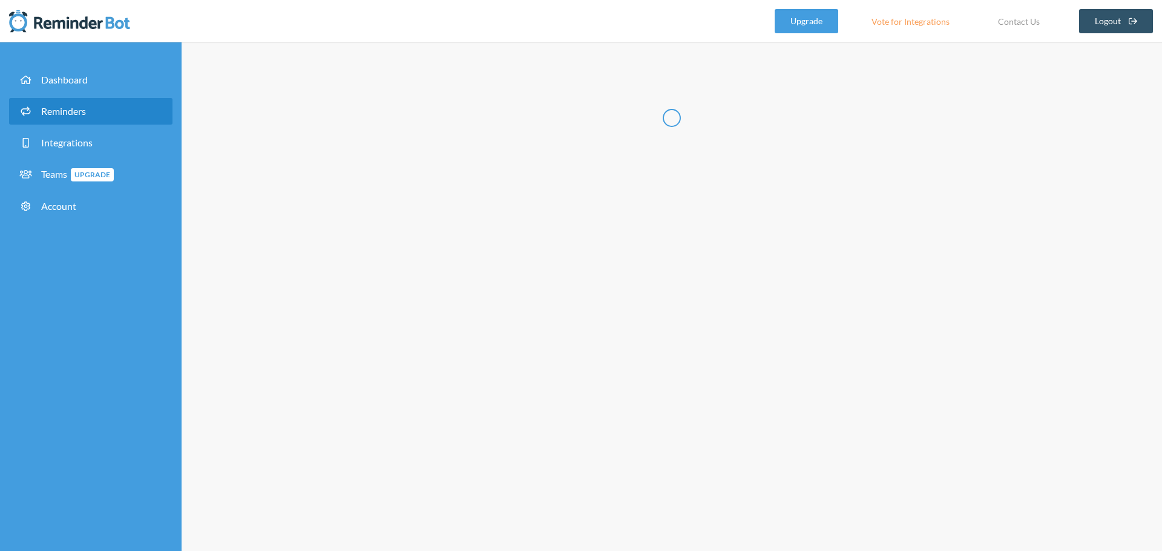
select select "10:30:00"
select select "11:30:00"
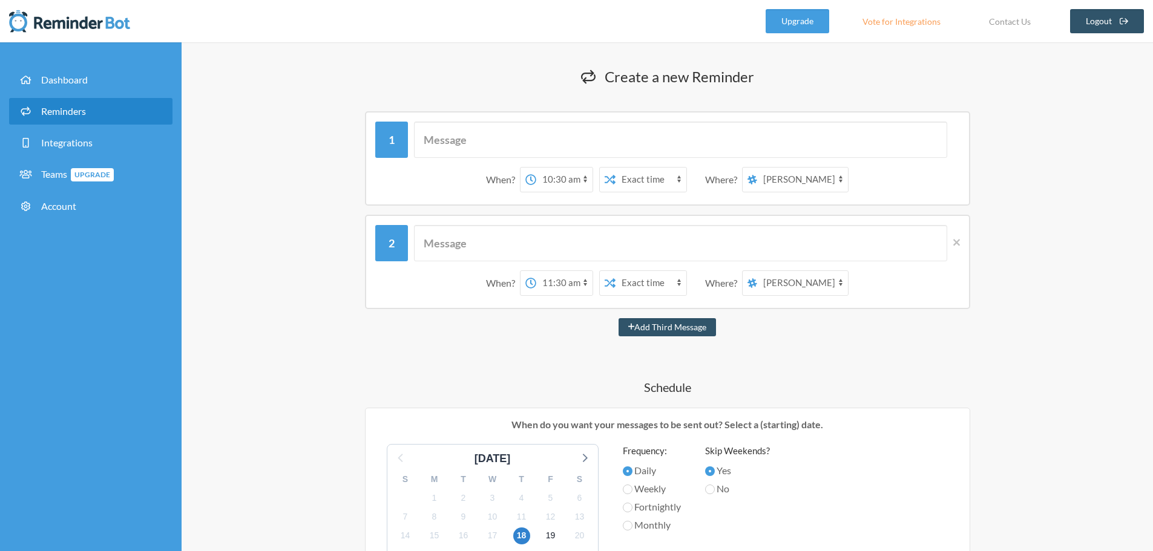
click at [838, 189] on select "[PERSON_NAME] -MDE- LMA Program Managers LMA Program Managers LMA Program Manag…" at bounding box center [802, 180] width 91 height 24
click at [806, 180] on select "[PERSON_NAME] -MDE- LMA Program Managers LMA Program Managers LMA Program Manag…" at bounding box center [802, 180] width 91 height 24
select select "spaces/AAQAD7v8Ttc"
click at [758, 168] on select "[PERSON_NAME] -MDE- LMA Program Managers LMA Program Managers LMA Program Manag…" at bounding box center [802, 180] width 91 height 24
